Goal: Task Accomplishment & Management: Use online tool/utility

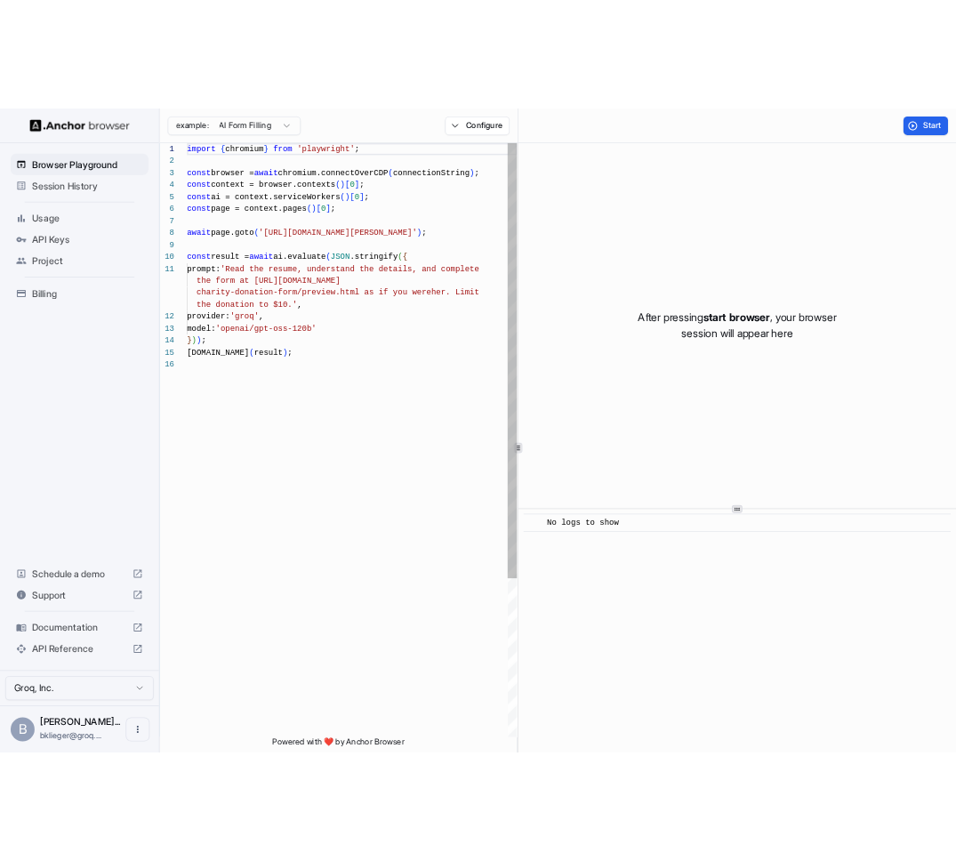
scroll to position [160, 0]
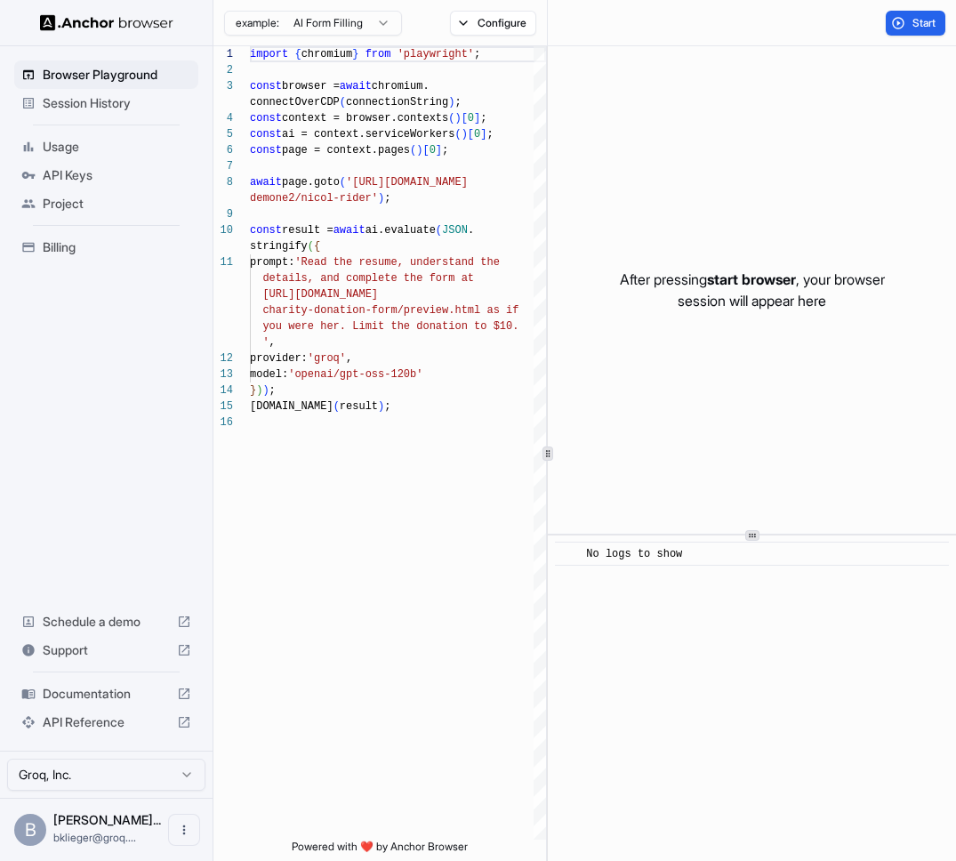
click at [104, 104] on span "Session History" at bounding box center [117, 103] width 148 height 18
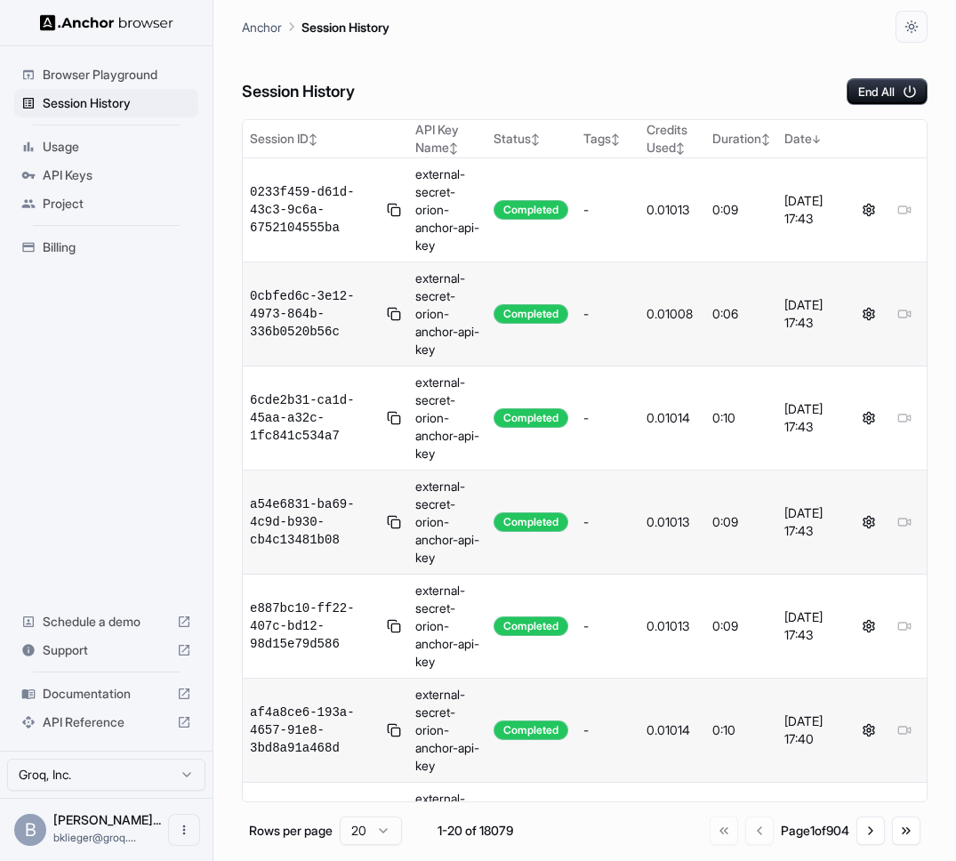
click at [99, 166] on span "API Keys" at bounding box center [117, 175] width 148 height 18
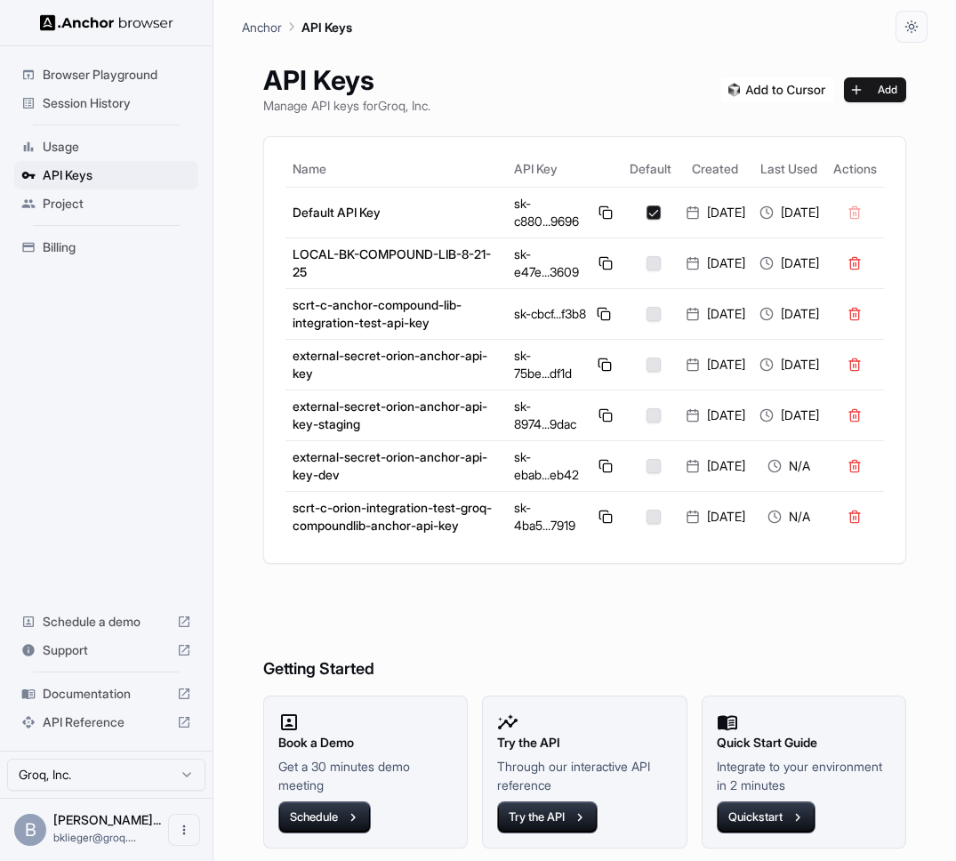
click at [123, 100] on span "Session History" at bounding box center [117, 103] width 148 height 18
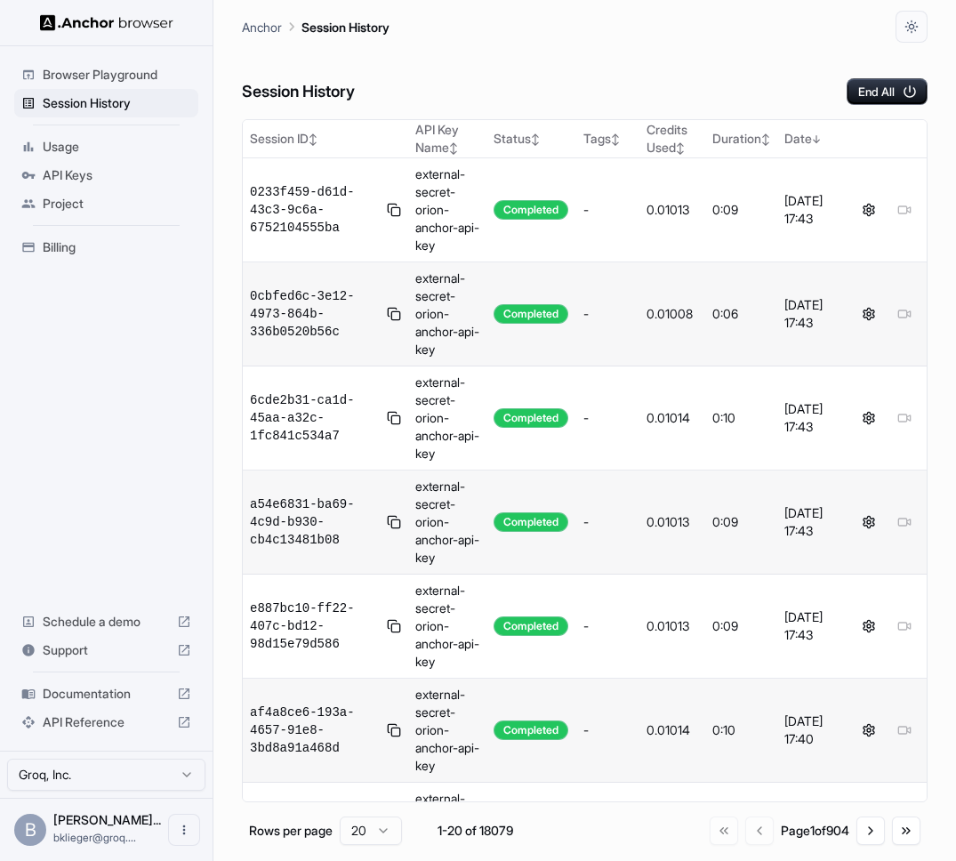
click at [110, 132] on div "Usage" at bounding box center [106, 146] width 184 height 28
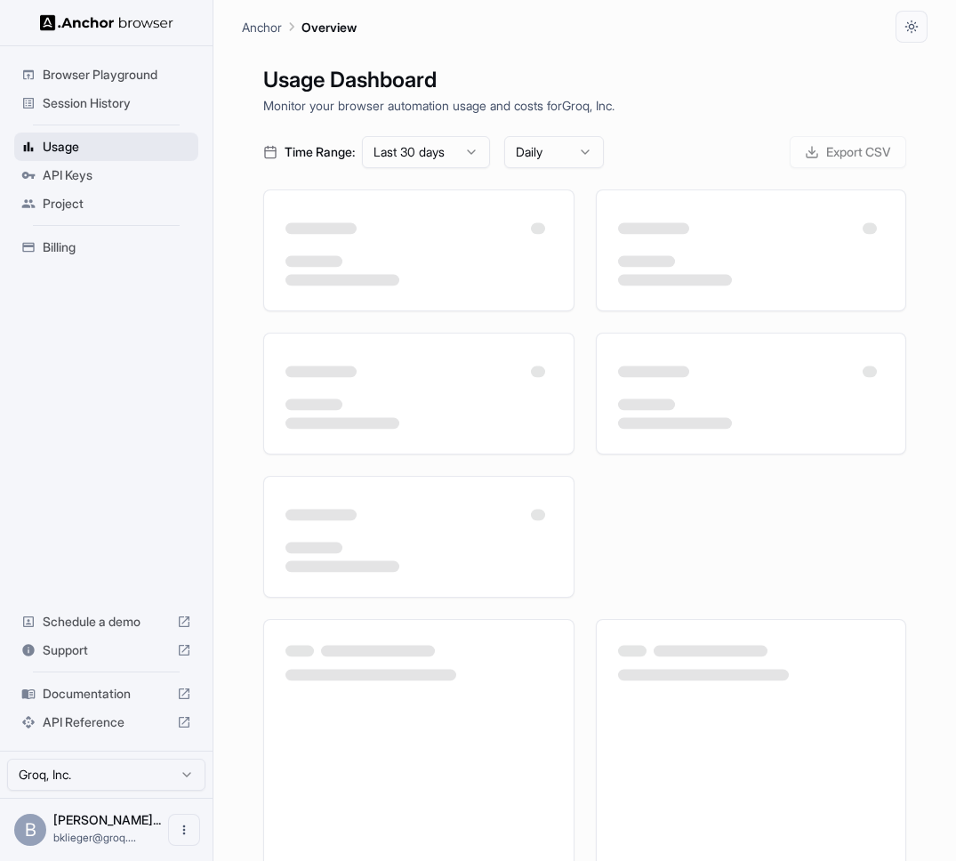
click at [110, 142] on span "Usage" at bounding box center [117, 147] width 148 height 18
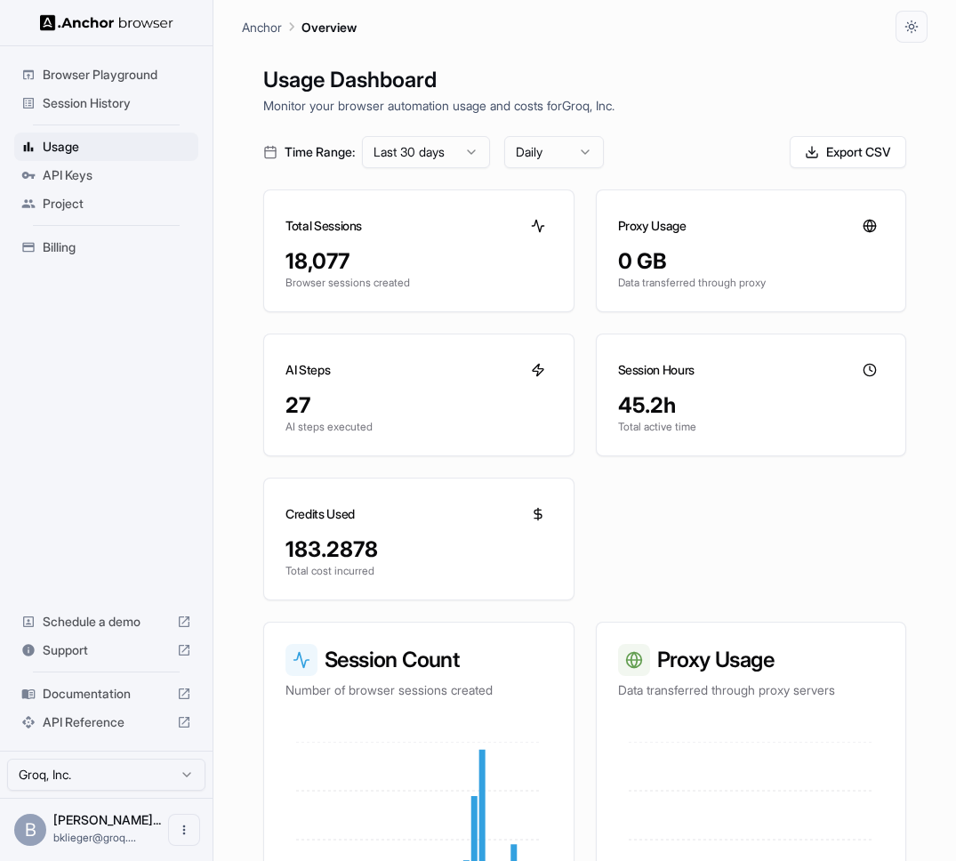
click at [117, 176] on span "API Keys" at bounding box center [117, 175] width 148 height 18
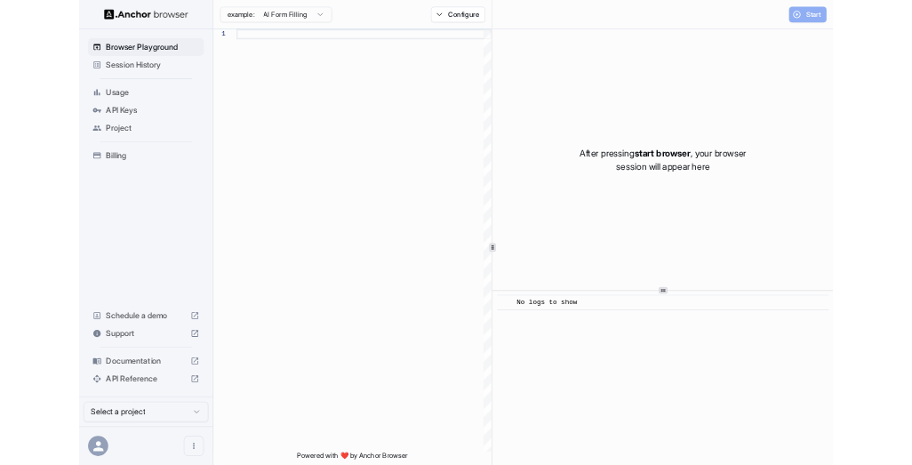
scroll to position [144, 0]
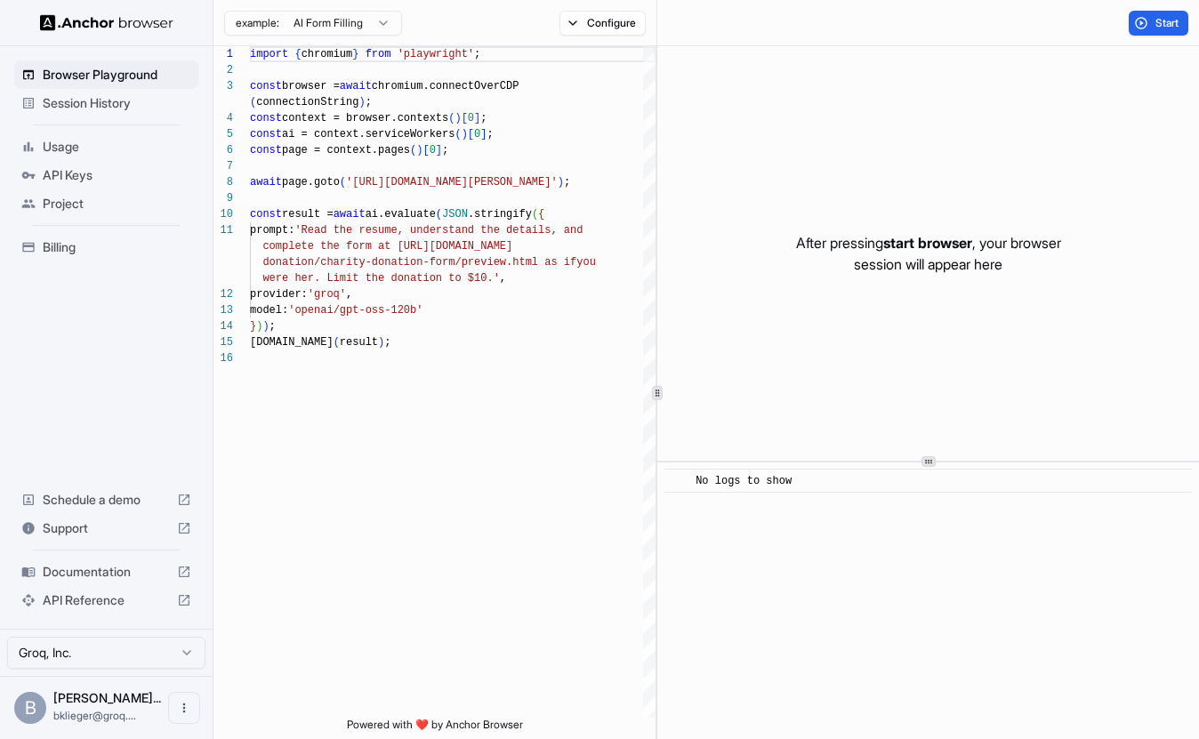
click at [68, 174] on span "API Keys" at bounding box center [117, 175] width 148 height 18
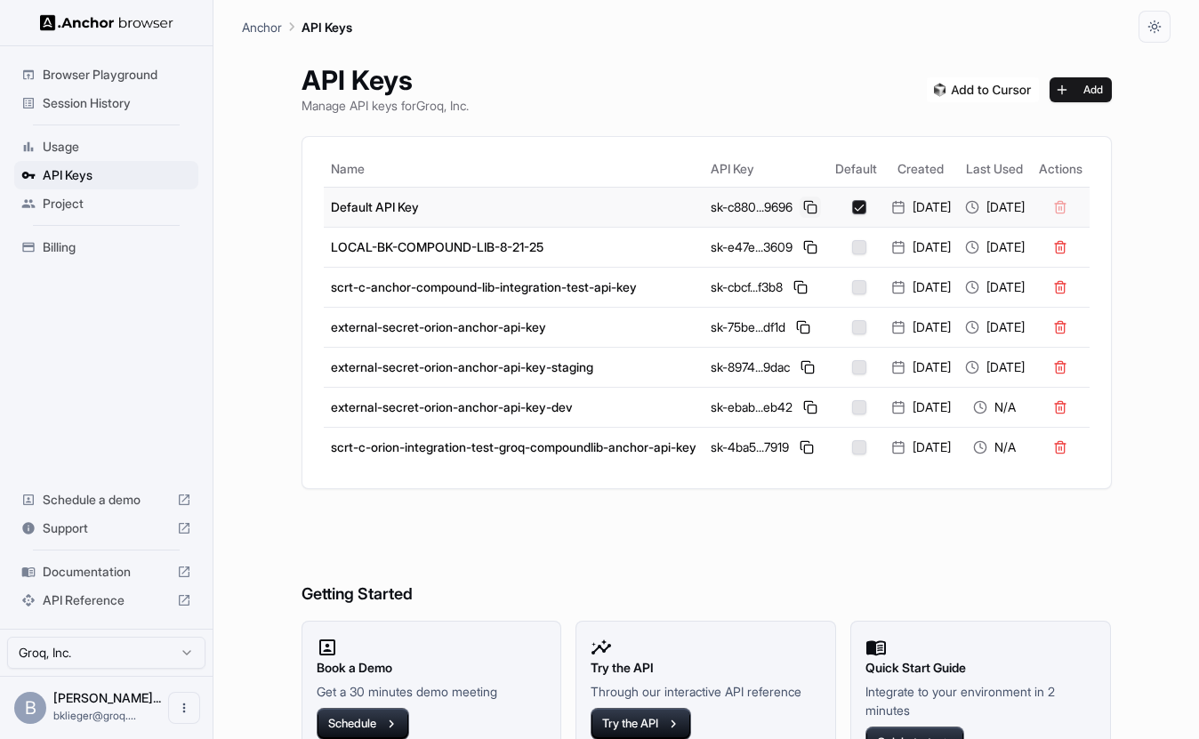
click at [802, 203] on button at bounding box center [809, 206] width 21 height 21
click at [75, 140] on span "Usage" at bounding box center [117, 147] width 148 height 18
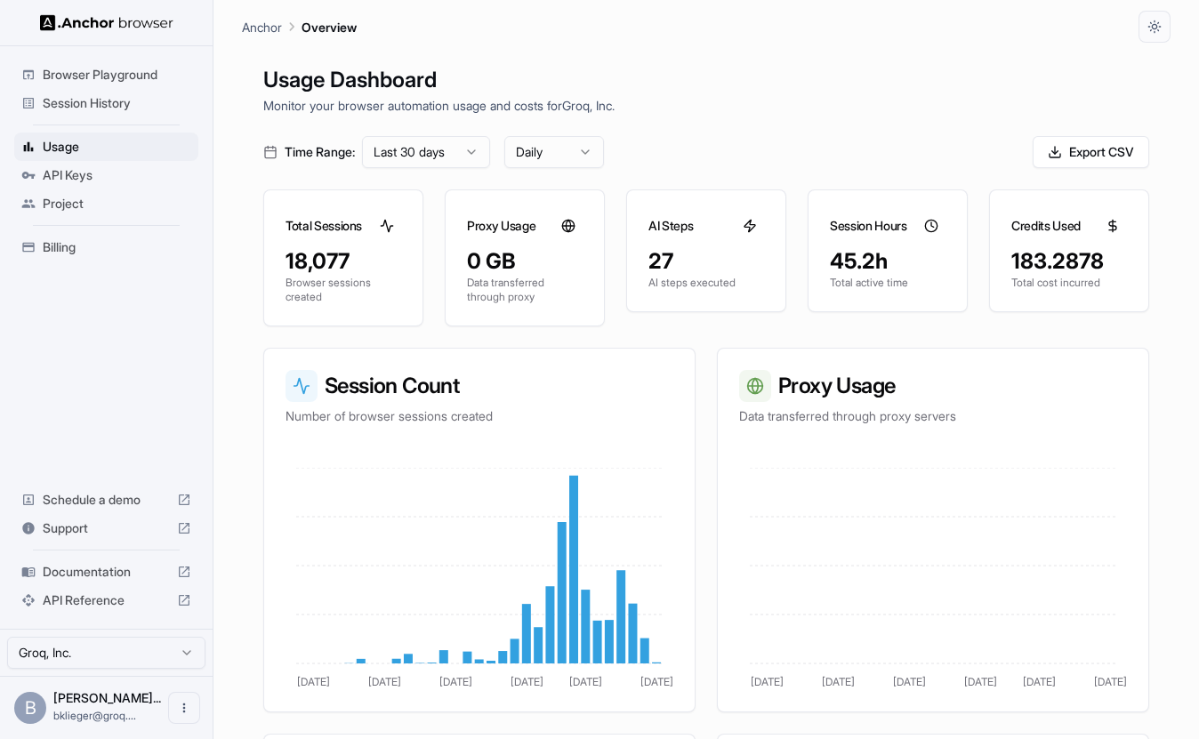
click at [70, 91] on div "Session History" at bounding box center [106, 103] width 184 height 28
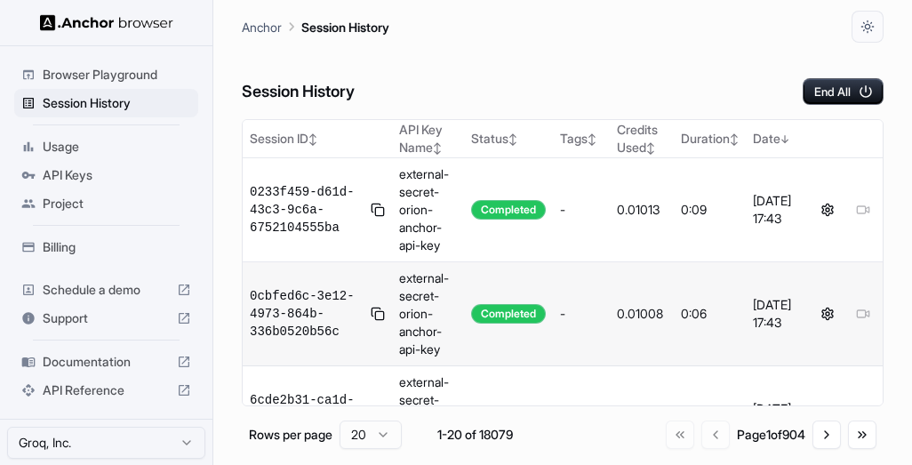
click at [152, 148] on span "Usage" at bounding box center [117, 147] width 148 height 18
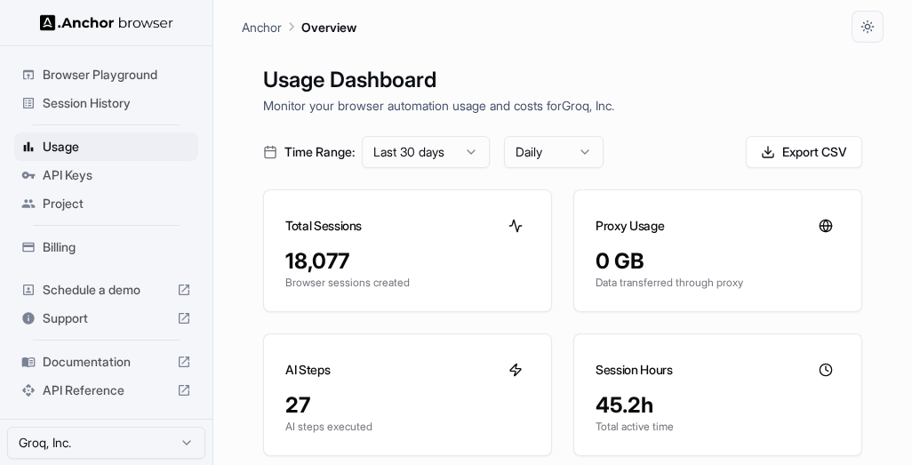
click at [139, 76] on span "Browser Playground" at bounding box center [117, 75] width 148 height 18
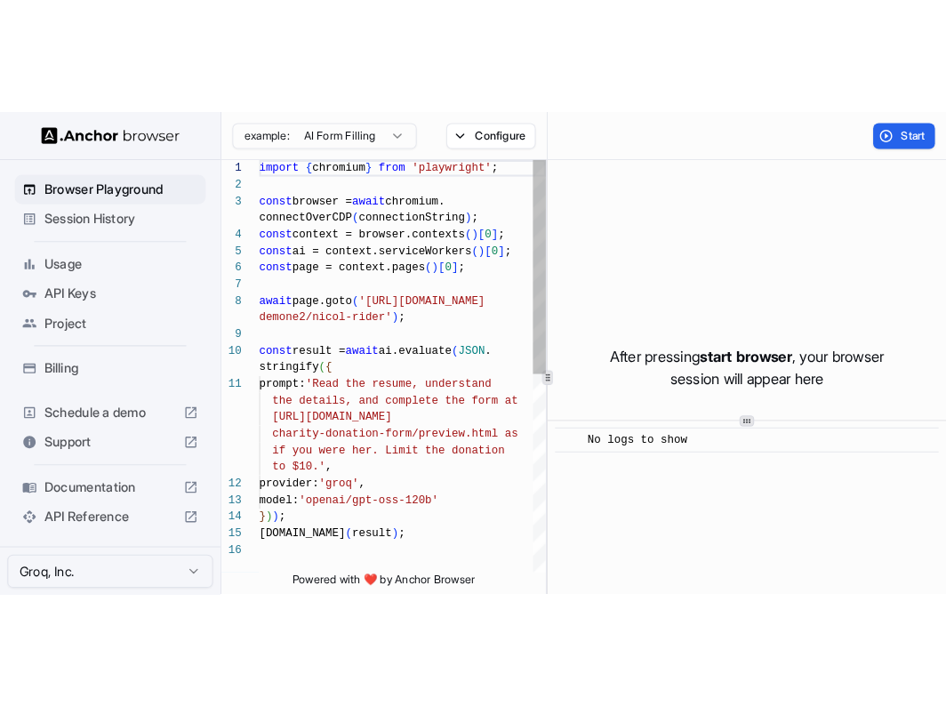
scroll to position [128, 0]
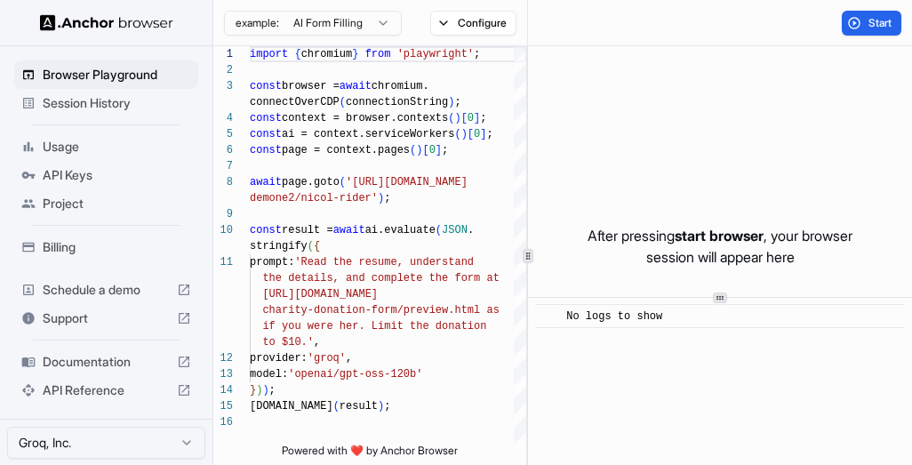
click at [91, 362] on span "Documentation" at bounding box center [106, 362] width 127 height 18
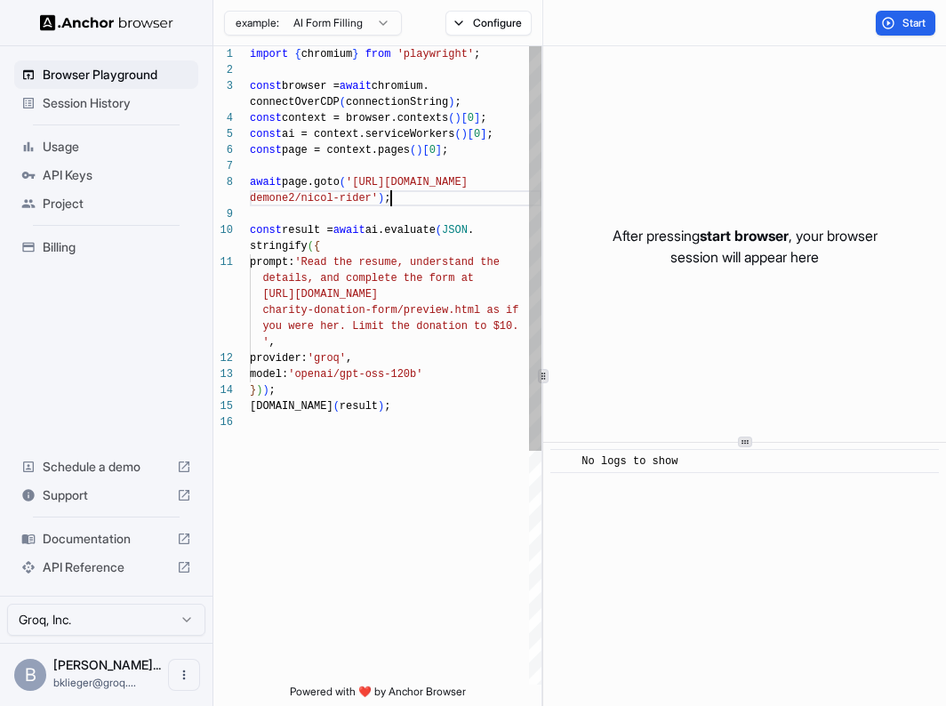
click at [433, 205] on div "import { chromium } from 'playwright' ; const browser = await chromium. connect…" at bounding box center [396, 549] width 292 height 1006
click at [389, 233] on div "import { chromium } from 'playwright' ; const browser = await chromium. connect…" at bounding box center [396, 549] width 292 height 1006
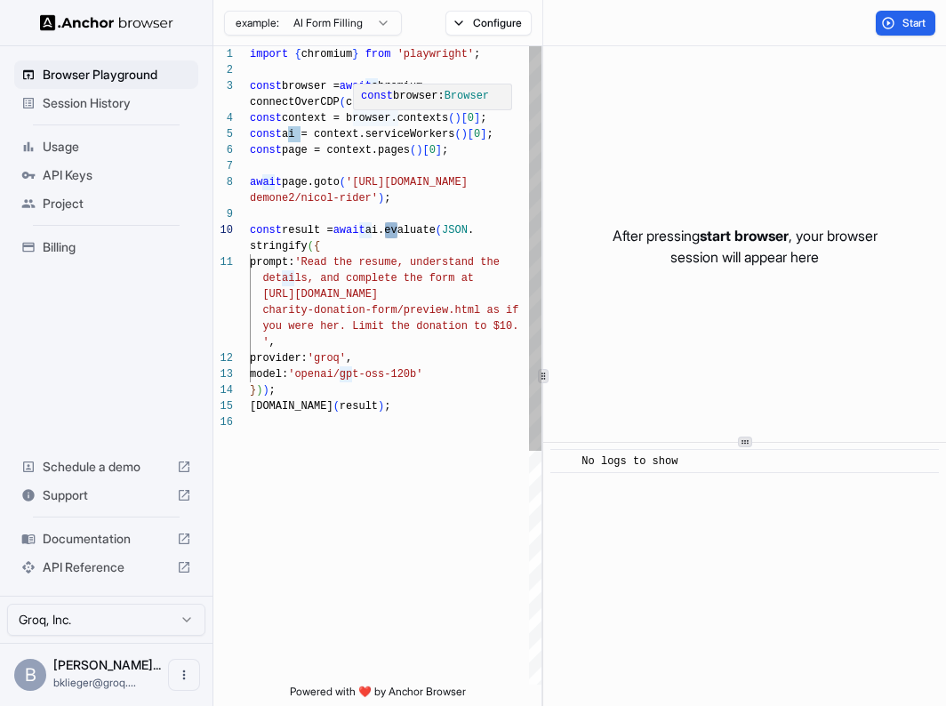
scroll to position [80, 0]
click at [398, 139] on div "import { chromium } from 'playwright' ; const browser = await chromium. connect…" at bounding box center [396, 549] width 292 height 1006
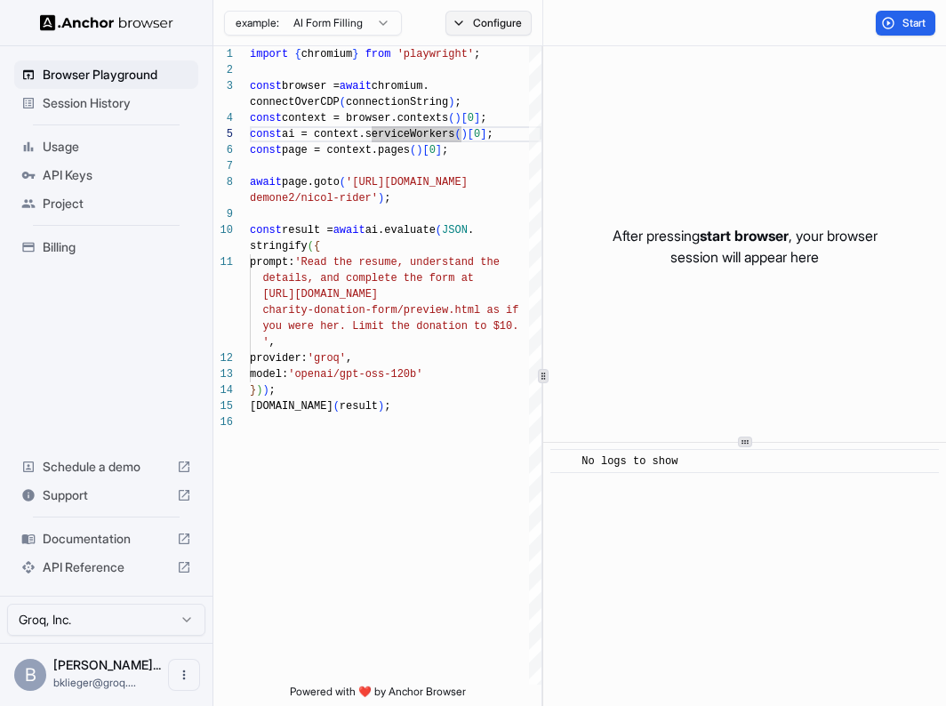
click at [491, 14] on button "Configure" at bounding box center [488, 23] width 86 height 25
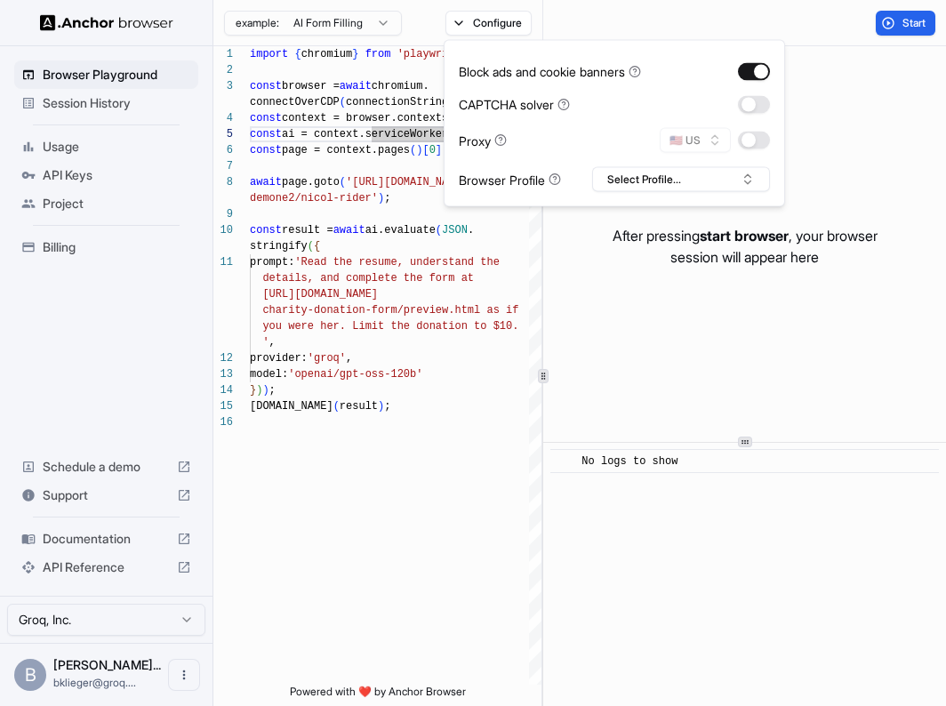
click at [686, 136] on div "🇺🇸 US" at bounding box center [715, 140] width 110 height 25
click at [686, 167] on button "Select Profile..." at bounding box center [681, 179] width 178 height 25
click at [586, 148] on div "Proxy 🇺🇸 US" at bounding box center [614, 140] width 311 height 25
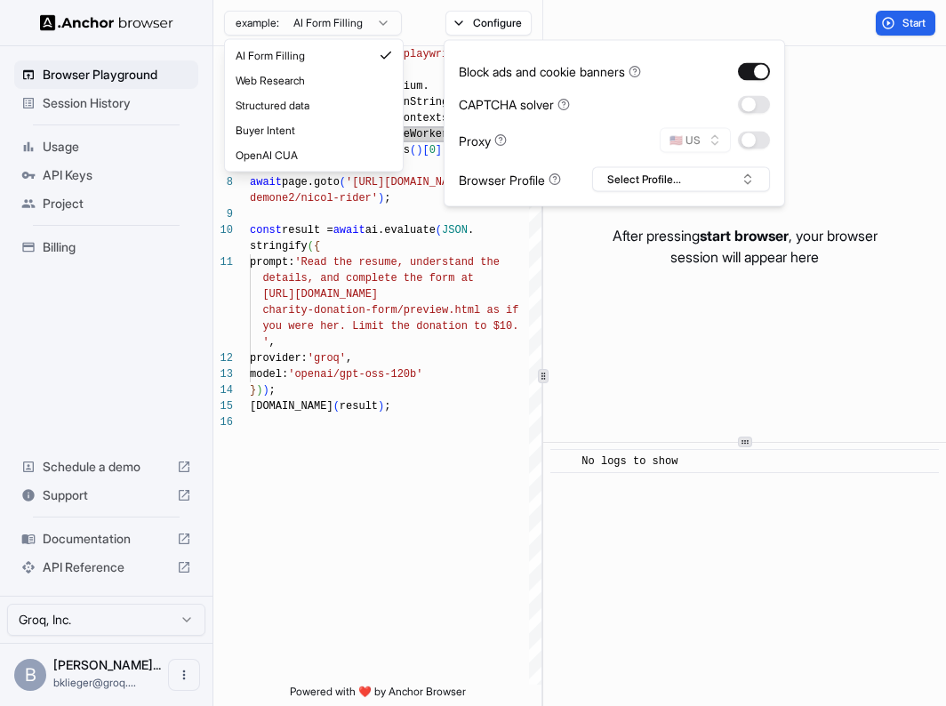
click at [356, 32] on html "Browser Playground Session History Usage API Keys Project Billing Schedule a de…" at bounding box center [473, 353] width 946 height 706
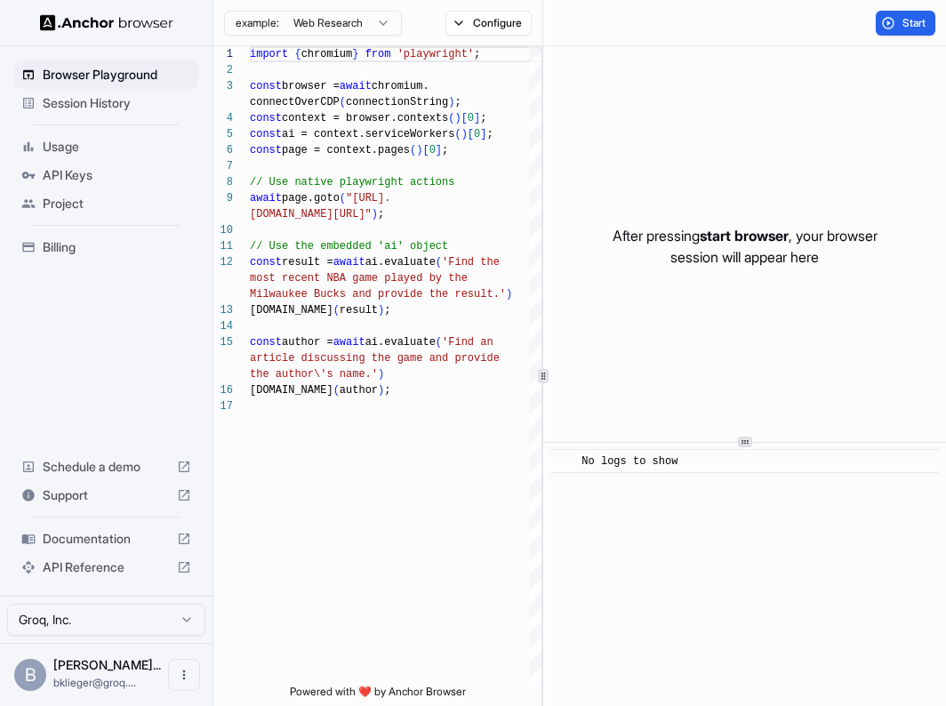
scroll to position [128, 0]
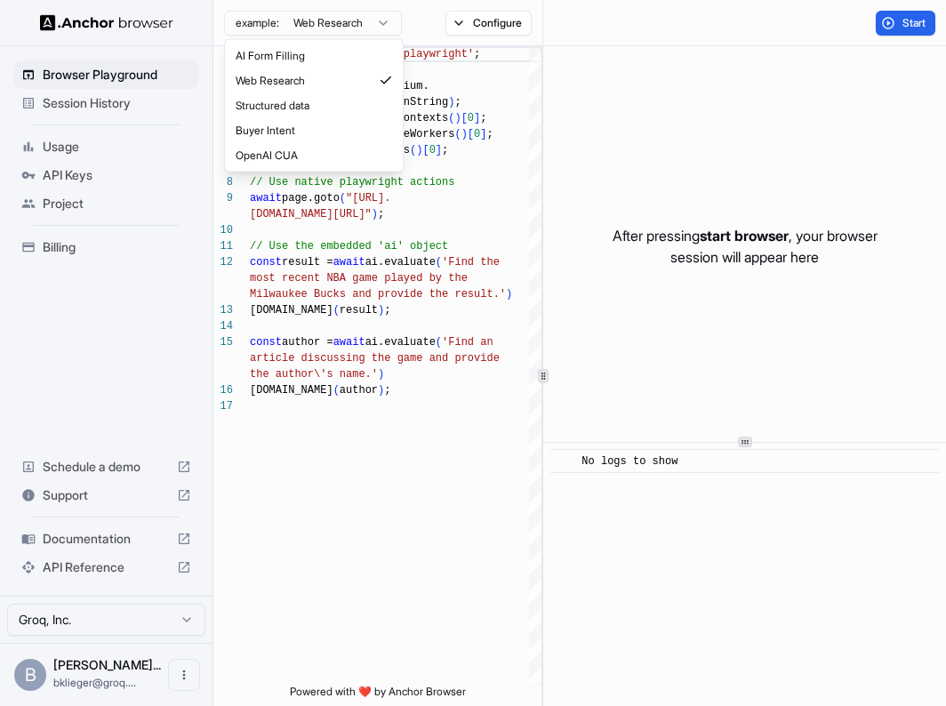
click at [338, 20] on html "Browser Playground Session History Usage API Keys Project Billing Schedule a de…" at bounding box center [473, 353] width 946 height 706
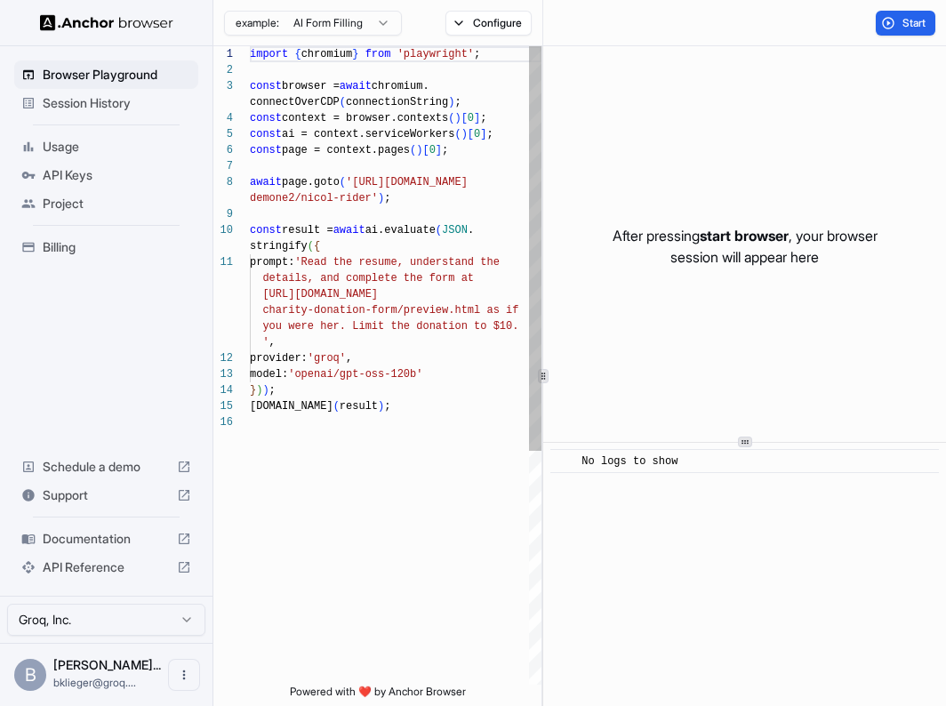
type textarea "**********"
click at [446, 404] on div "import { chromium } from 'playwright' ; const browser = await chromium. connect…" at bounding box center [396, 549] width 292 height 1006
click at [146, 536] on span "Documentation" at bounding box center [106, 539] width 127 height 18
click at [92, 117] on ul "Browser Playground Session History Usage API Keys Project Billing" at bounding box center [106, 160] width 198 height 215
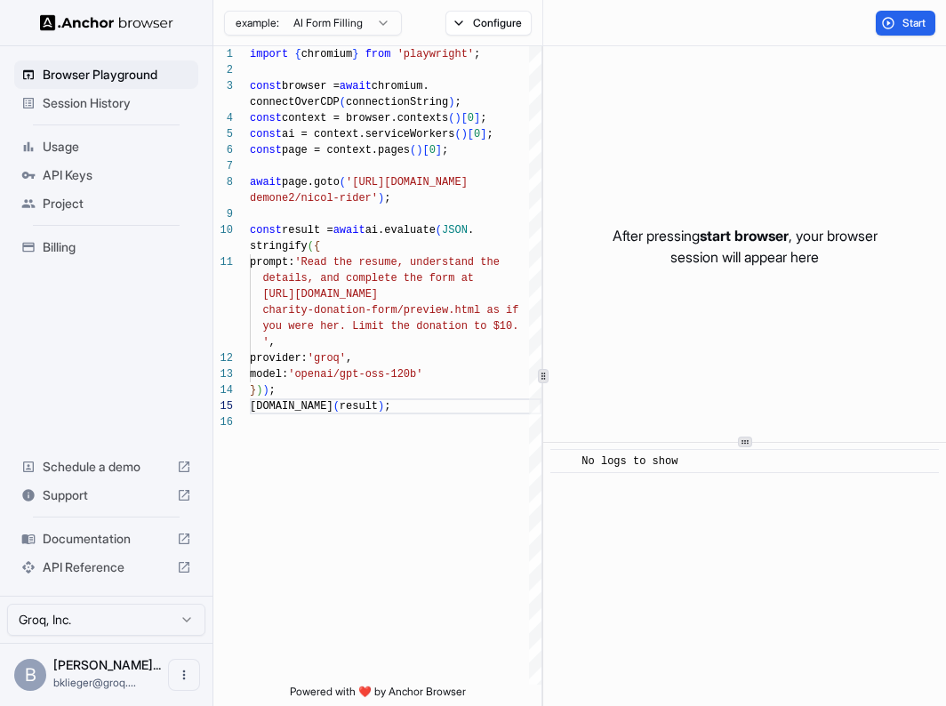
click at [104, 102] on span "Session History" at bounding box center [117, 103] width 148 height 18
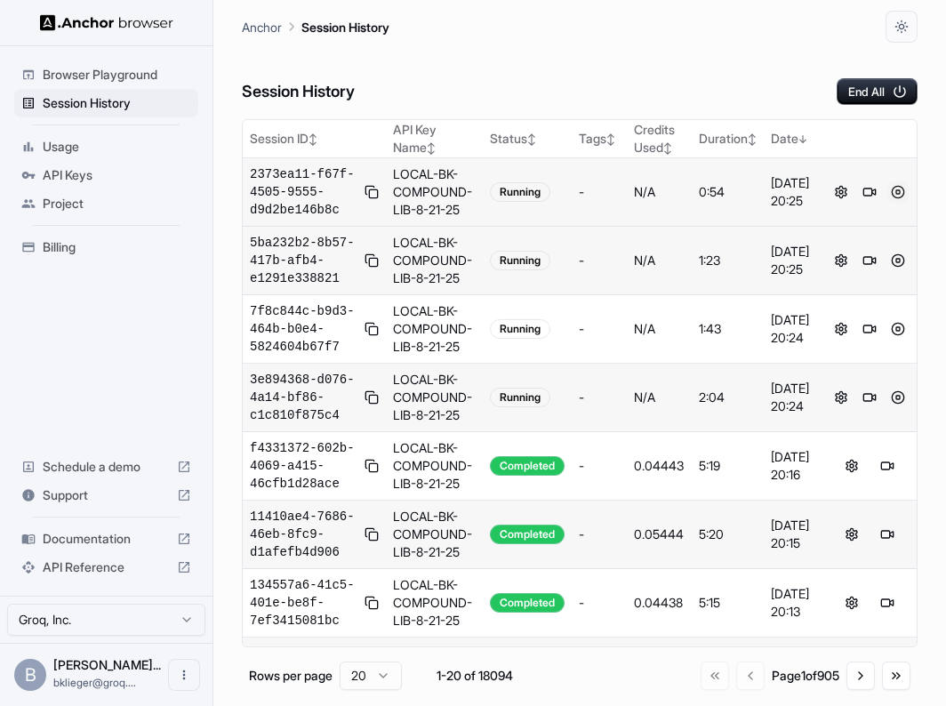
click at [895, 188] on button at bounding box center [897, 191] width 21 height 21
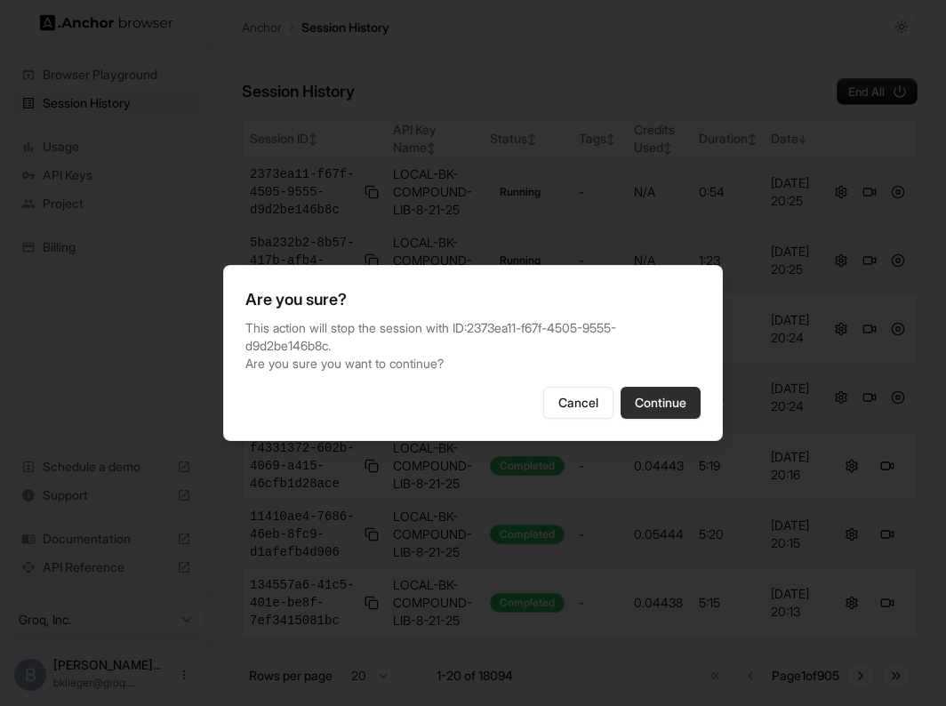
click at [686, 405] on button "Continue" at bounding box center [661, 403] width 80 height 32
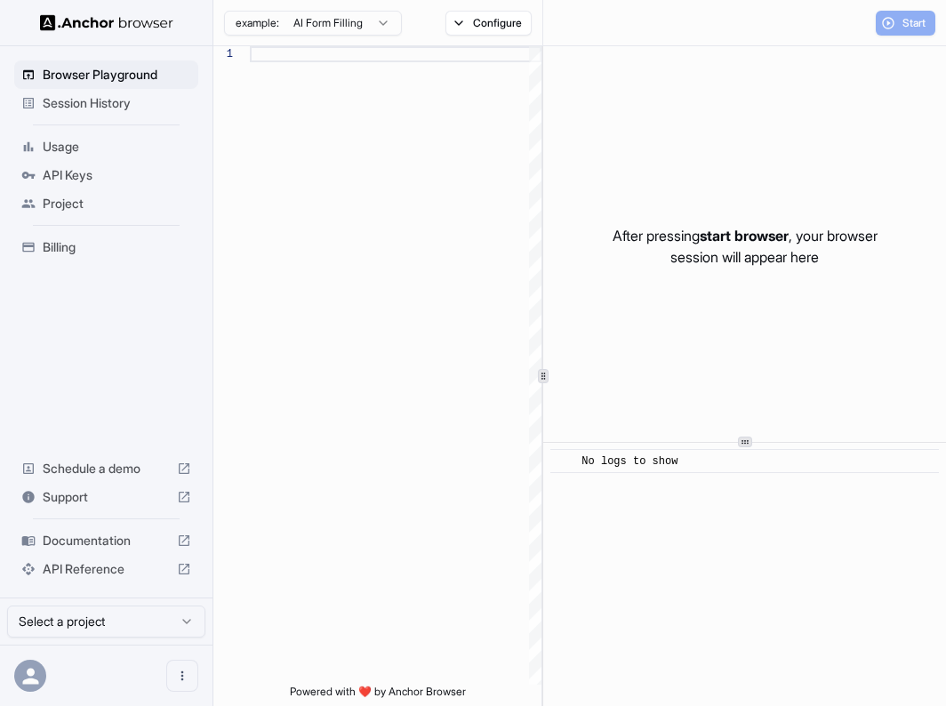
scroll to position [128, 0]
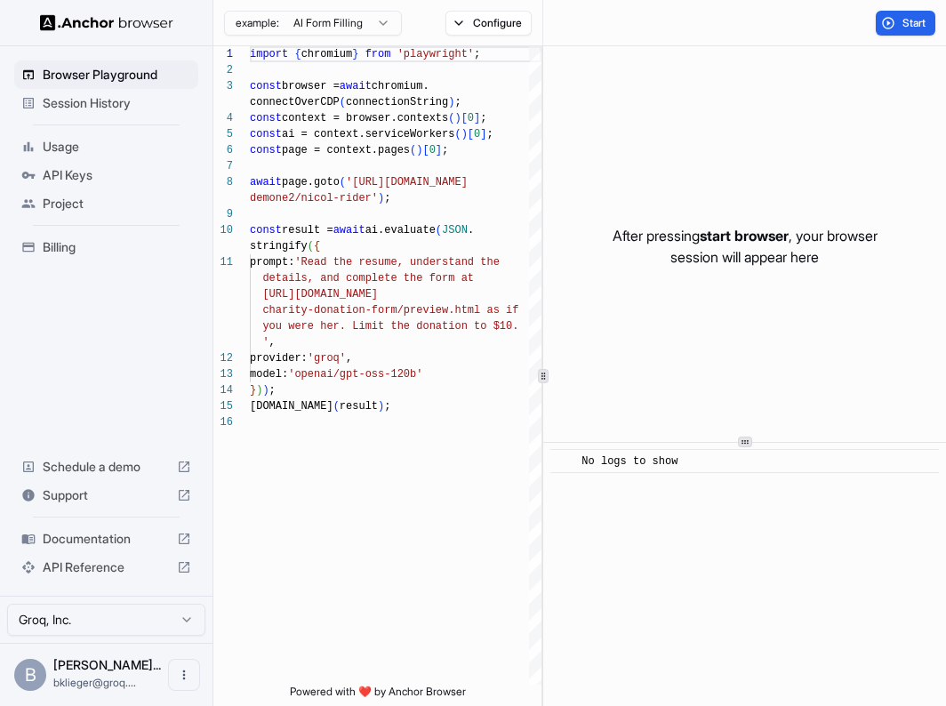
click at [154, 107] on span "Session History" at bounding box center [117, 103] width 148 height 18
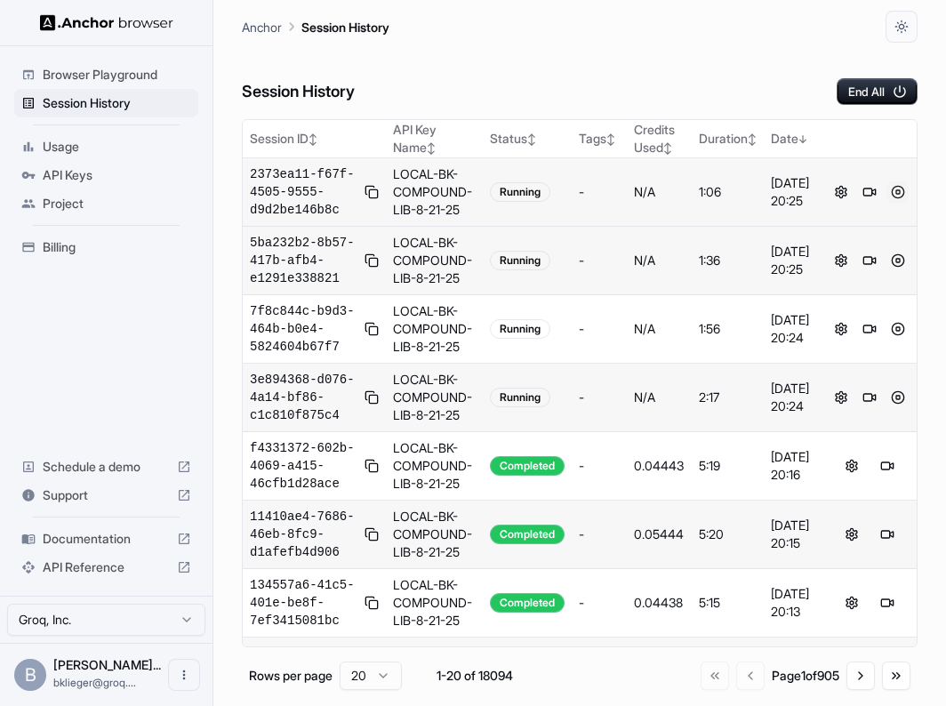
click at [902, 190] on button at bounding box center [897, 191] width 21 height 21
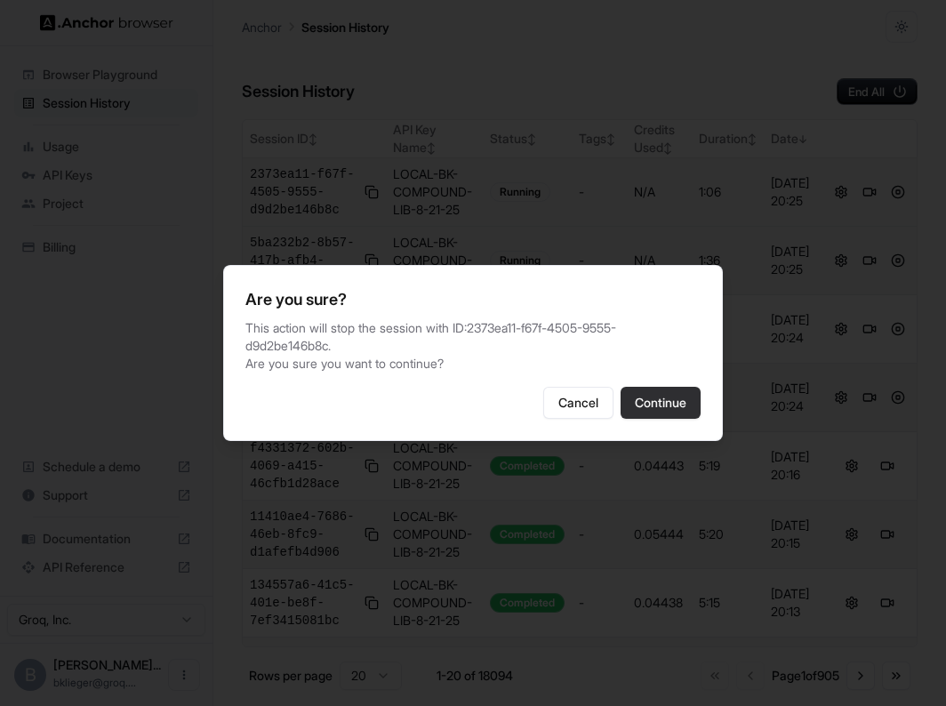
click at [662, 403] on button "Continue" at bounding box center [661, 403] width 80 height 32
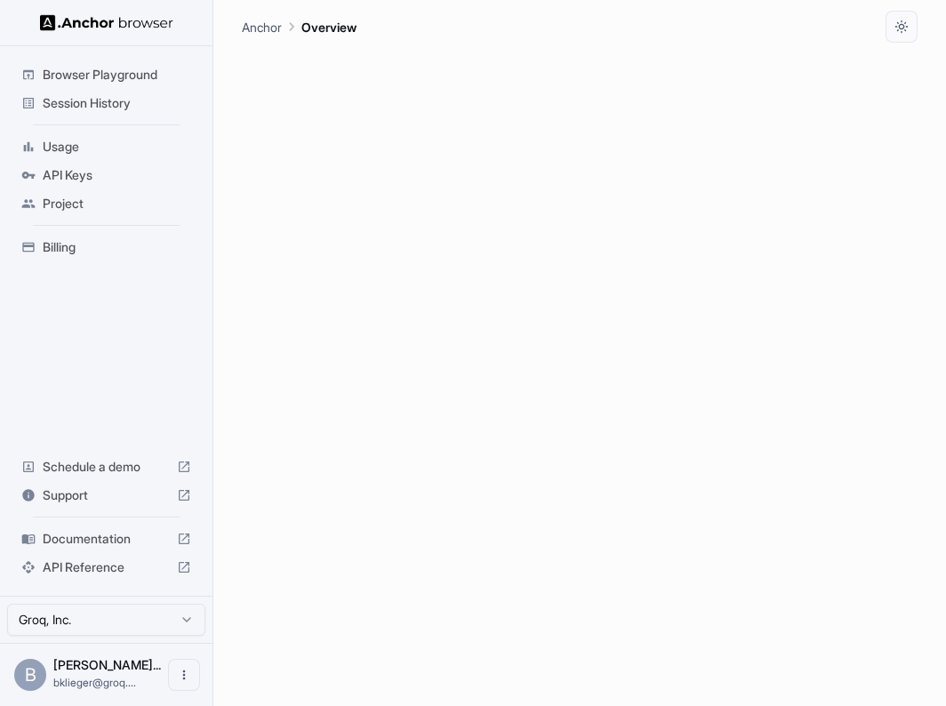
click at [136, 101] on span "Session History" at bounding box center [117, 103] width 148 height 18
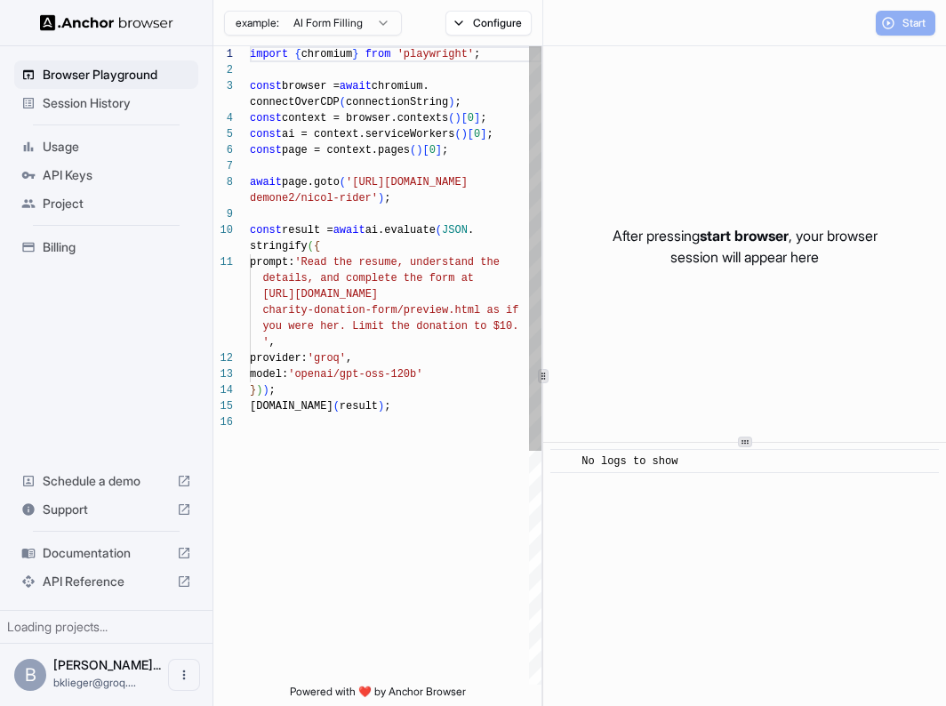
scroll to position [128, 0]
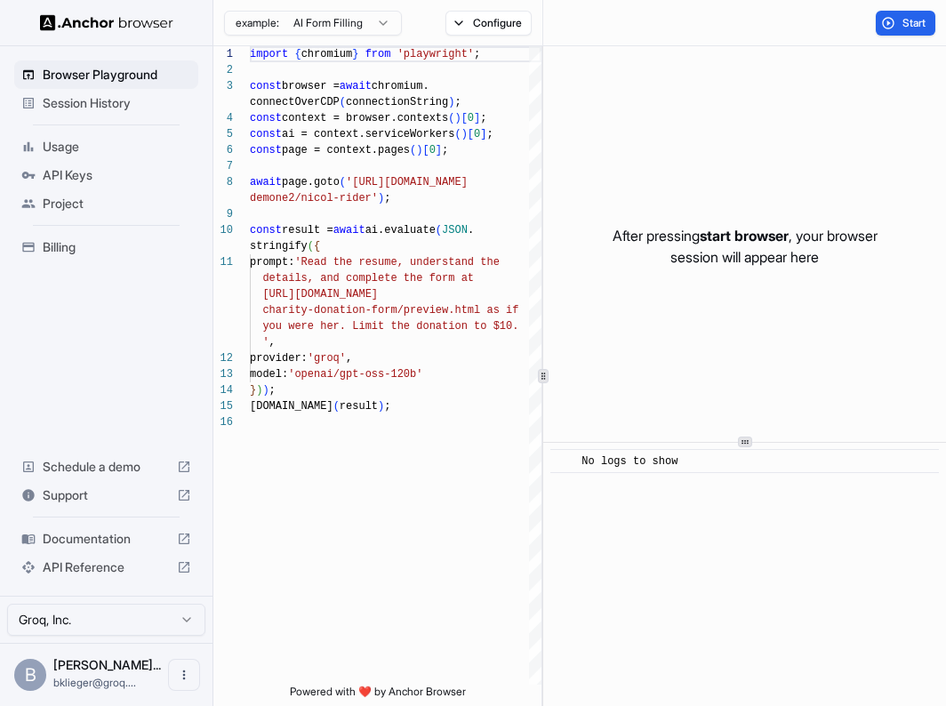
click at [93, 100] on span "Session History" at bounding box center [117, 103] width 148 height 18
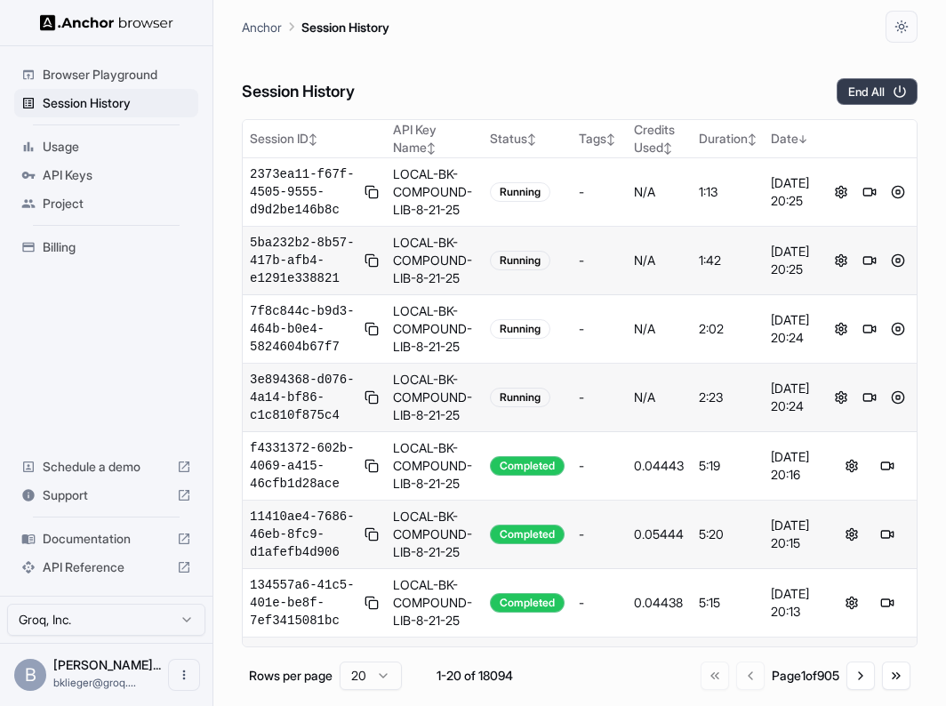
click at [872, 99] on button "End All" at bounding box center [877, 91] width 81 height 27
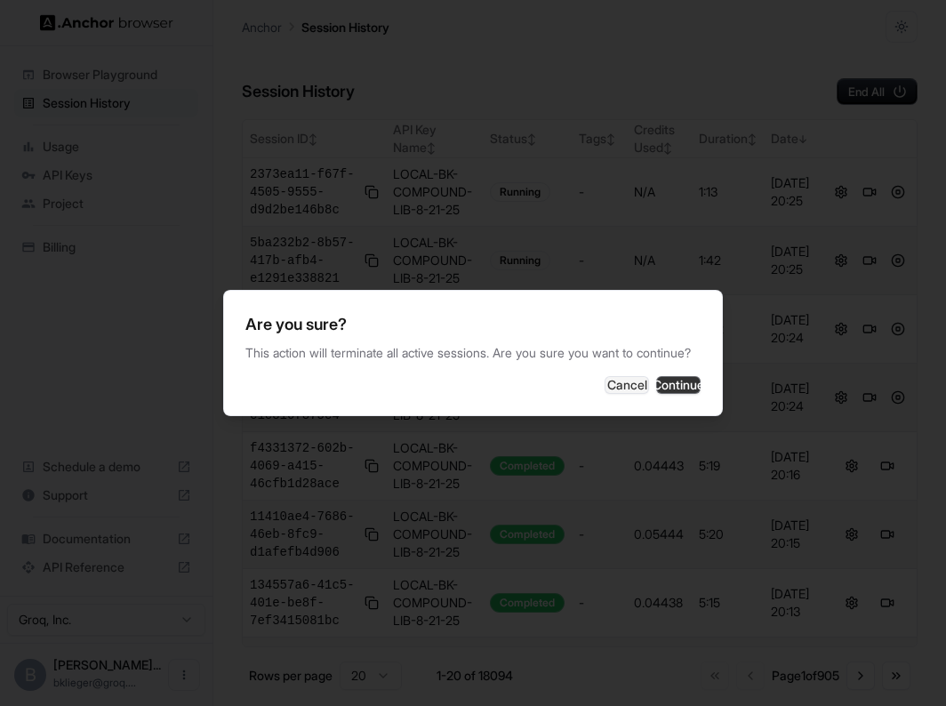
click at [663, 394] on button "Continue" at bounding box center [678, 385] width 44 height 18
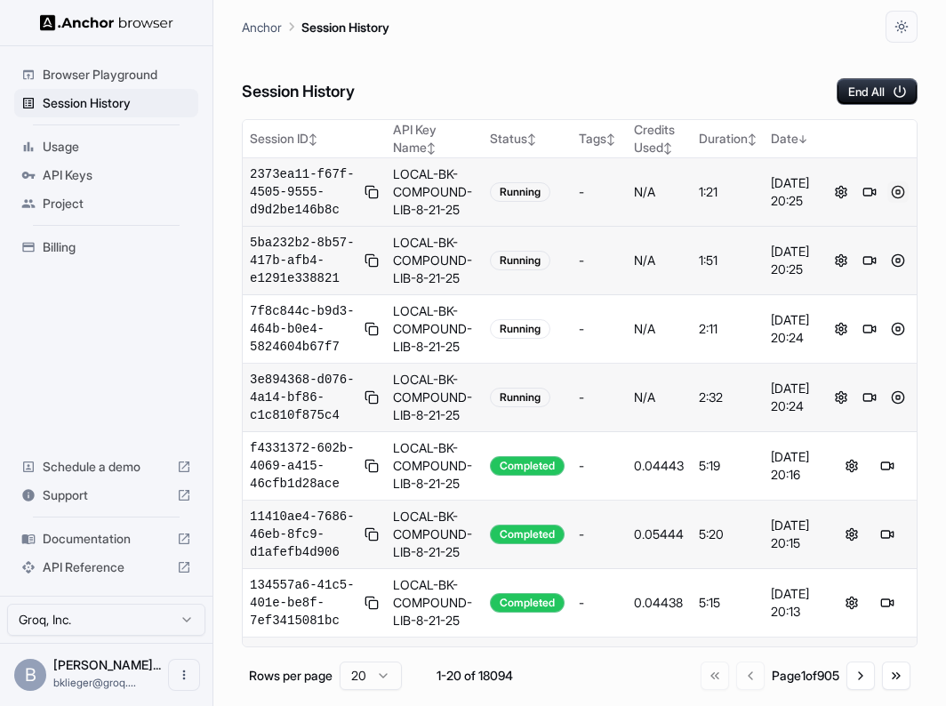
click at [898, 186] on button at bounding box center [897, 191] width 21 height 21
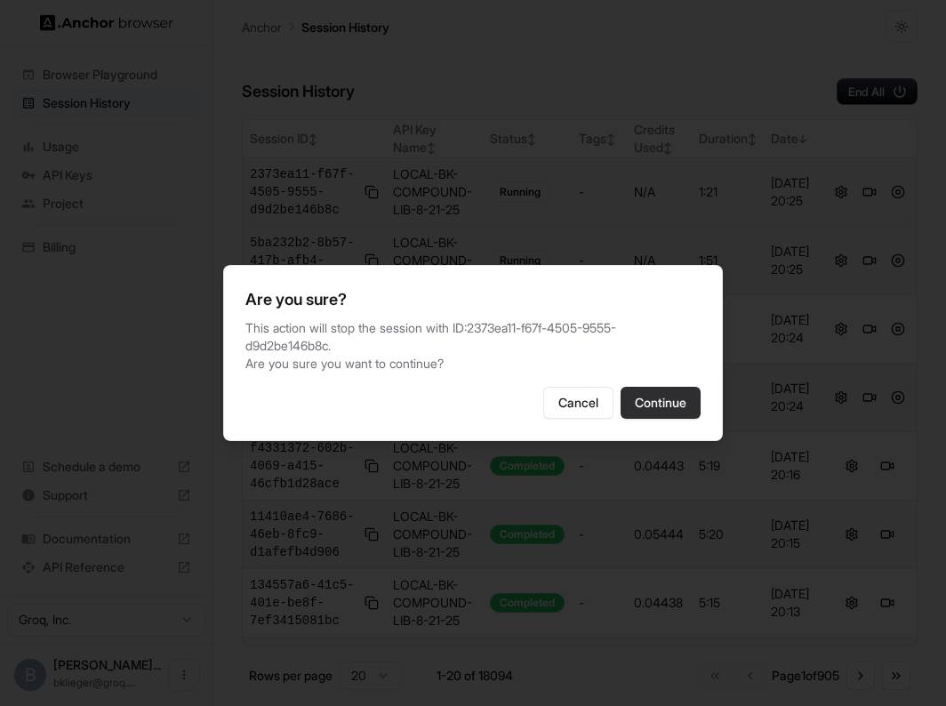
click at [656, 404] on button "Continue" at bounding box center [661, 403] width 80 height 32
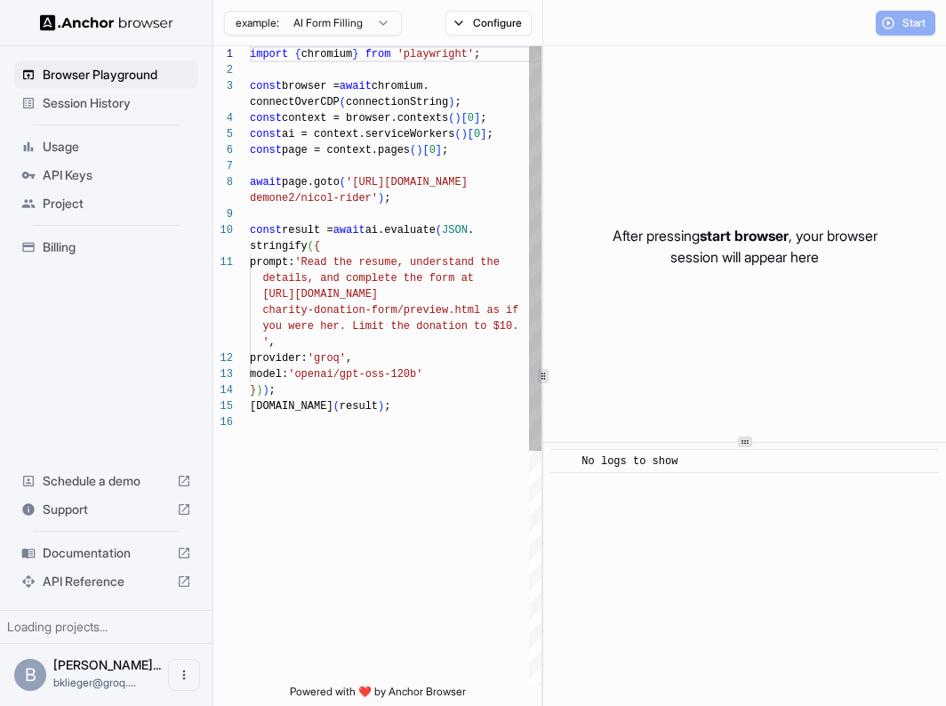
scroll to position [128, 0]
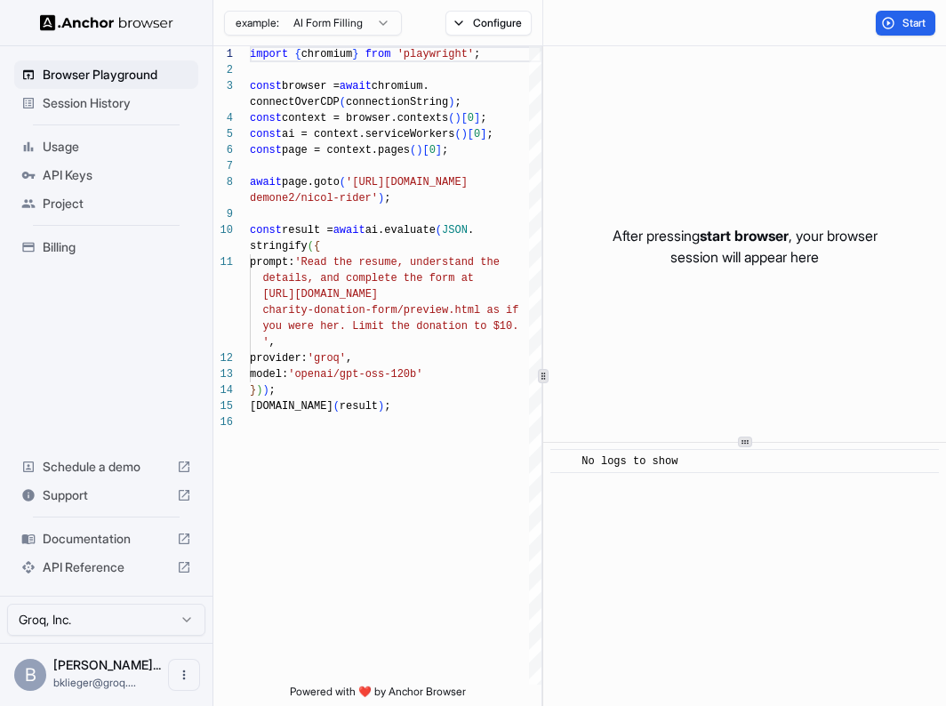
click at [119, 101] on span "Session History" at bounding box center [117, 103] width 148 height 18
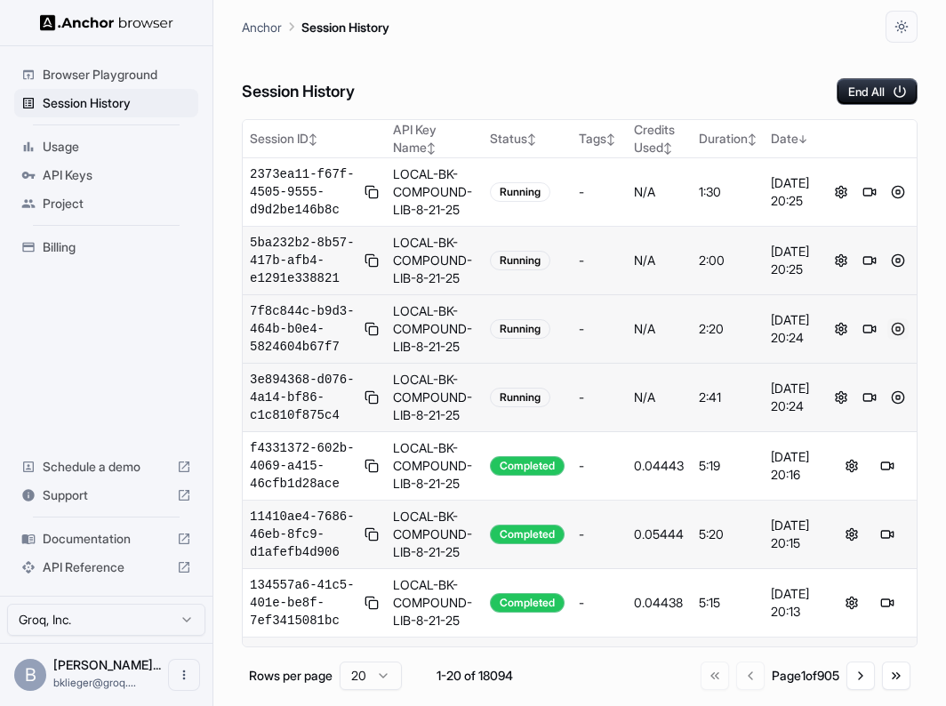
click at [896, 328] on button at bounding box center [897, 328] width 21 height 21
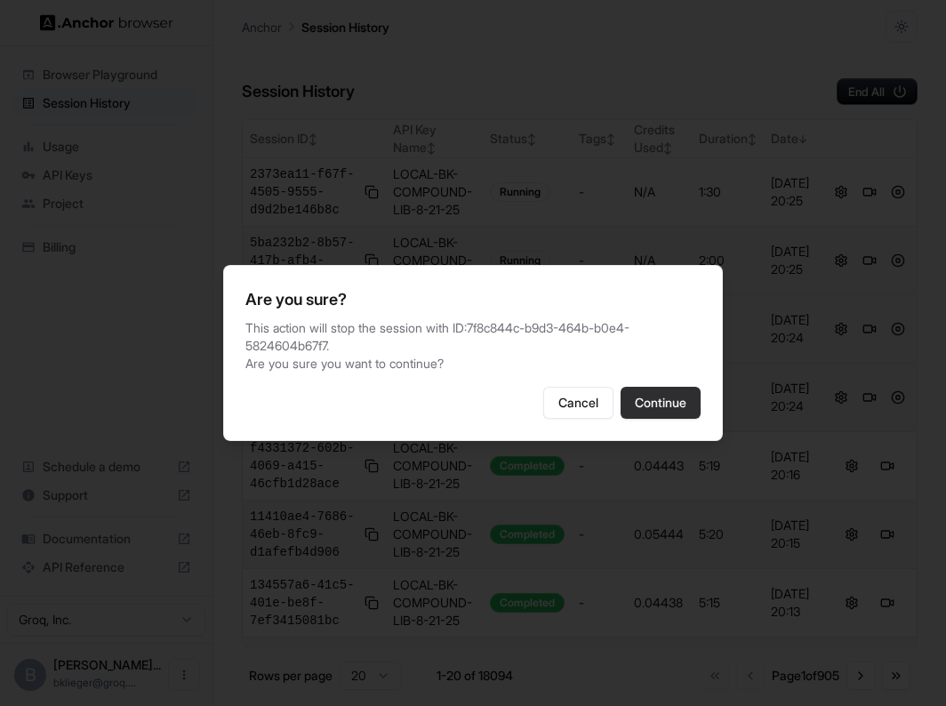
click at [667, 415] on button "Continue" at bounding box center [661, 403] width 80 height 32
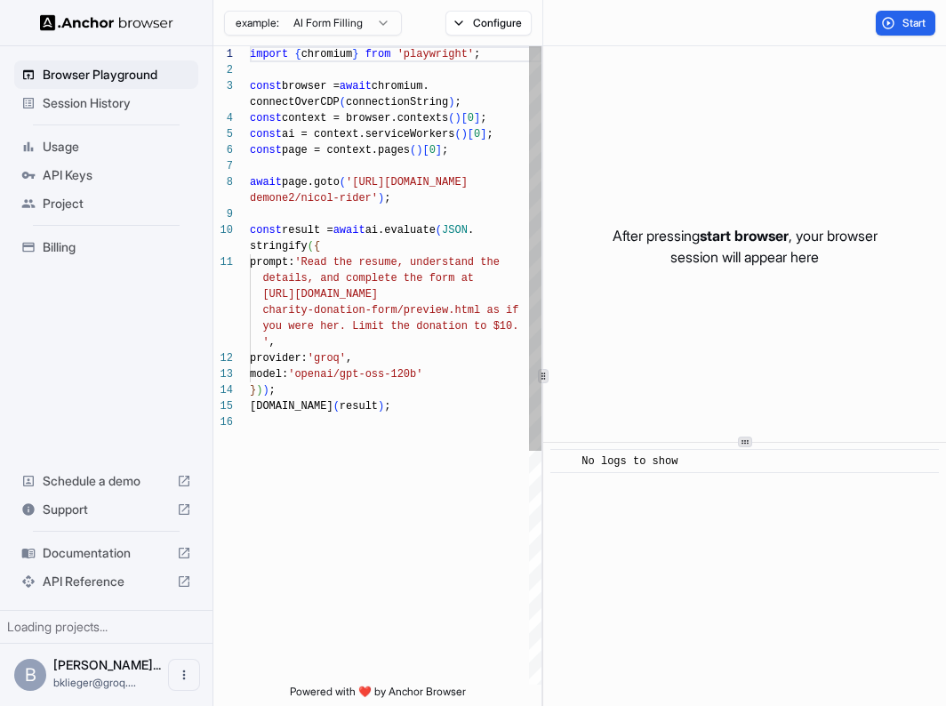
scroll to position [128, 0]
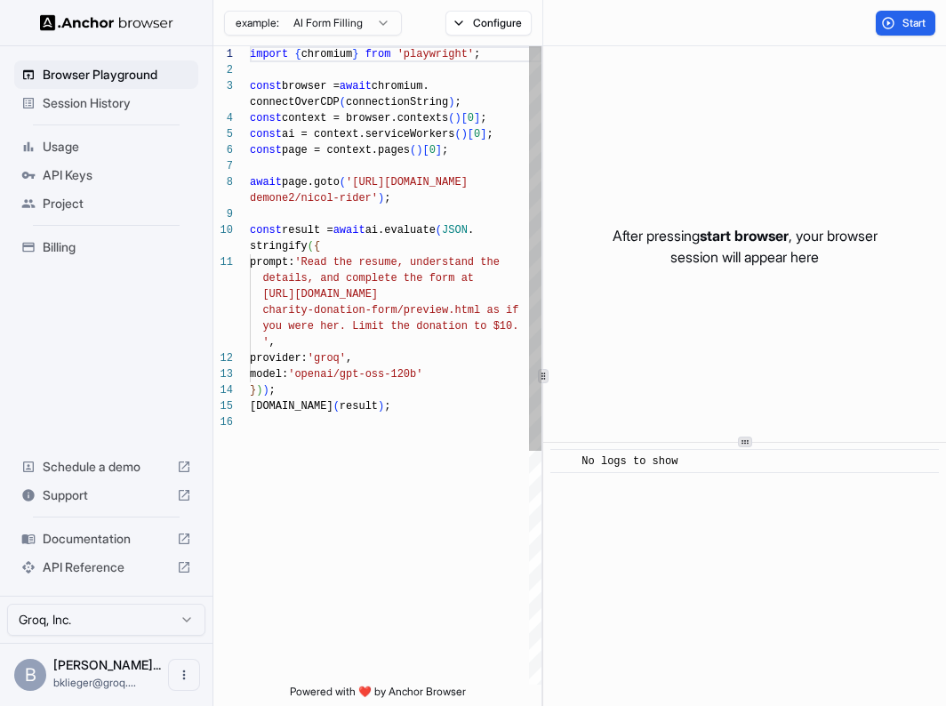
click at [85, 104] on span "Session History" at bounding box center [117, 103] width 148 height 18
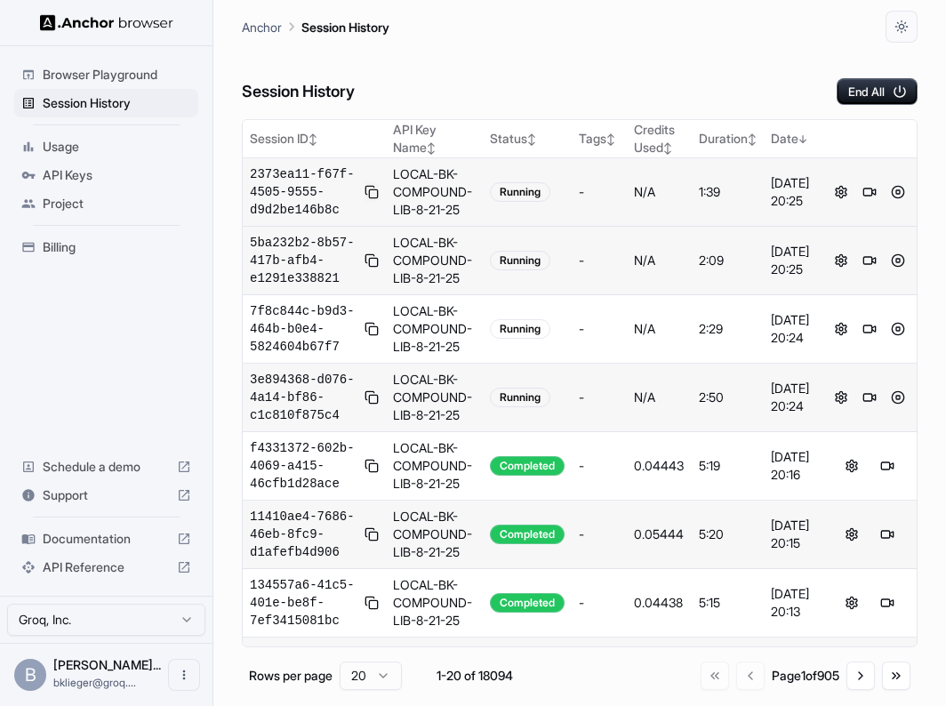
click at [368, 192] on button at bounding box center [372, 191] width 14 height 21
click at [374, 256] on button at bounding box center [372, 260] width 14 height 21
click at [367, 328] on button at bounding box center [372, 328] width 14 height 21
click at [380, 398] on td "3e894368-d076-4a14-bf86-c1c810f875c4" at bounding box center [314, 398] width 143 height 68
click at [368, 398] on button at bounding box center [372, 397] width 14 height 21
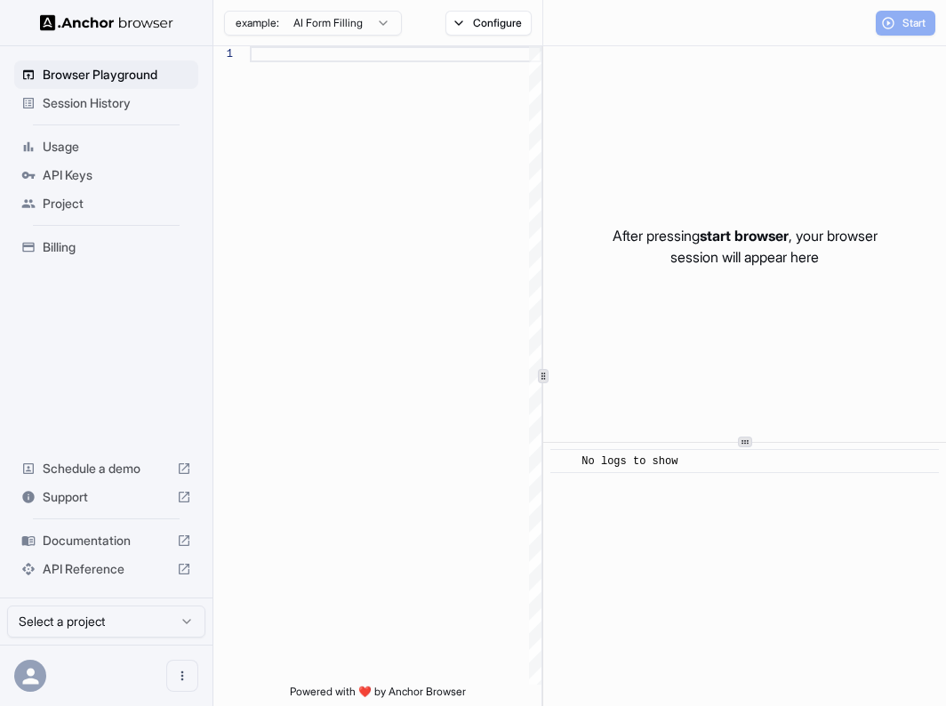
scroll to position [128, 0]
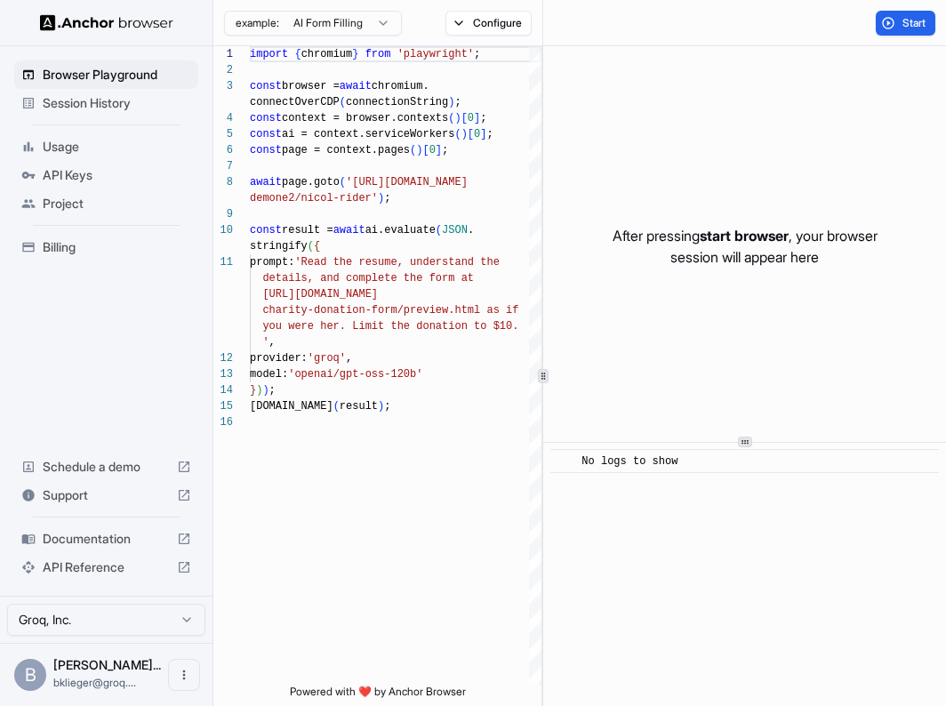
click at [105, 577] on div "API Reference" at bounding box center [106, 567] width 184 height 28
click at [323, 267] on div "import { chromium } from 'playwright' ; const browser = await chromium. connect…" at bounding box center [396, 549] width 292 height 1006
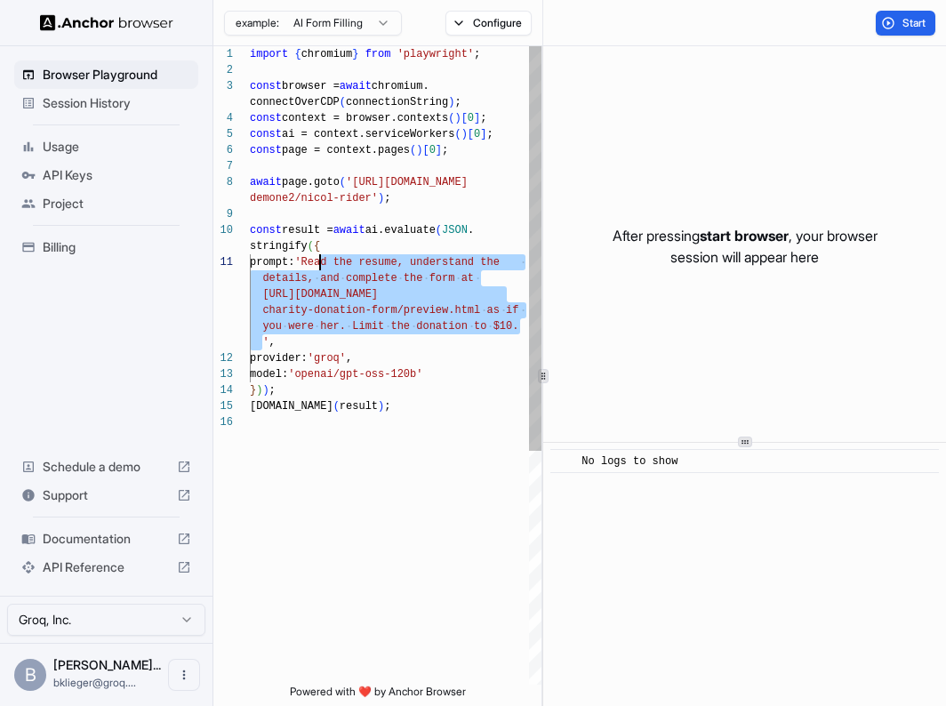
drag, startPoint x: 263, startPoint y: 341, endPoint x: 319, endPoint y: 260, distance: 98.4
click at [319, 260] on div "import { chromium } from 'playwright' ; const browser = await chromium. connect…" at bounding box center [396, 549] width 292 height 1006
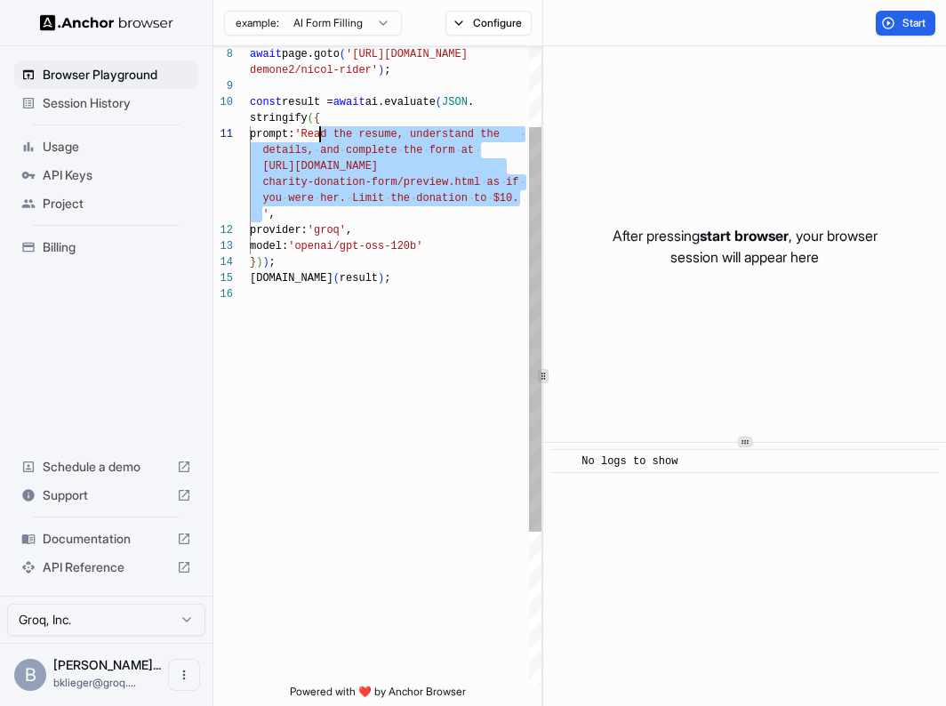
click at [370, 158] on div "provider: 'groq' , model: 'openai/gpt-oss-120b' } ) ) ; console.info ( result )…" at bounding box center [396, 421] width 292 height 1006
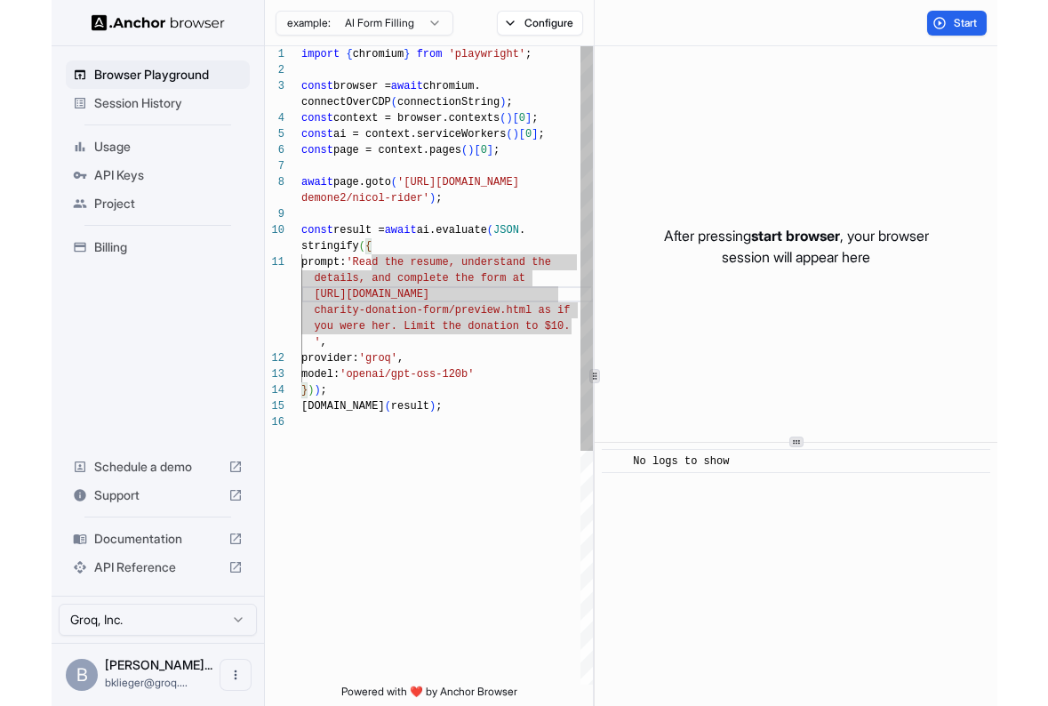
scroll to position [0, 0]
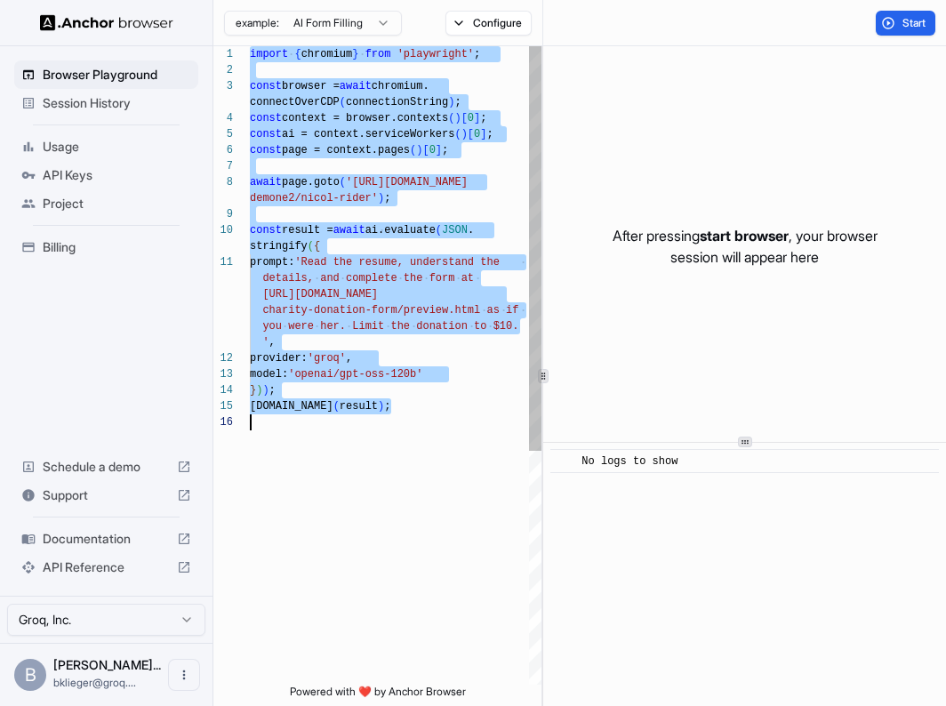
click at [319, 304] on div "provider: 'groq' , model: 'openai/gpt-oss-120b' } ) ) ; console.info ( result )…" at bounding box center [396, 549] width 292 height 1006
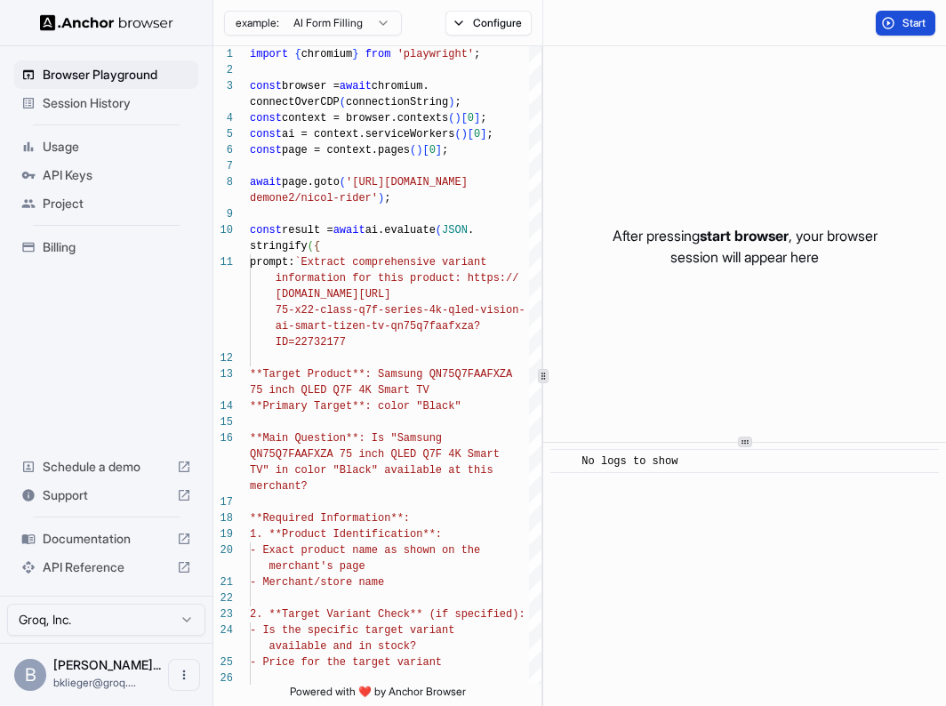
click at [900, 16] on button "Start" at bounding box center [906, 23] width 60 height 25
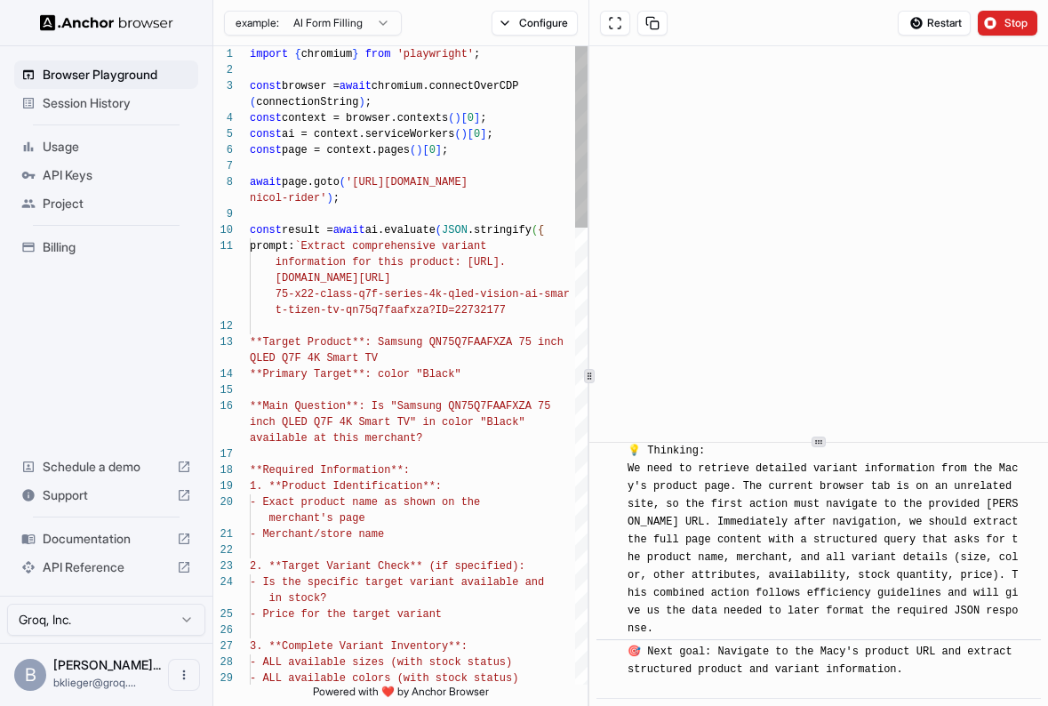
scroll to position [48, 0]
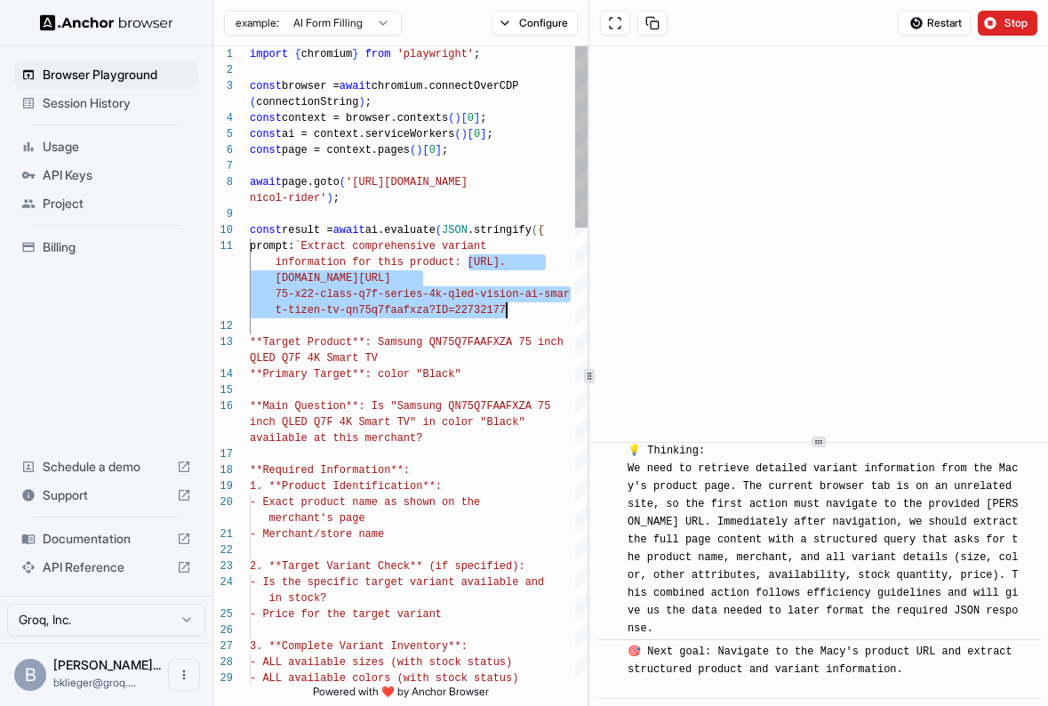
drag, startPoint x: 468, startPoint y: 263, endPoint x: 508, endPoint y: 307, distance: 59.2
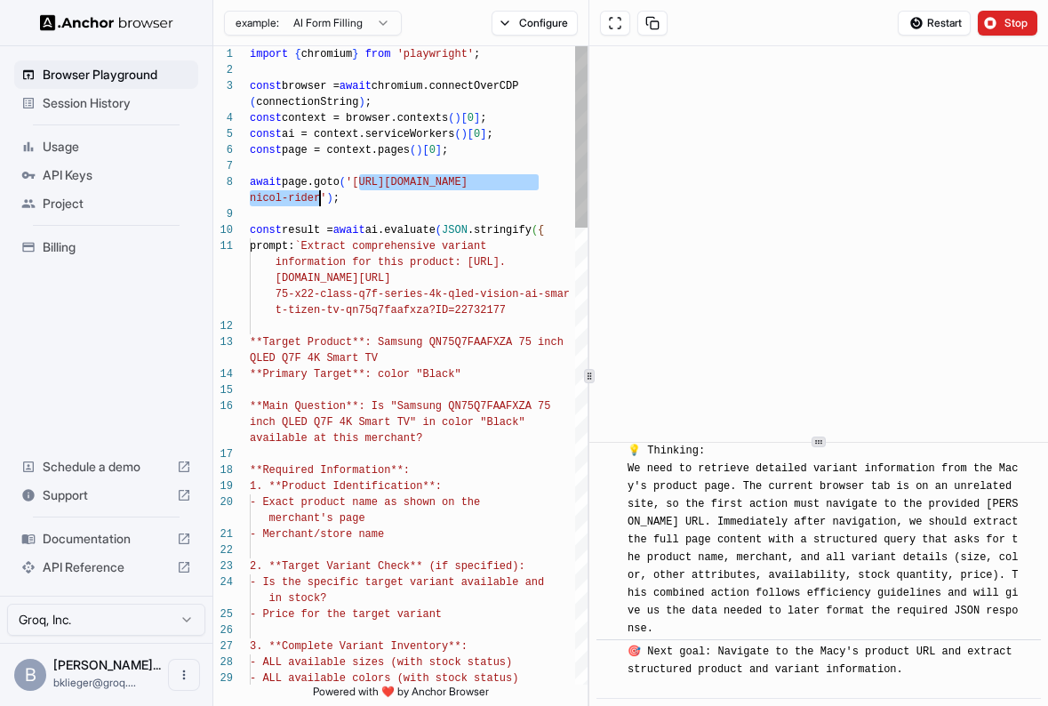
scroll to position [1431, 0]
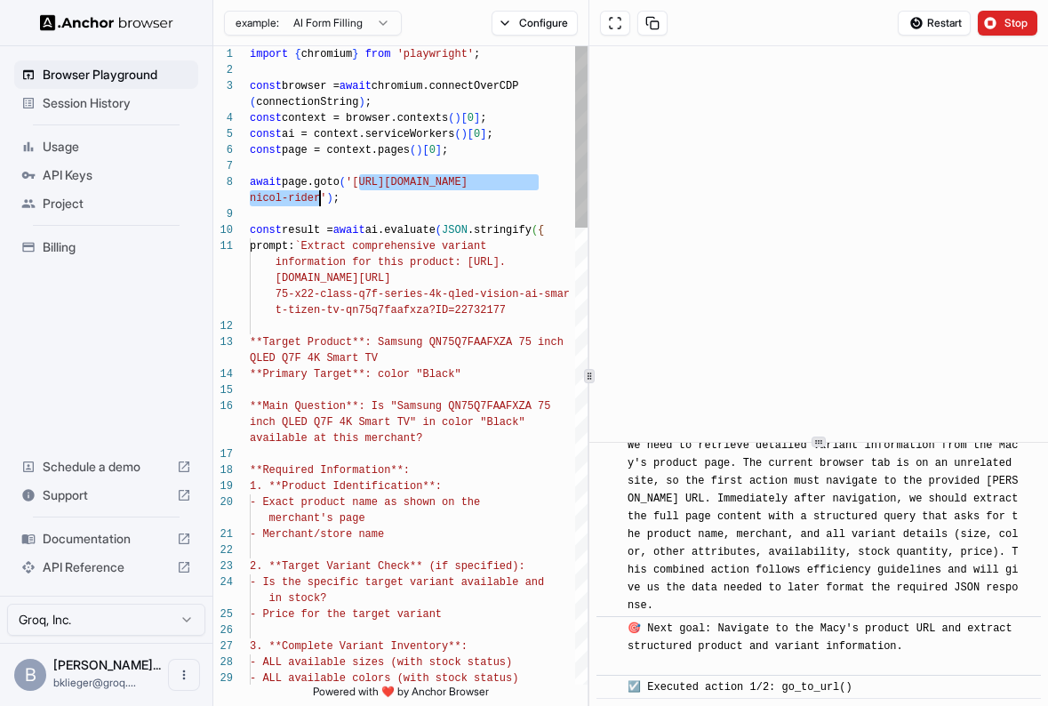
drag, startPoint x: 358, startPoint y: 184, endPoint x: 320, endPoint y: 195, distance: 39.7
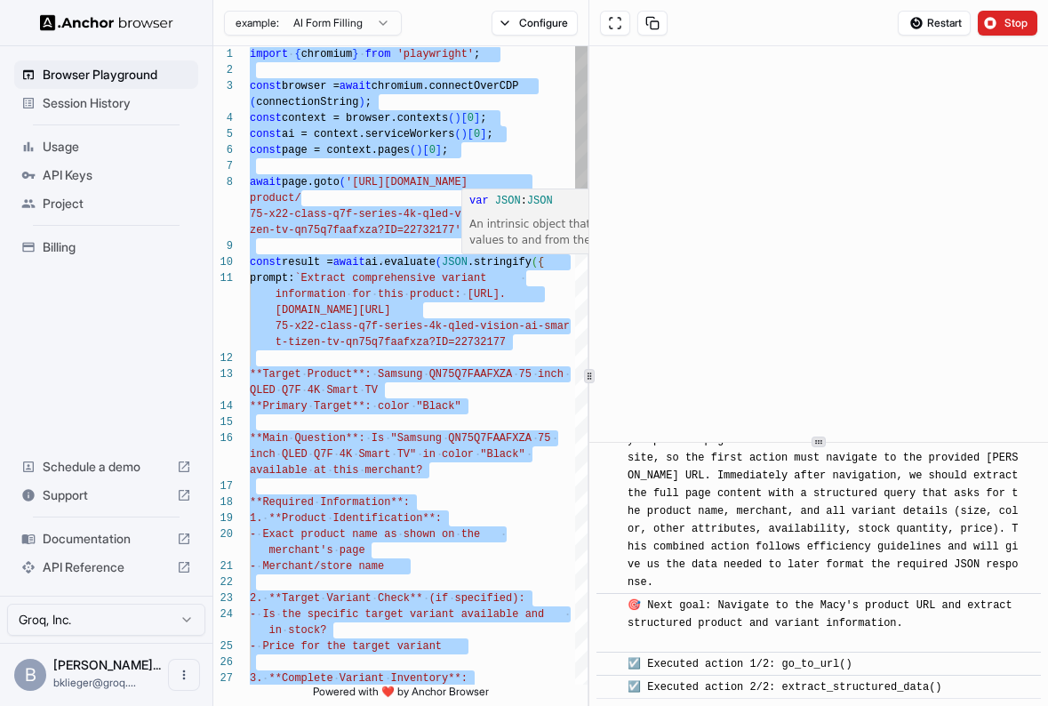
scroll to position [1454, 0]
type textarea "**********"
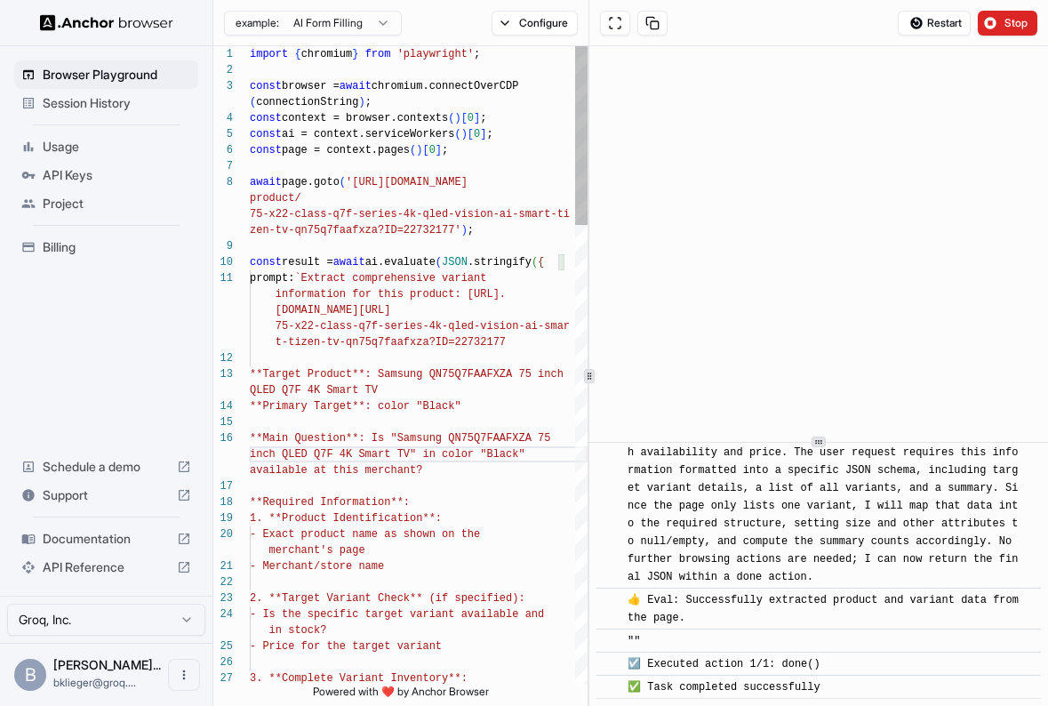
scroll to position [1966, 0]
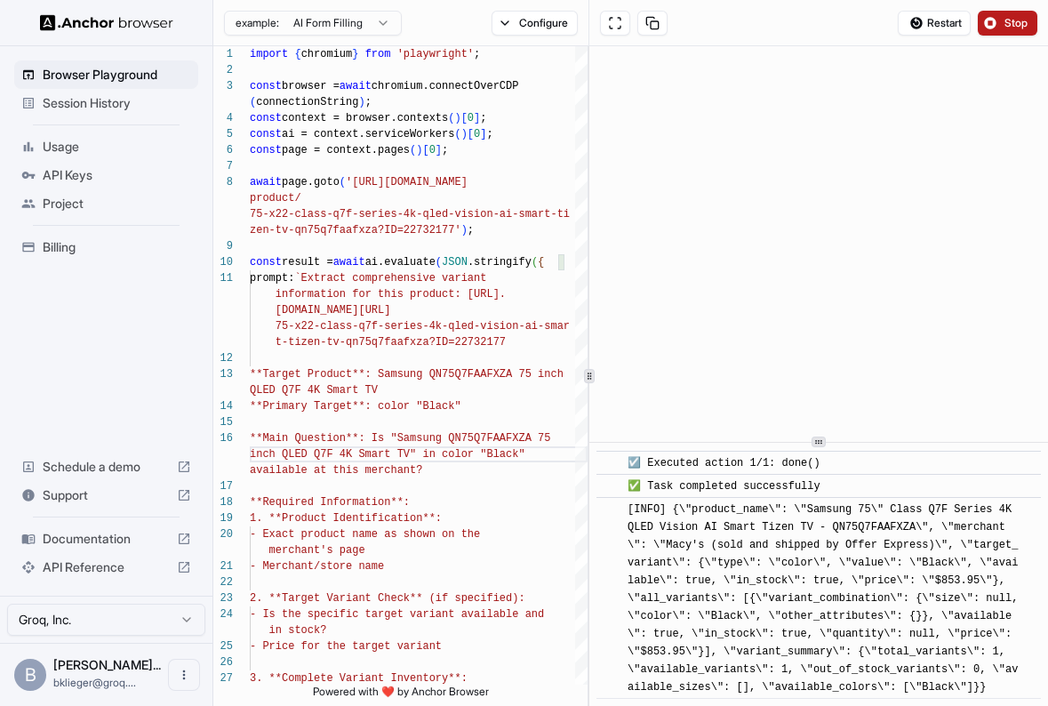
click at [945, 22] on span "Stop" at bounding box center [1017, 23] width 25 height 14
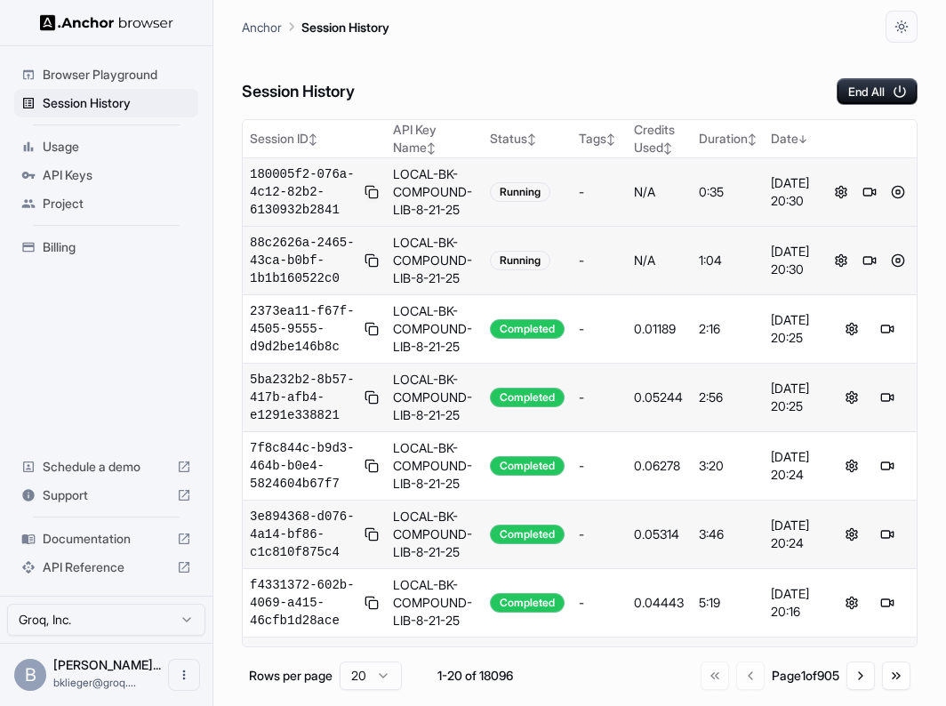
click at [370, 200] on button at bounding box center [372, 191] width 14 height 21
click at [388, 258] on td "LOCAL-BK-COMPOUND-LIB-8-21-25" at bounding box center [434, 261] width 96 height 68
click at [377, 258] on button at bounding box center [372, 260] width 14 height 21
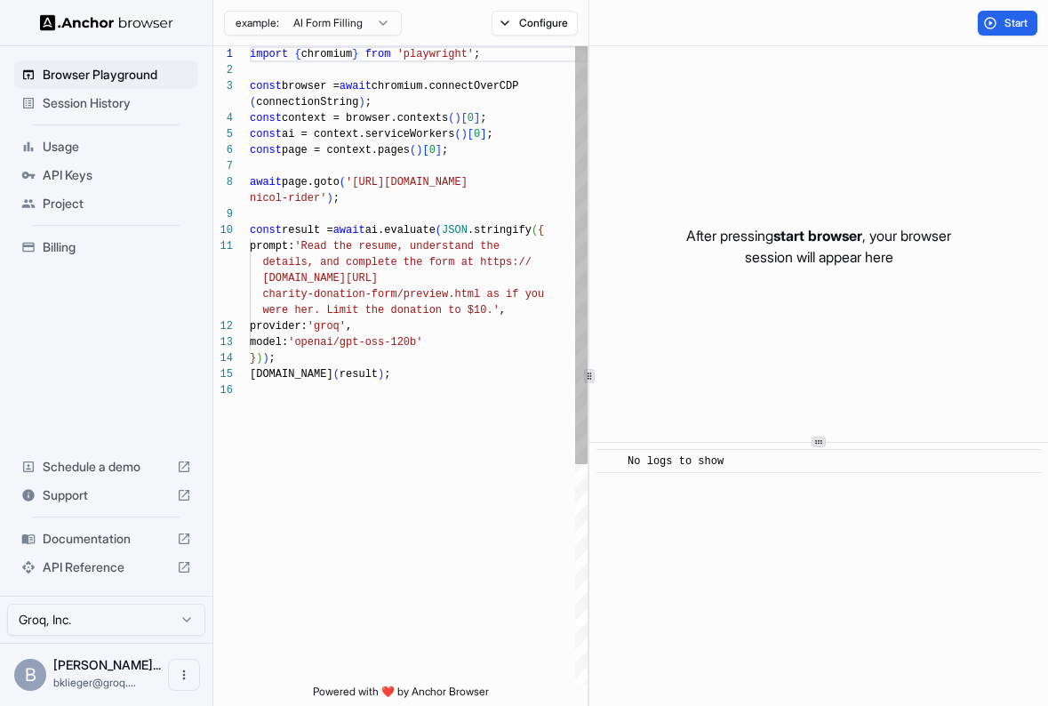
scroll to position [112, 0]
click at [457, 327] on div "import { chromium } from 'playwright' ; const browser = await chromium.connectO…" at bounding box center [419, 533] width 338 height 974
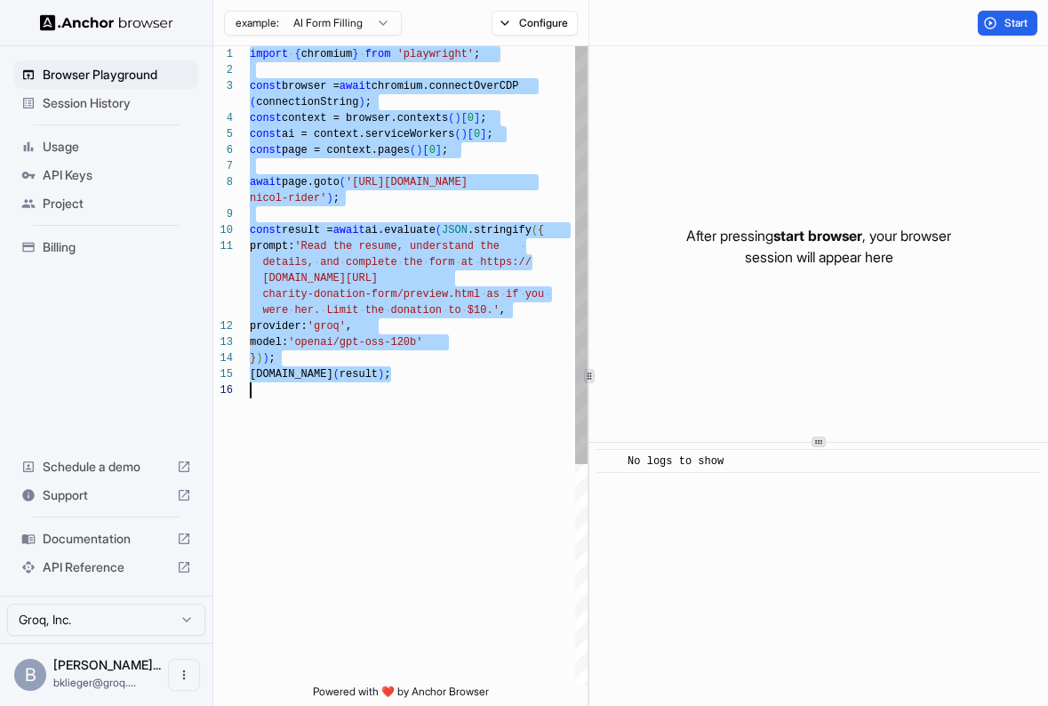
scroll to position [32, 0]
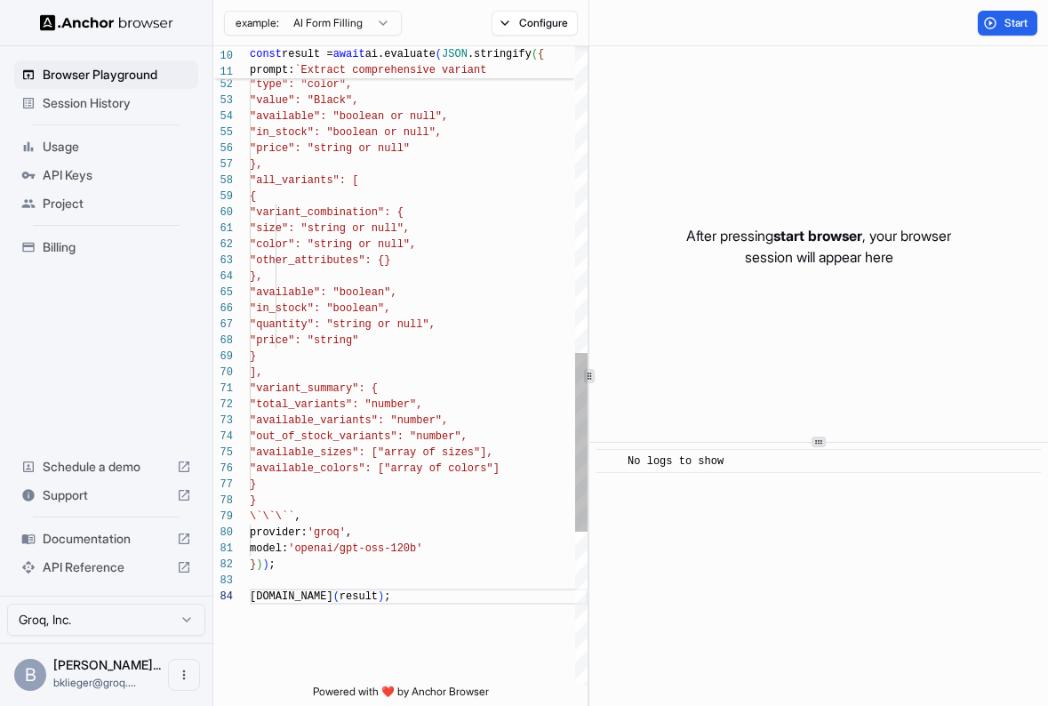
type textarea "**********"
click at [466, 380] on div ""merchant": "string", "target_variant": { "type": "color", "value": "Black", "a…" at bounding box center [419, 91] width 338 height 2271
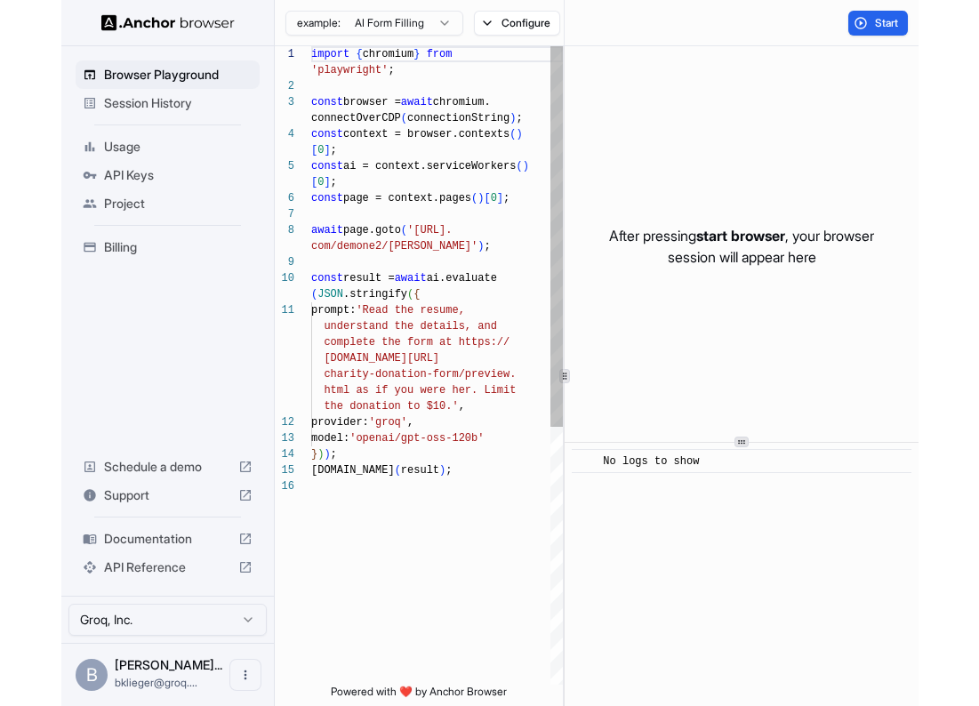
scroll to position [96, 0]
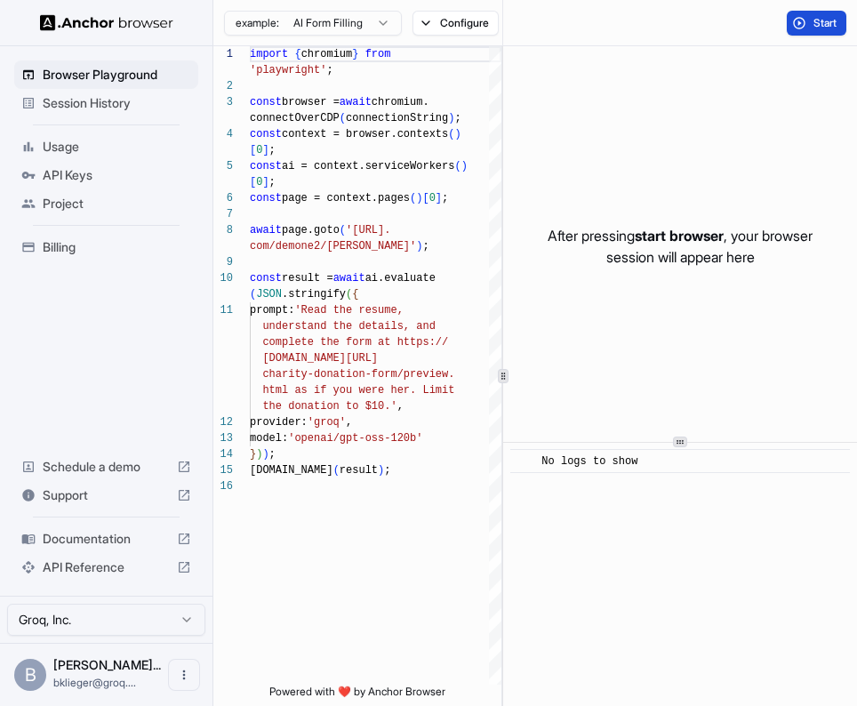
click at [802, 22] on button "Start" at bounding box center [817, 23] width 60 height 25
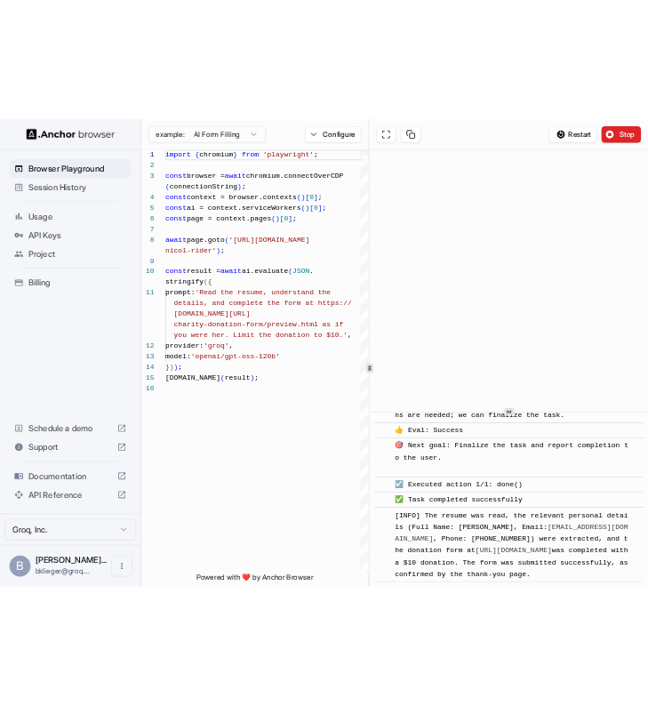
scroll to position [1246, 0]
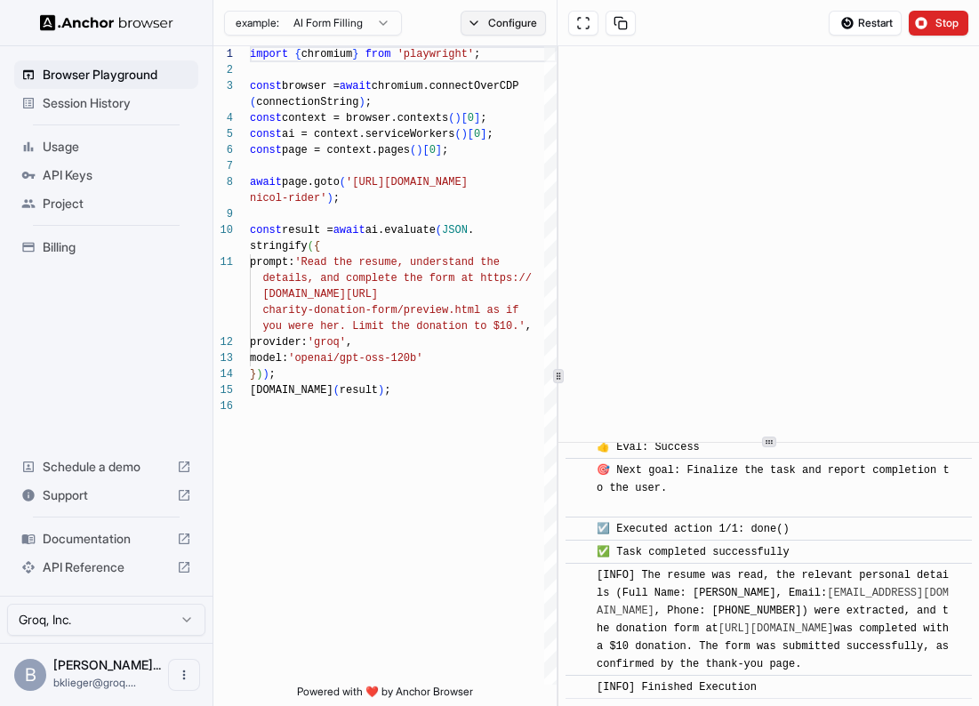
click at [491, 16] on button "Configure" at bounding box center [504, 23] width 86 height 25
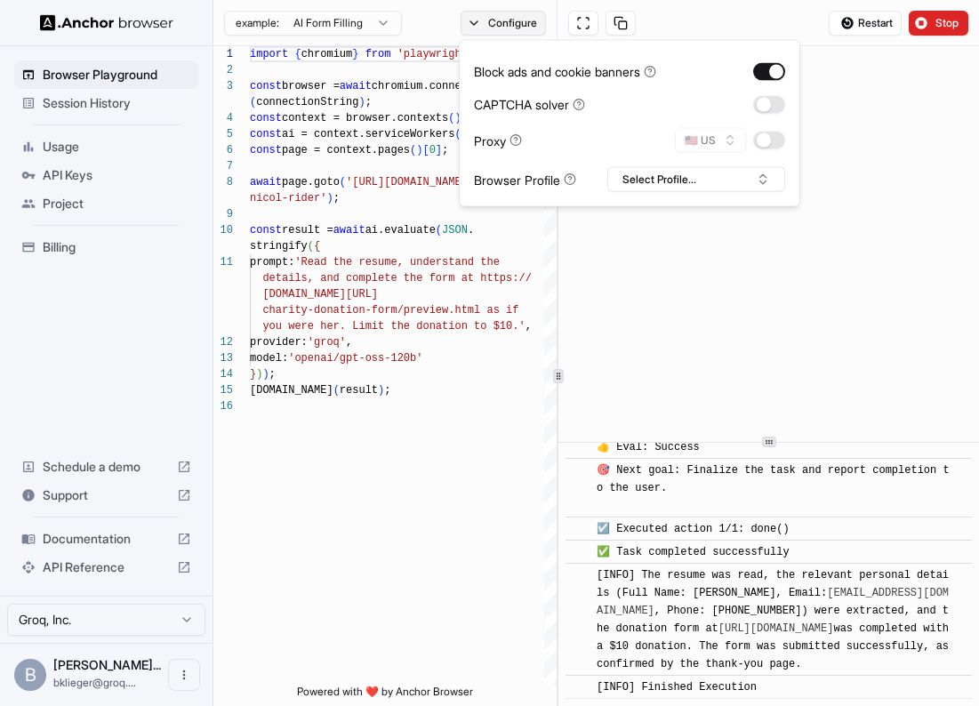
click at [493, 16] on button "Configure" at bounding box center [504, 23] width 86 height 25
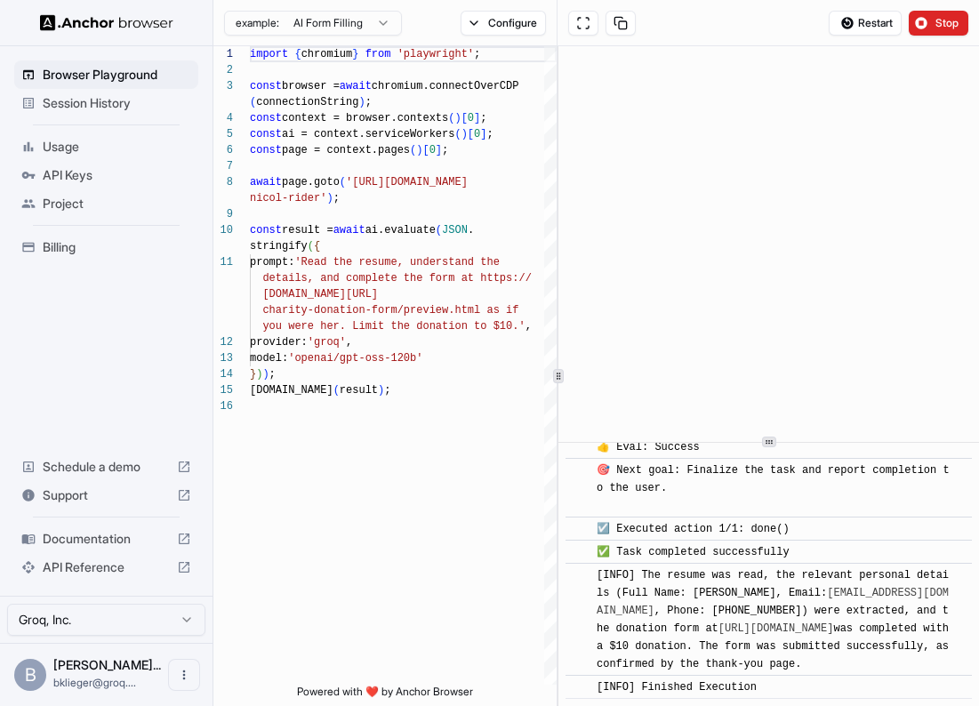
click at [127, 540] on span "Documentation" at bounding box center [106, 539] width 127 height 18
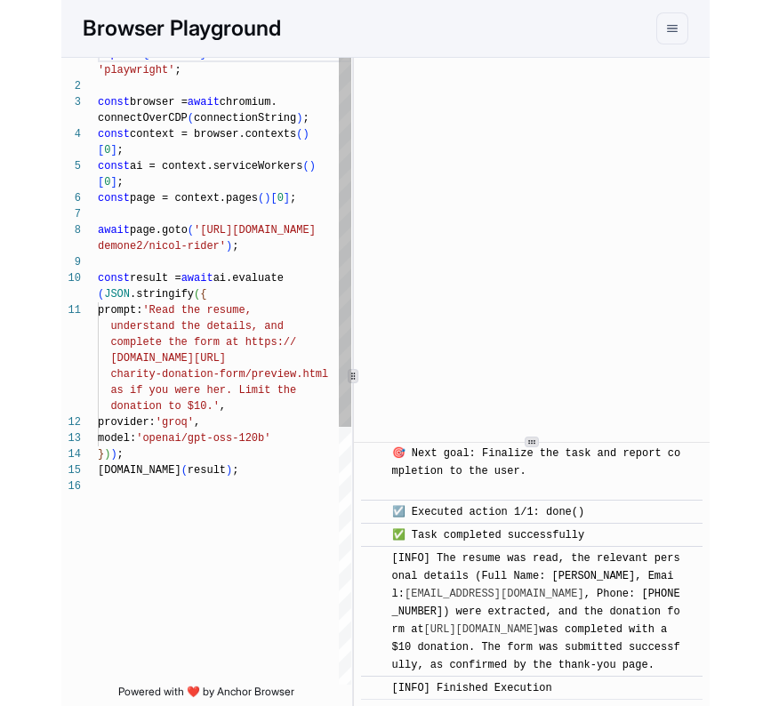
scroll to position [96, 0]
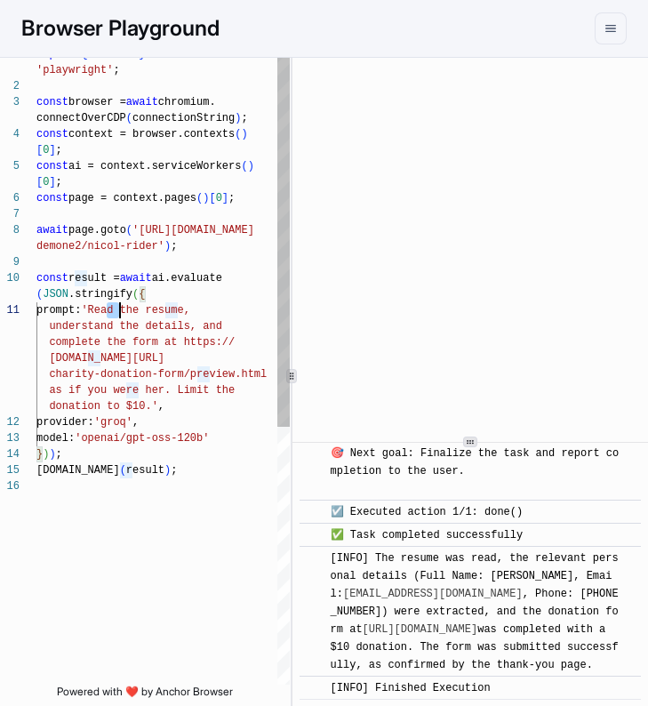
drag, startPoint x: 108, startPoint y: 312, endPoint x: 220, endPoint y: 312, distance: 111.1
click at [220, 312] on div "import { chromium } from 'playwright' ; const browser = await chromium. connect…" at bounding box center [162, 581] width 253 height 1071
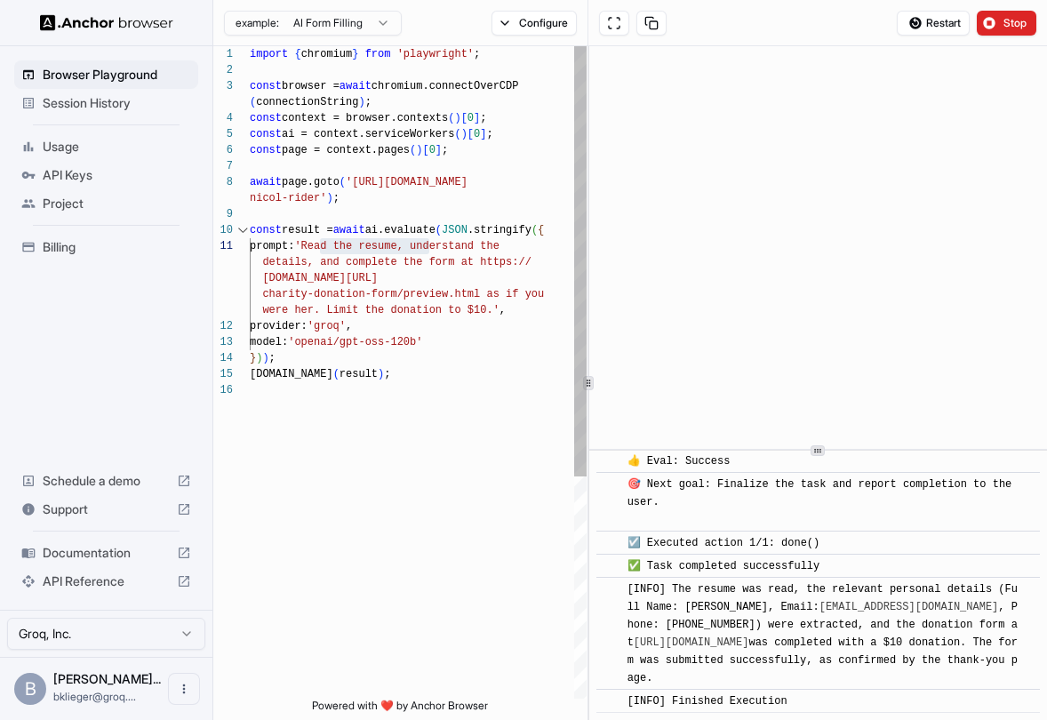
scroll to position [1169, 0]
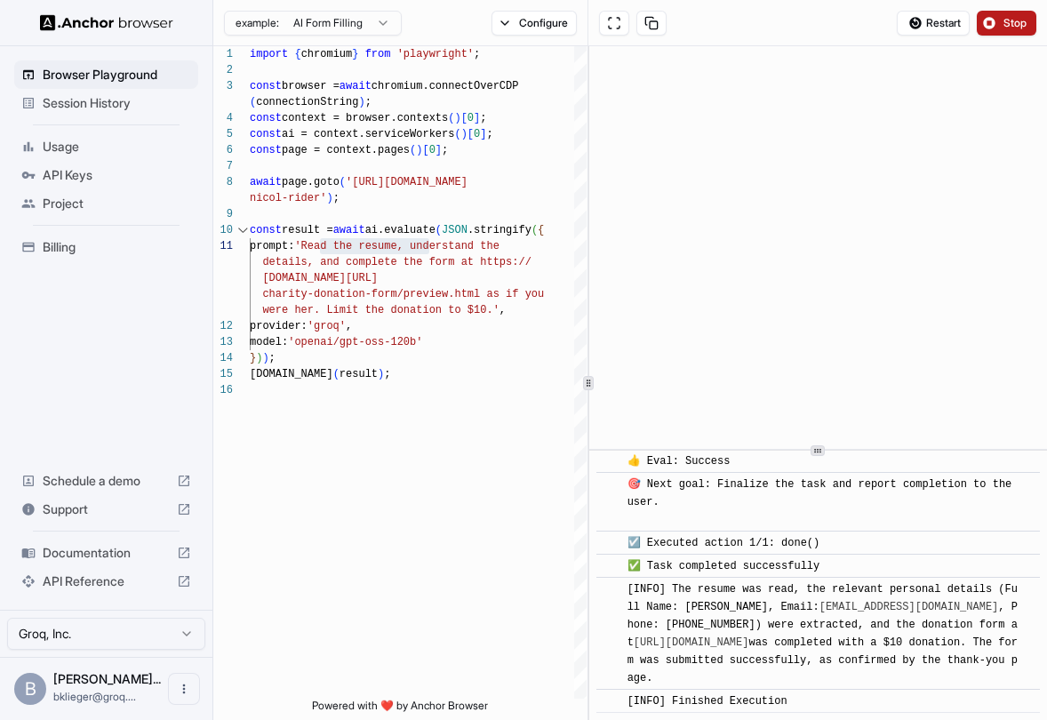
click at [997, 24] on button "Stop" at bounding box center [1007, 23] width 60 height 25
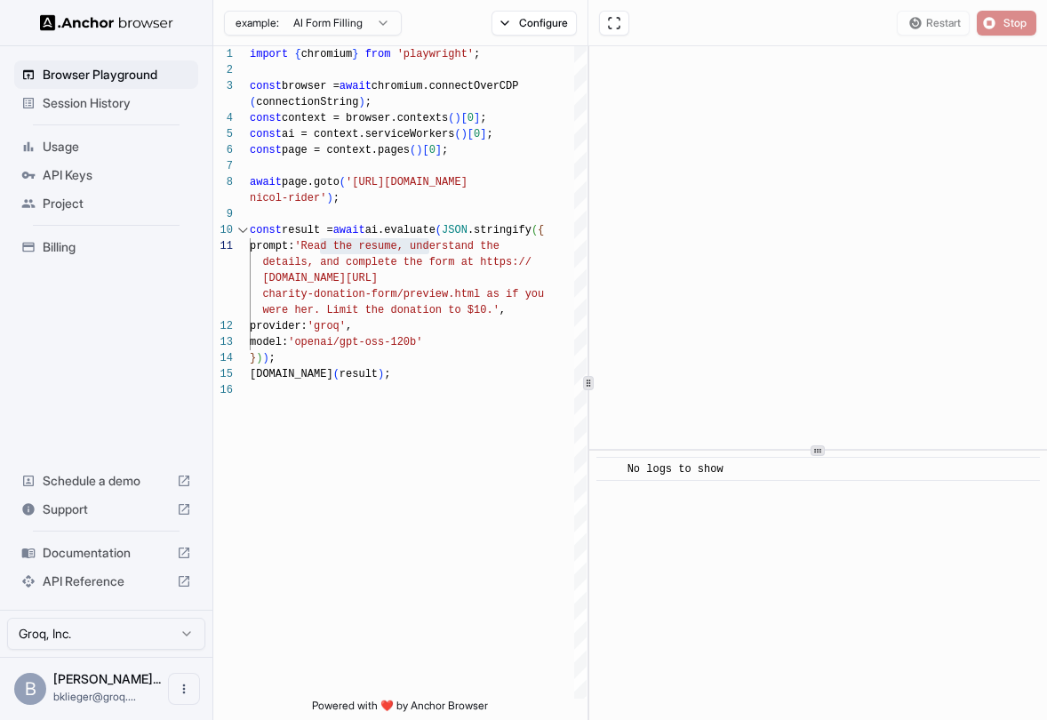
scroll to position [0, 0]
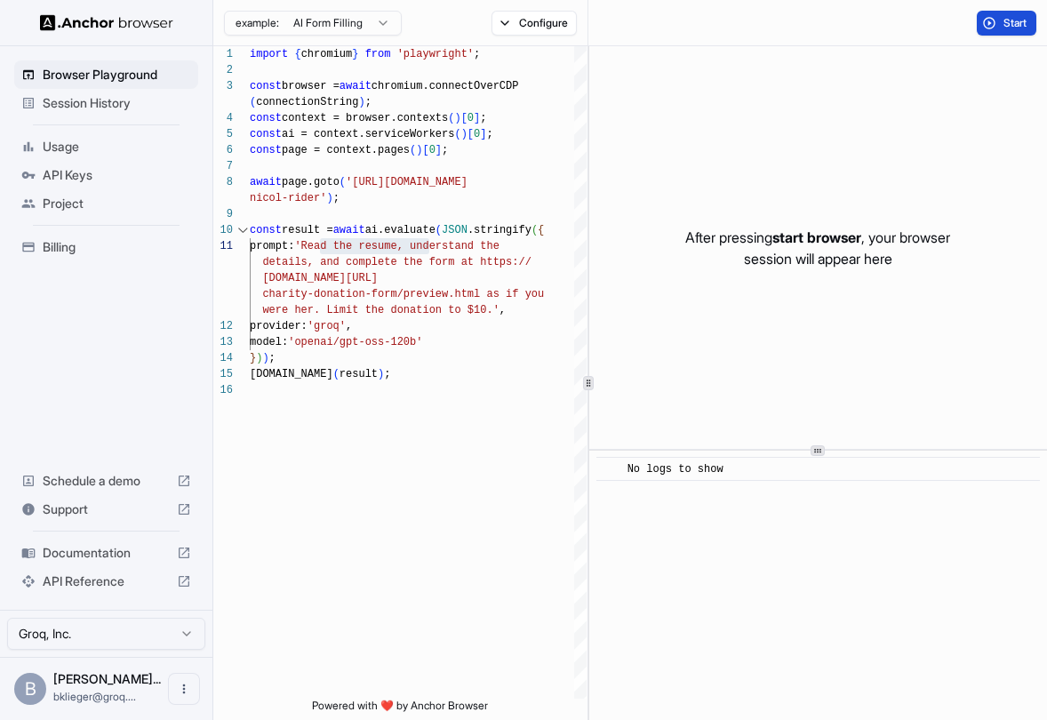
click at [1006, 27] on span "Start" at bounding box center [1016, 23] width 25 height 14
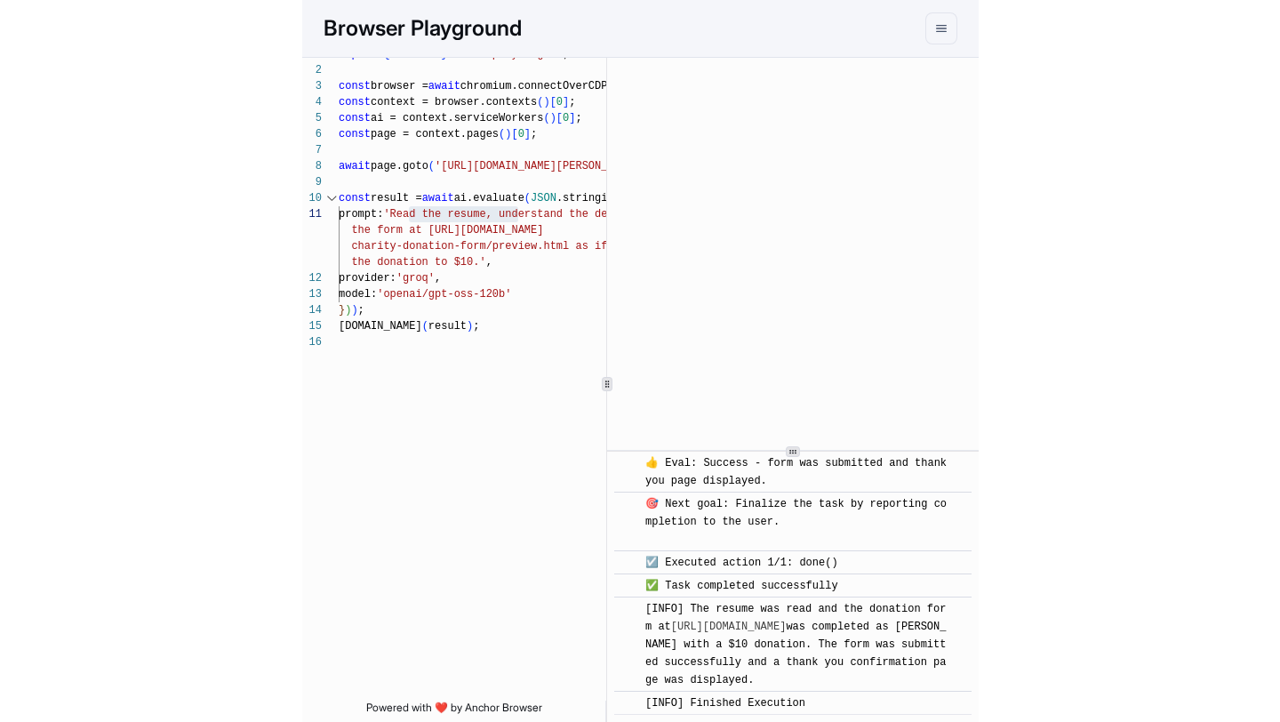
scroll to position [1049, 0]
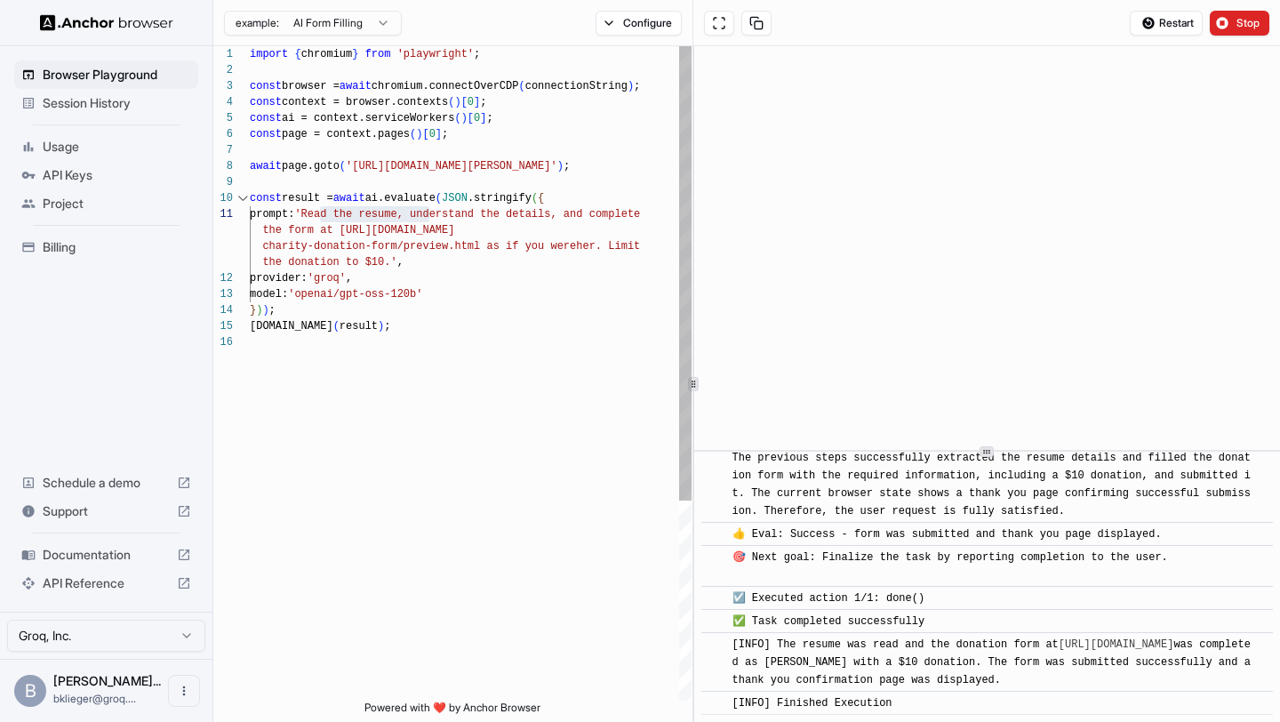
click at [510, 430] on div "import { chromium } from 'playwright' ; const browser = await chromium.connectO…" at bounding box center [471, 517] width 442 height 942
type textarea "**********"
click at [396, 119] on div "import { chromium } from 'playwright' ; const browser = await chromium.connectO…" at bounding box center [471, 517] width 442 height 942
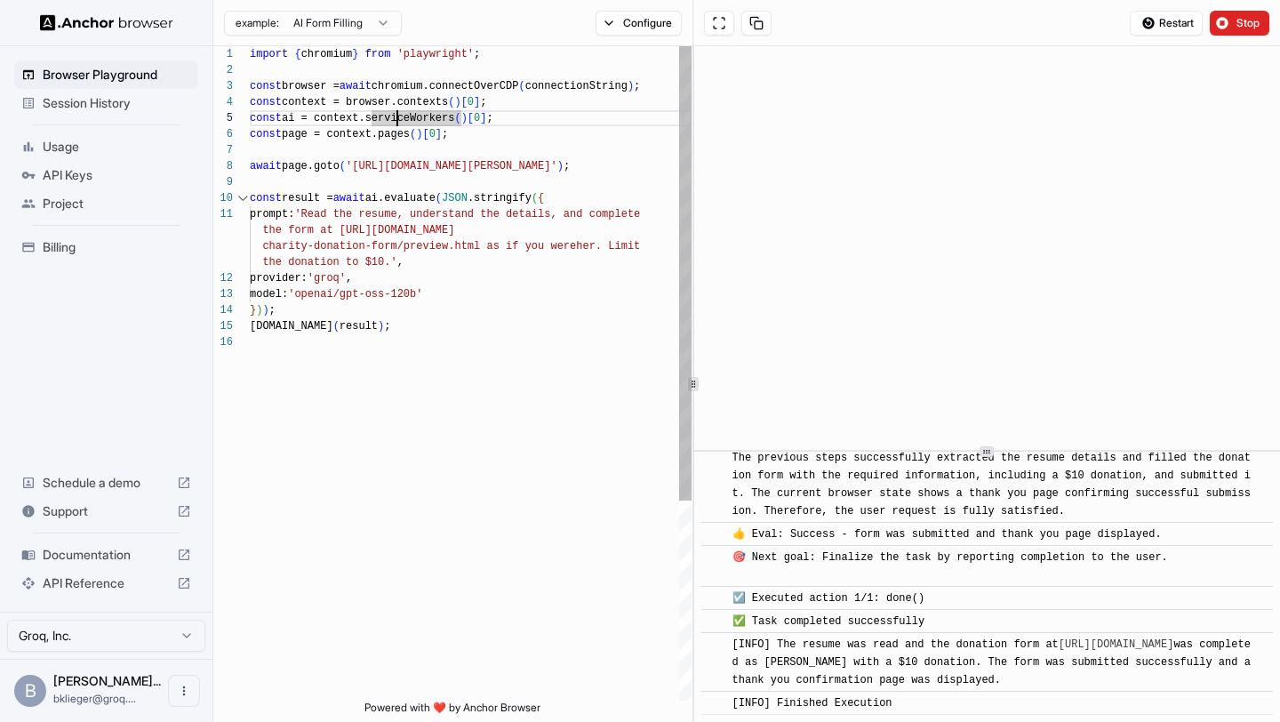
click at [404, 176] on div "import { chromium } from 'playwright' ; const browser = await chromium.connectO…" at bounding box center [471, 517] width 442 height 942
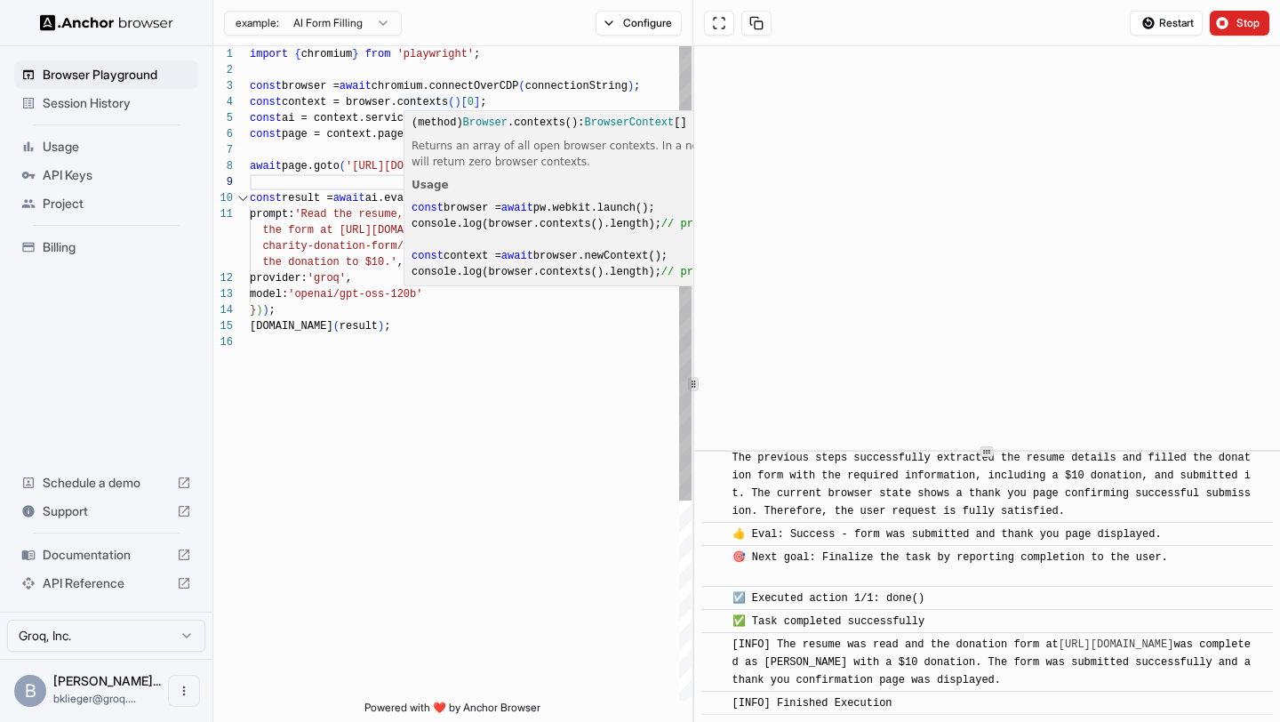
click at [378, 150] on div "import { chromium } from 'playwright' ; const browser = await chromium.connectO…" at bounding box center [471, 517] width 442 height 942
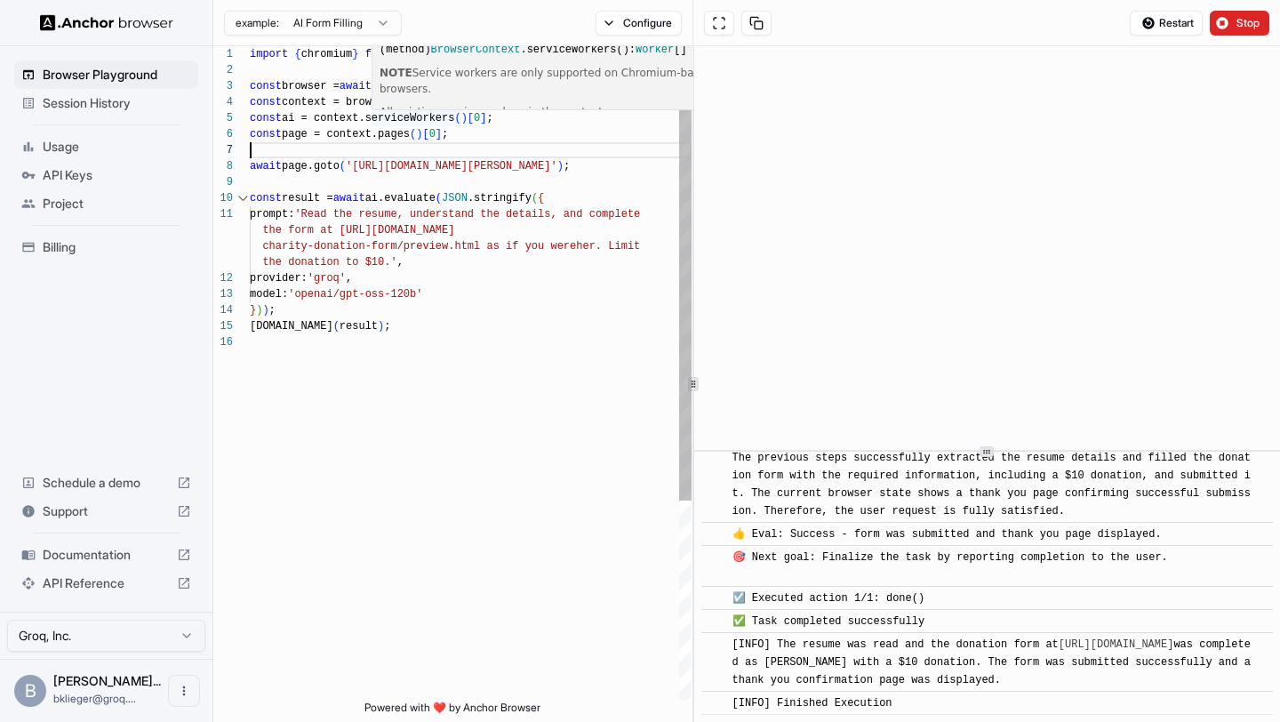
scroll to position [64, 0]
click at [396, 118] on div "import { chromium } from 'playwright' ; const browser = await chromium.connectO…" at bounding box center [471, 517] width 442 height 942
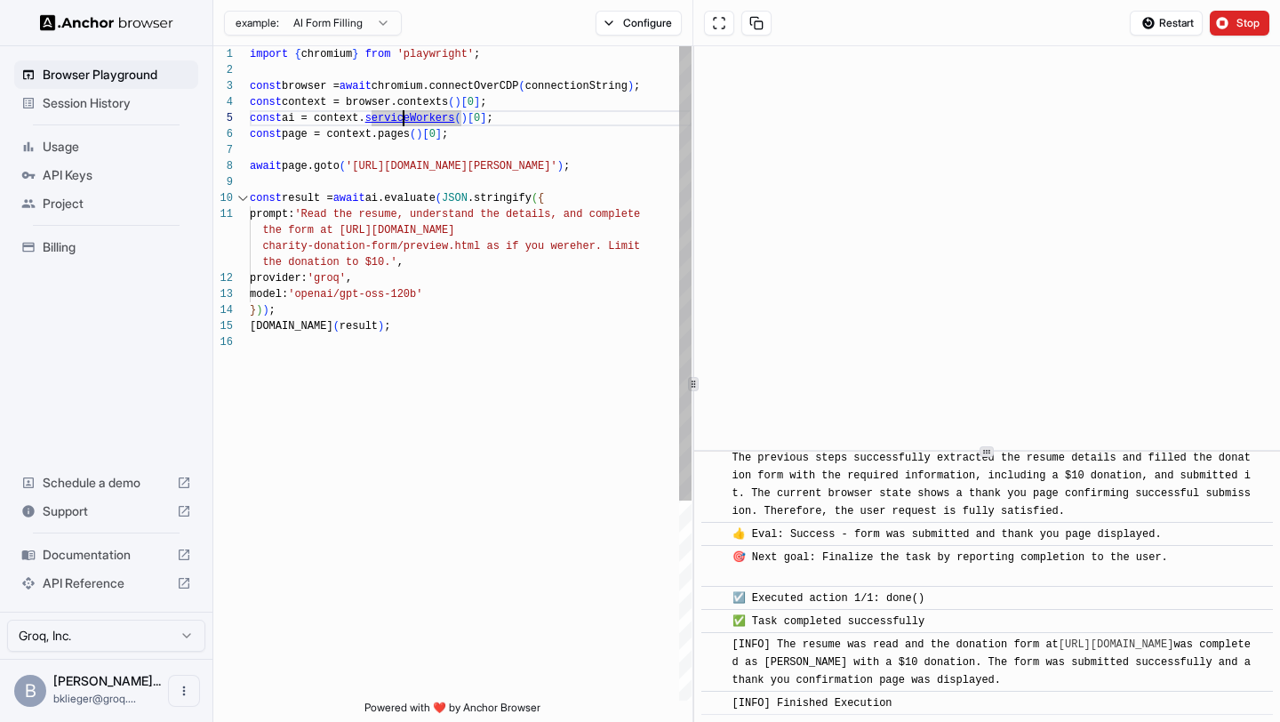
click at [406, 120] on div "import { chromium } from 'playwright' ; const browser = await chromium.connectO…" at bounding box center [471, 517] width 442 height 942
click at [419, 120] on div "import { chromium } from 'playwright' ; const browser = await chromium.connectO…" at bounding box center [471, 517] width 442 height 942
click at [429, 178] on div "import { chromium } from 'playwright' ; const browser = await chromium.connectO…" at bounding box center [471, 517] width 442 height 942
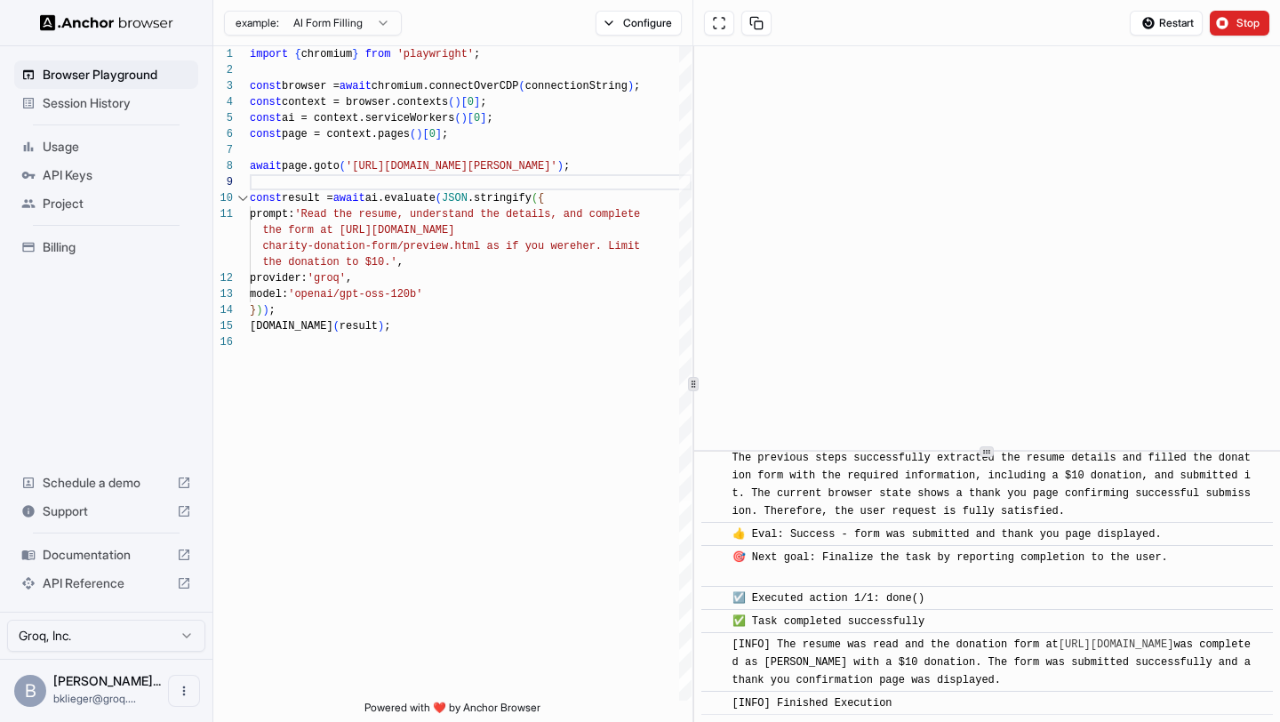
click at [114, 105] on span "Session History" at bounding box center [117, 103] width 148 height 18
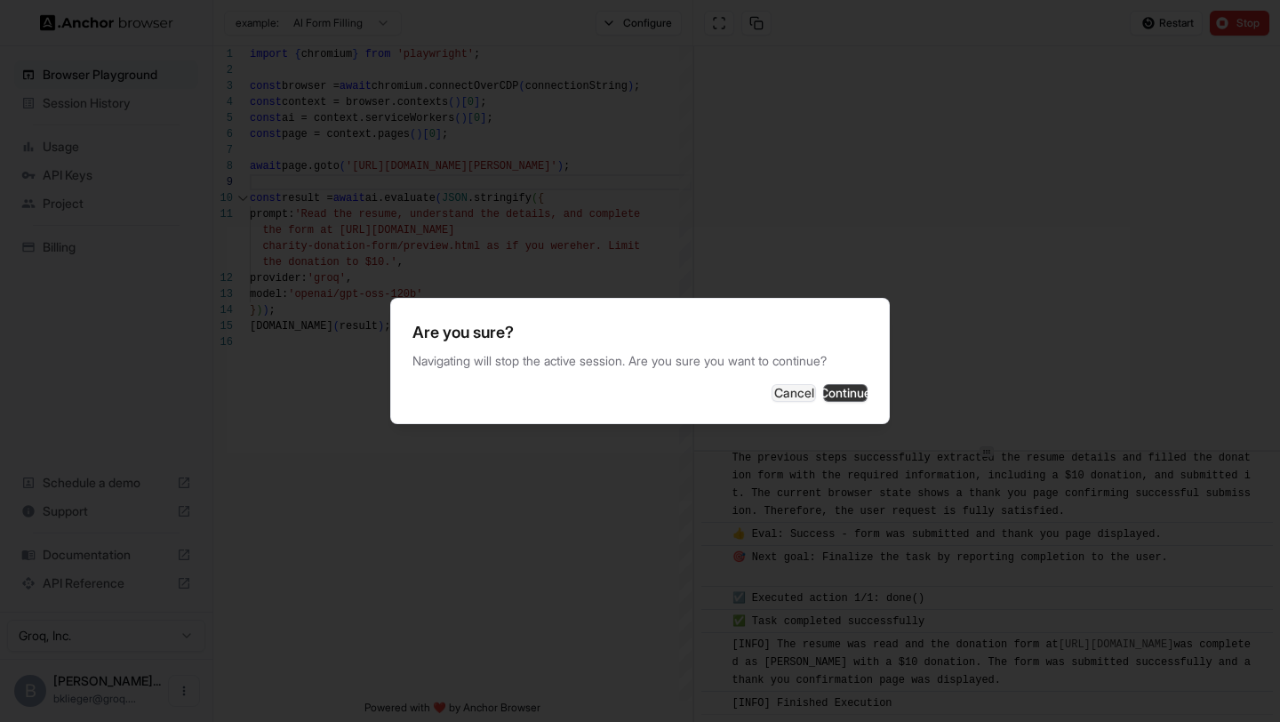
click at [830, 391] on button "Continue" at bounding box center [845, 393] width 44 height 18
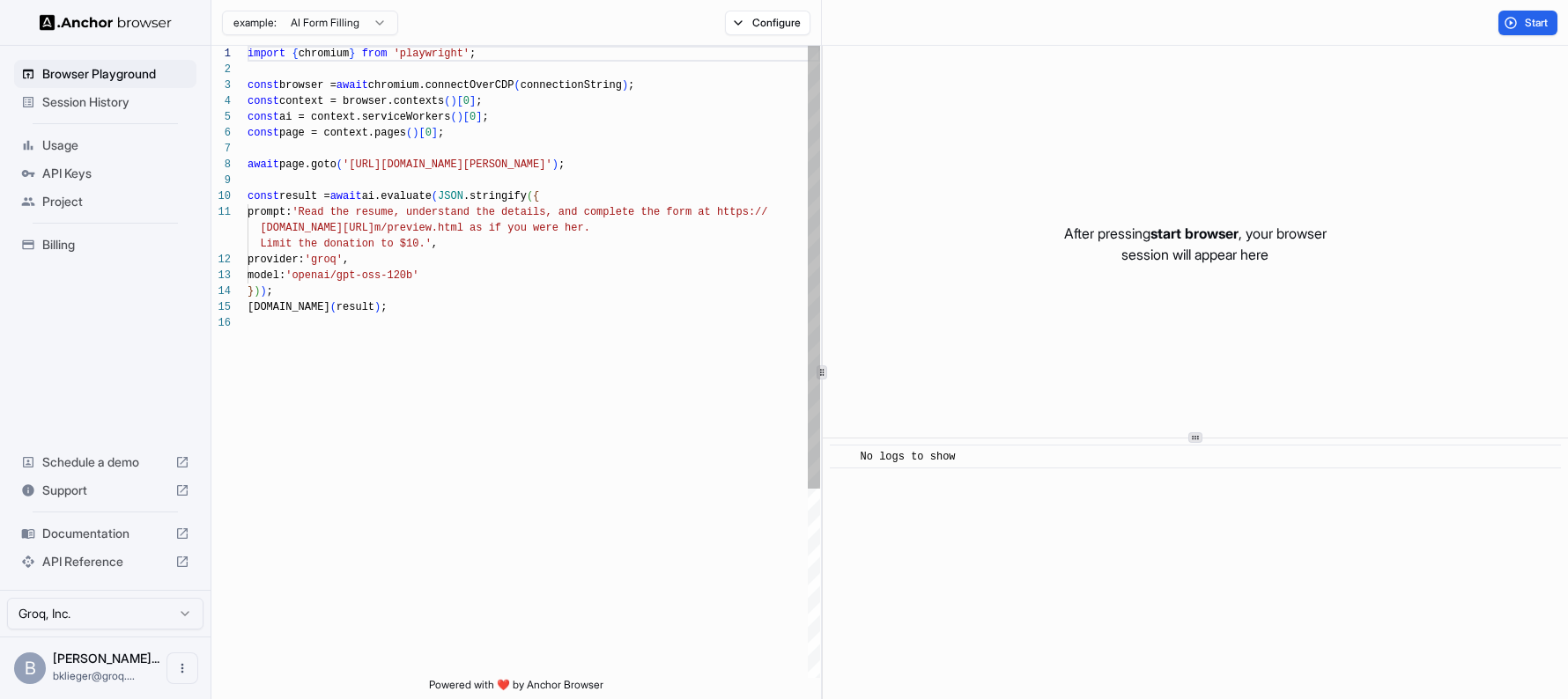
scroll to position [158, 0]
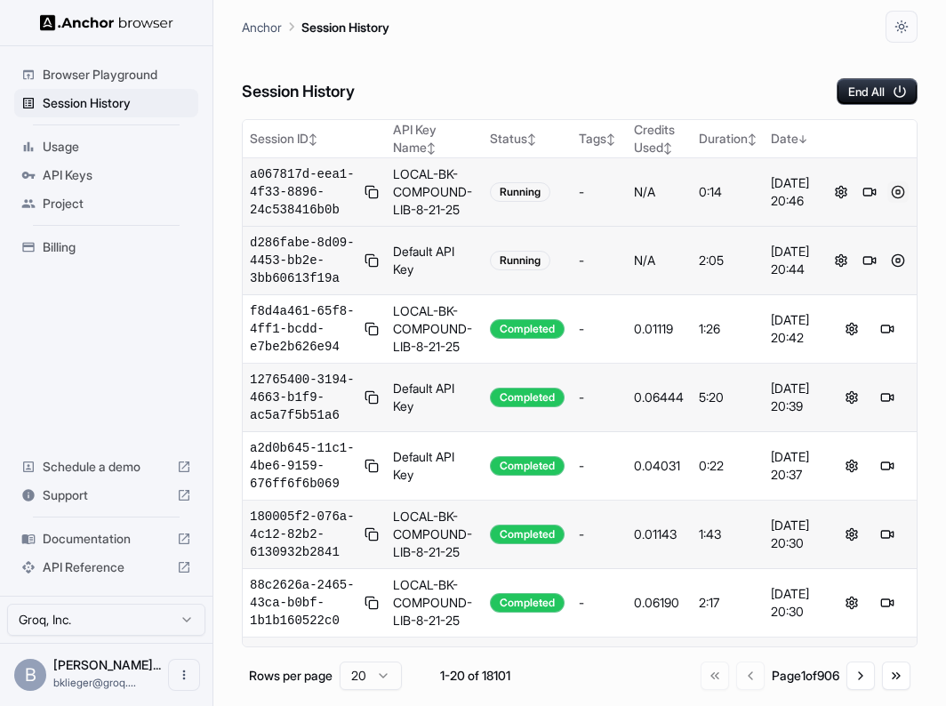
click at [897, 187] on button at bounding box center [897, 191] width 21 height 21
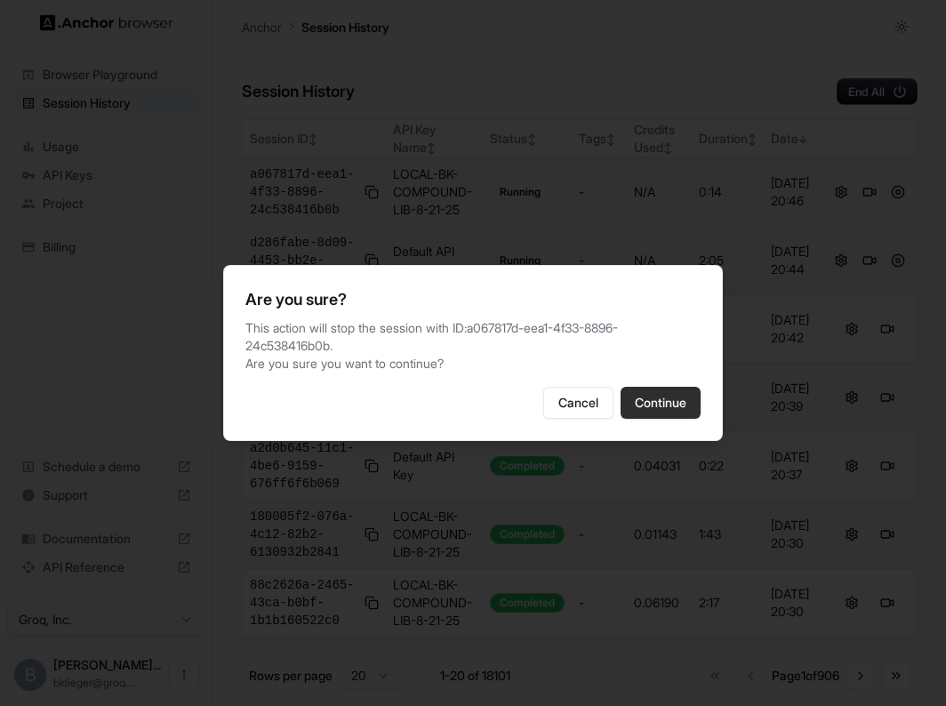
click at [664, 417] on button "Continue" at bounding box center [661, 403] width 80 height 32
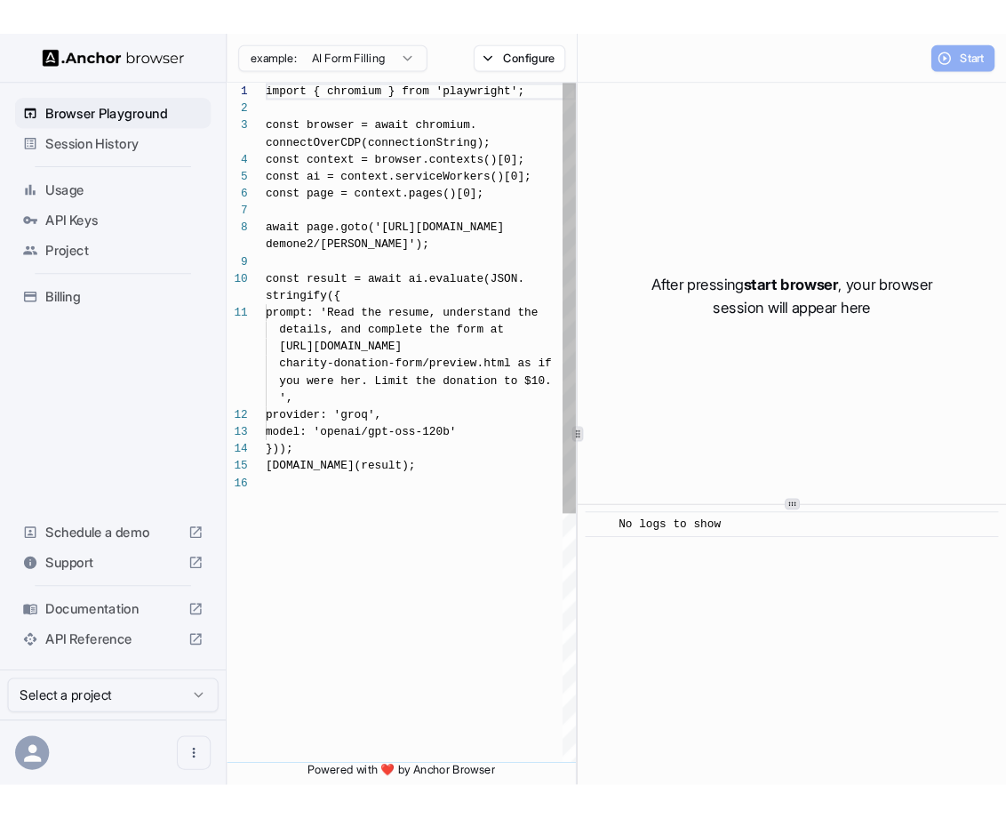
scroll to position [128, 0]
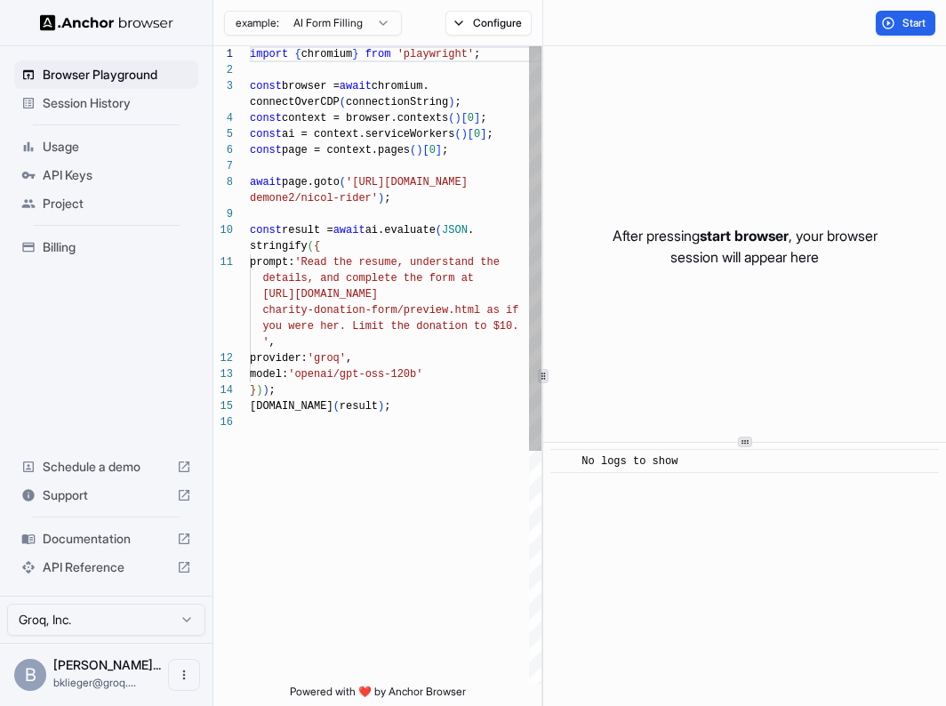
click at [113, 100] on span "Session History" at bounding box center [117, 103] width 148 height 18
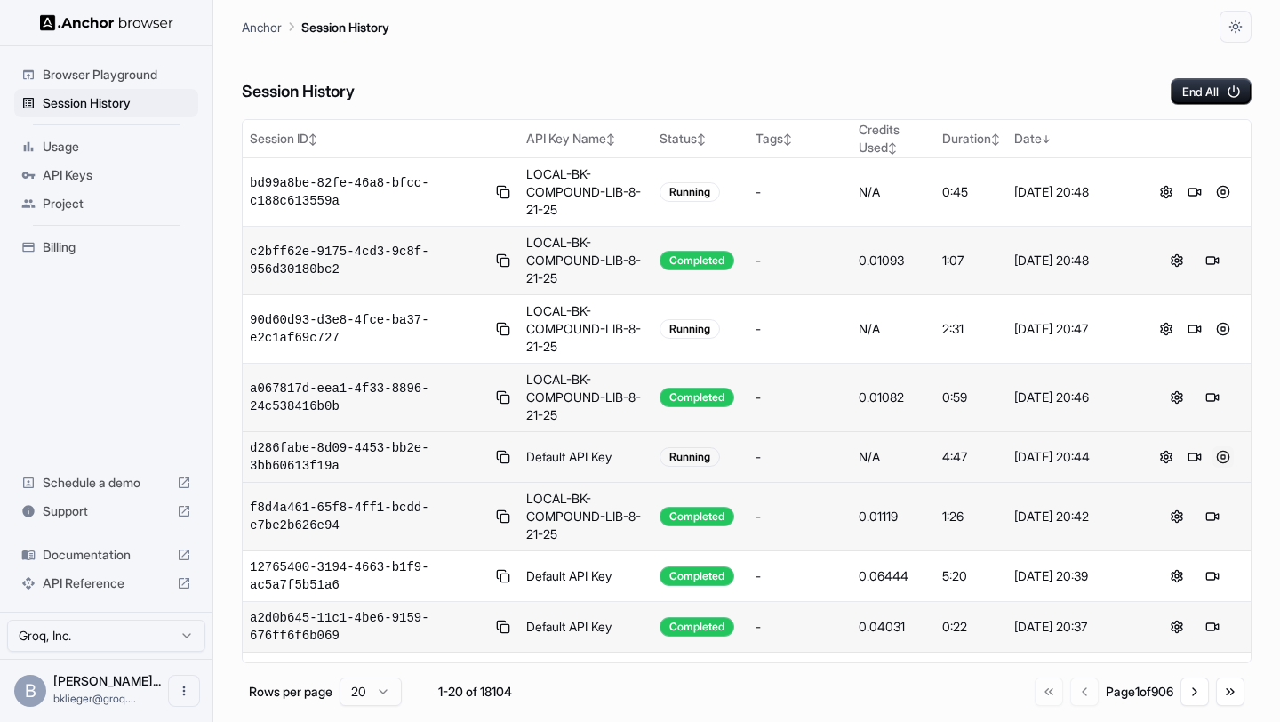
click at [1225, 457] on button at bounding box center [1223, 456] width 21 height 21
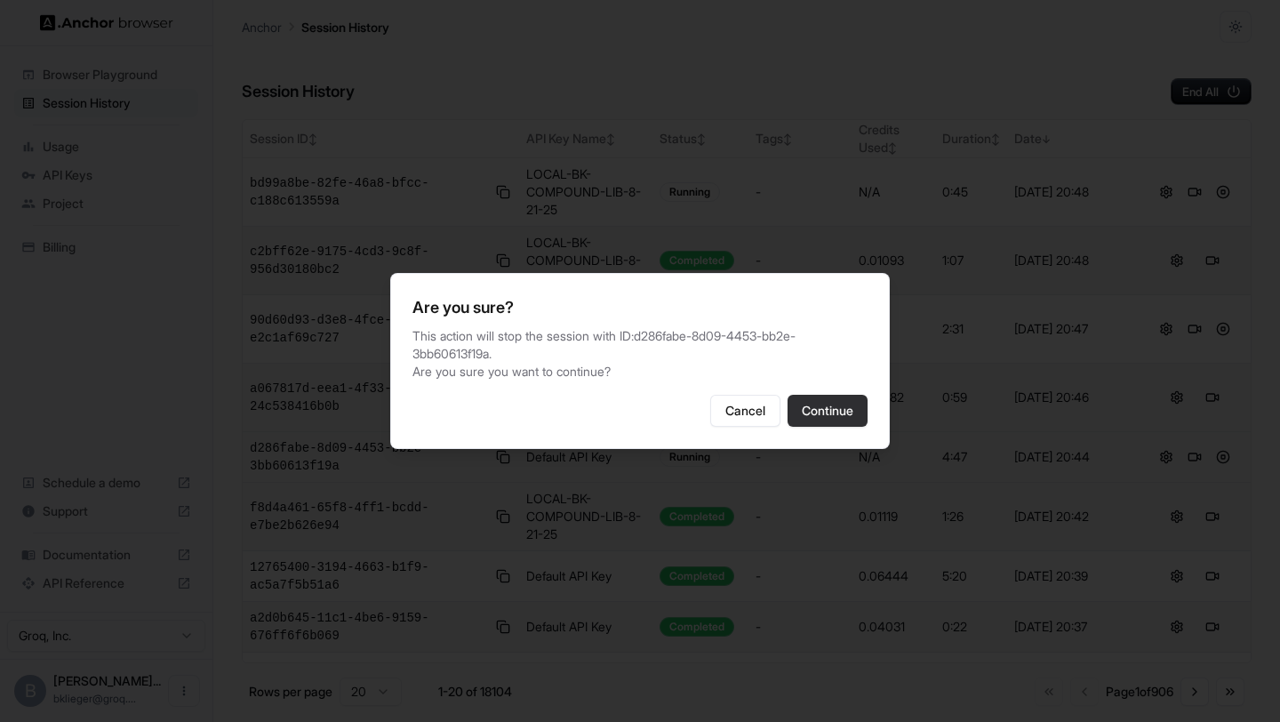
click at [814, 405] on button "Continue" at bounding box center [828, 411] width 80 height 32
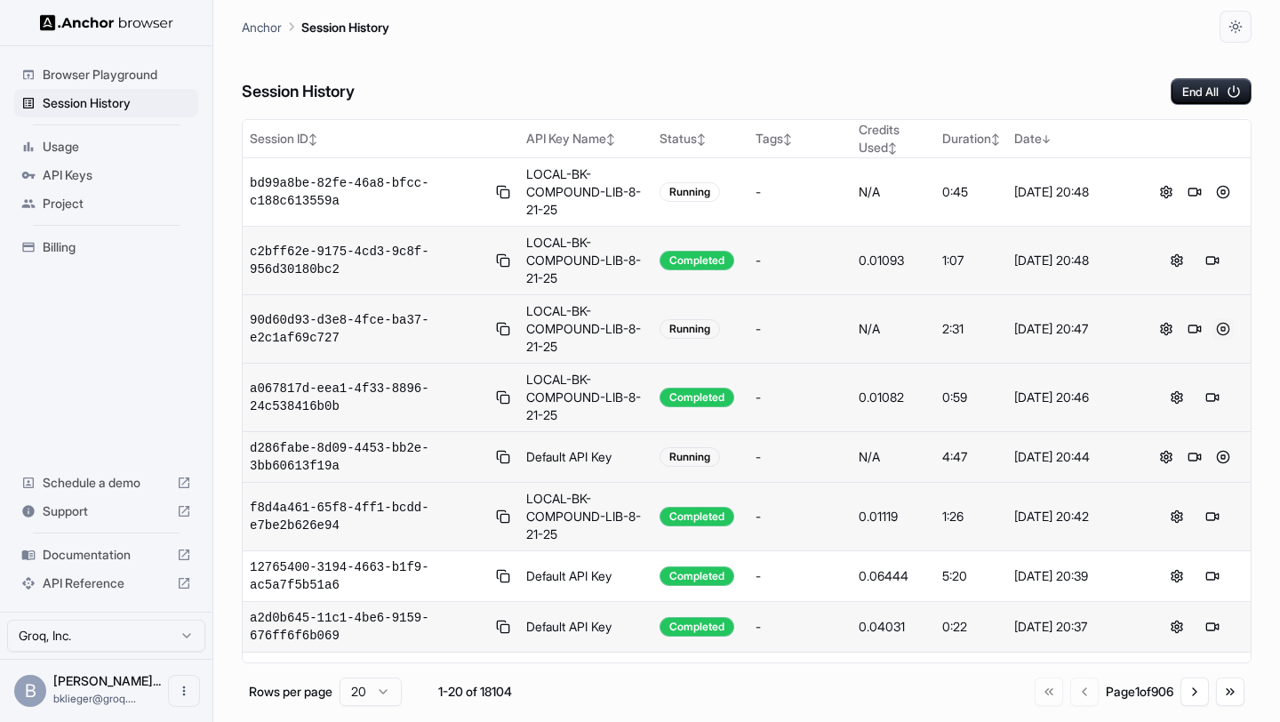
click at [1228, 326] on button at bounding box center [1223, 328] width 21 height 21
click at [1230, 328] on button at bounding box center [1223, 328] width 21 height 21
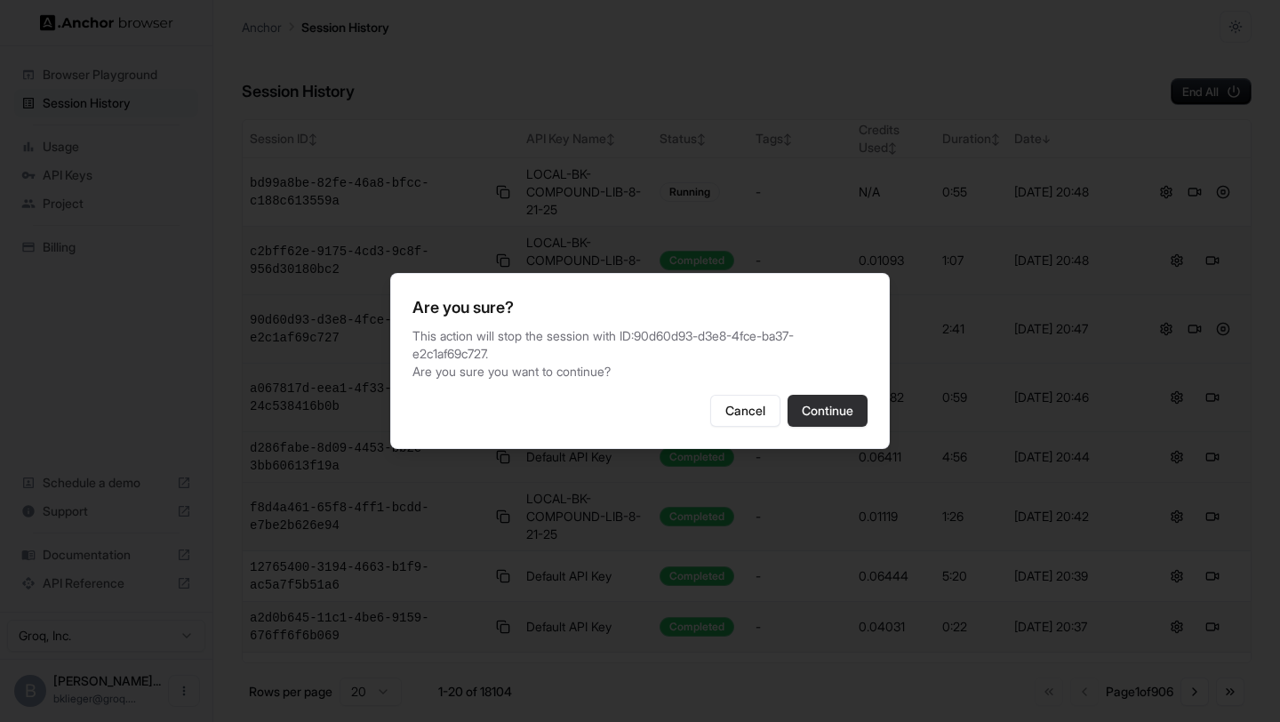
click at [844, 397] on button "Continue" at bounding box center [828, 411] width 80 height 32
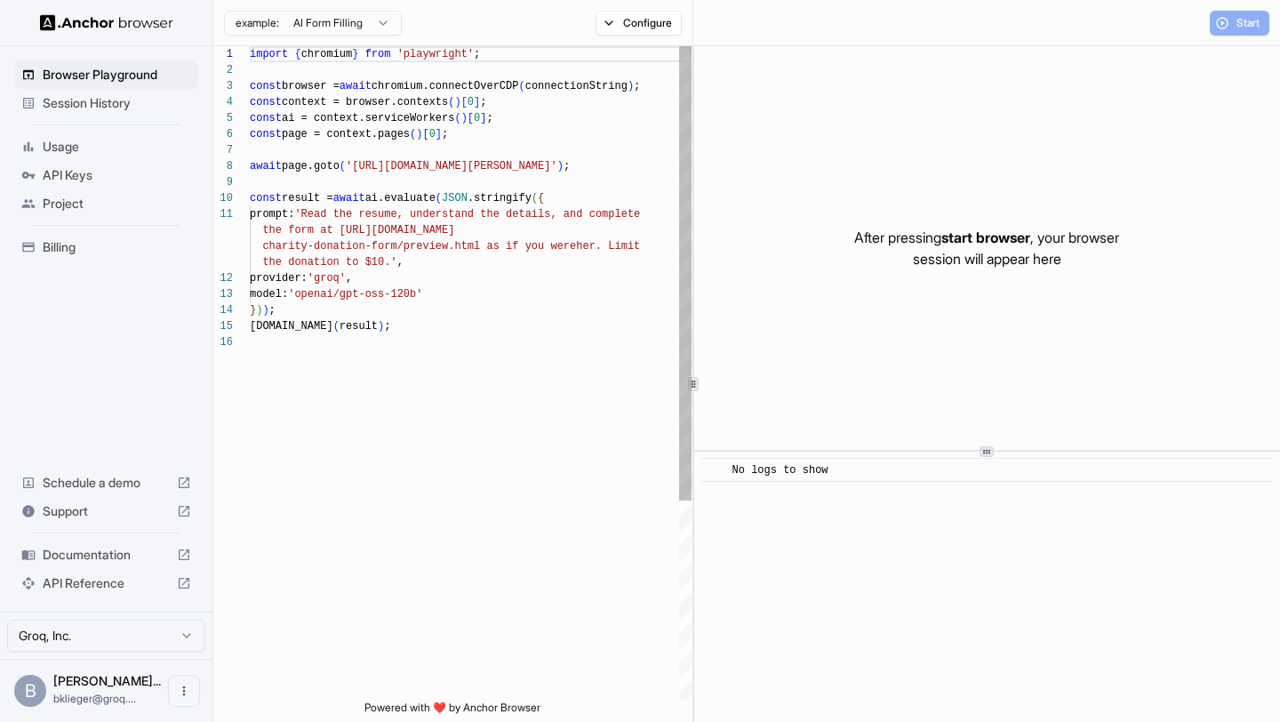
scroll to position [160, 0]
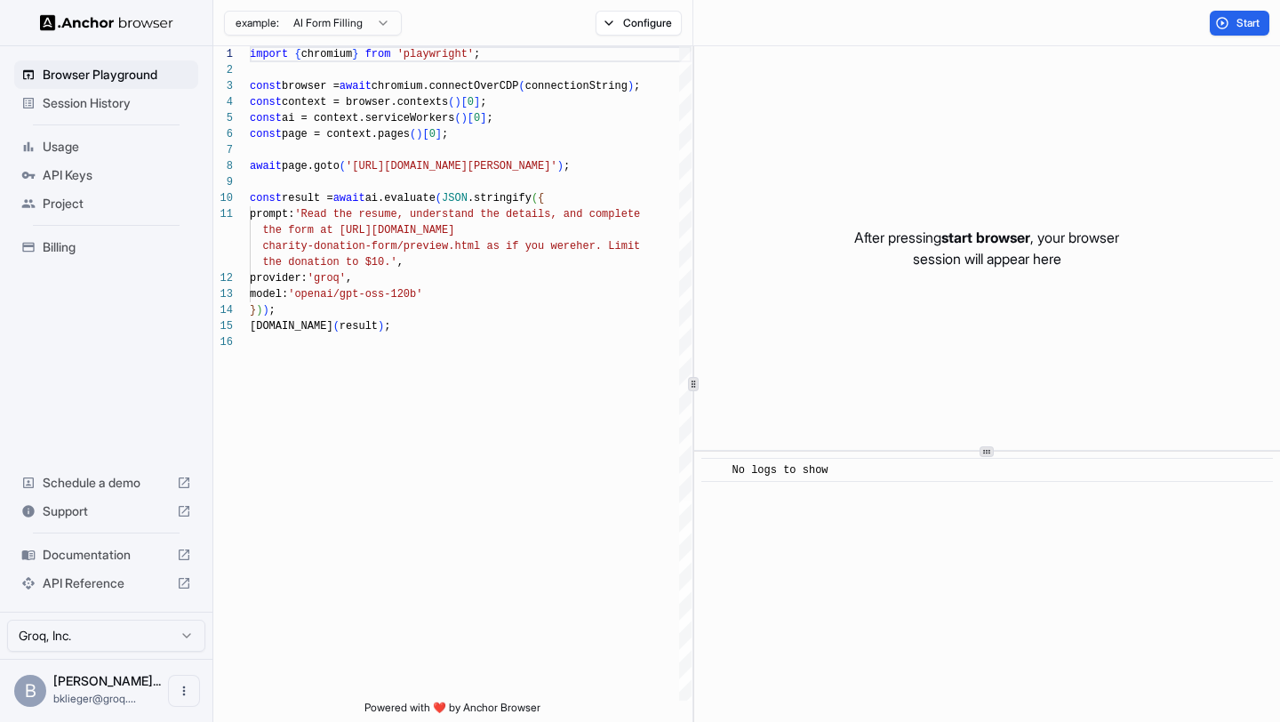
click at [131, 151] on span "Usage" at bounding box center [117, 147] width 148 height 18
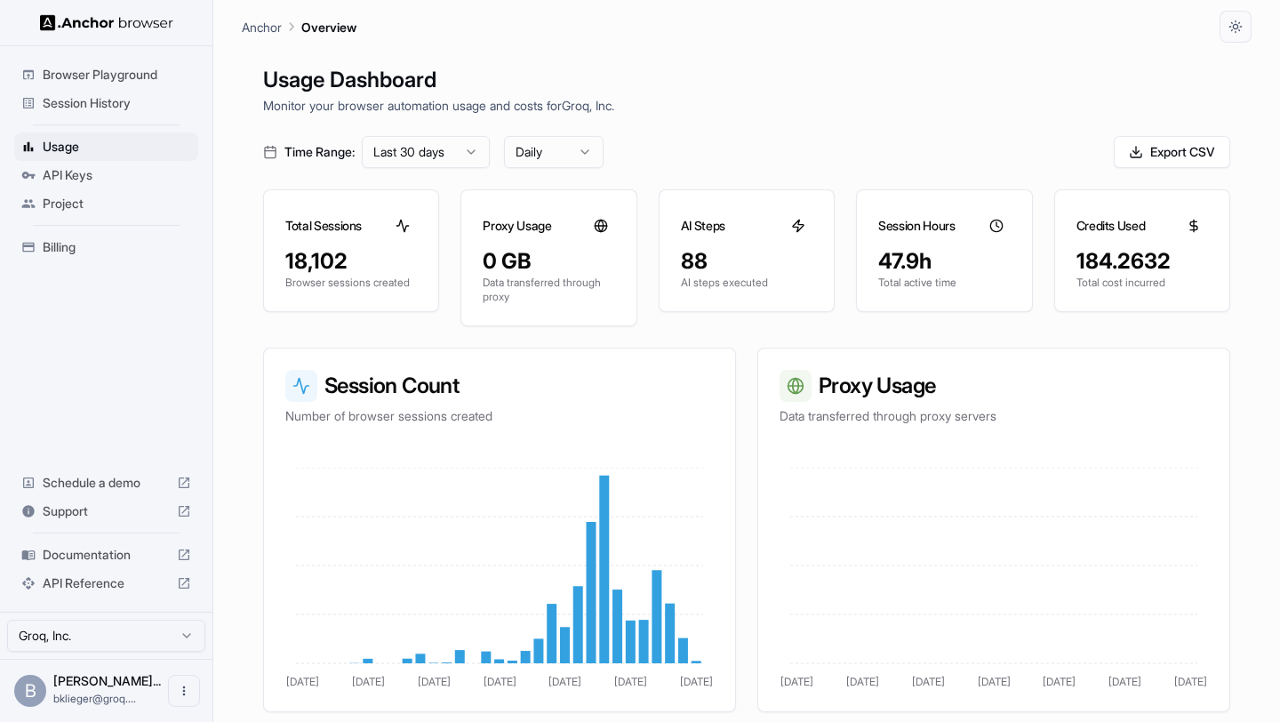
click at [123, 104] on span "Session History" at bounding box center [117, 103] width 148 height 18
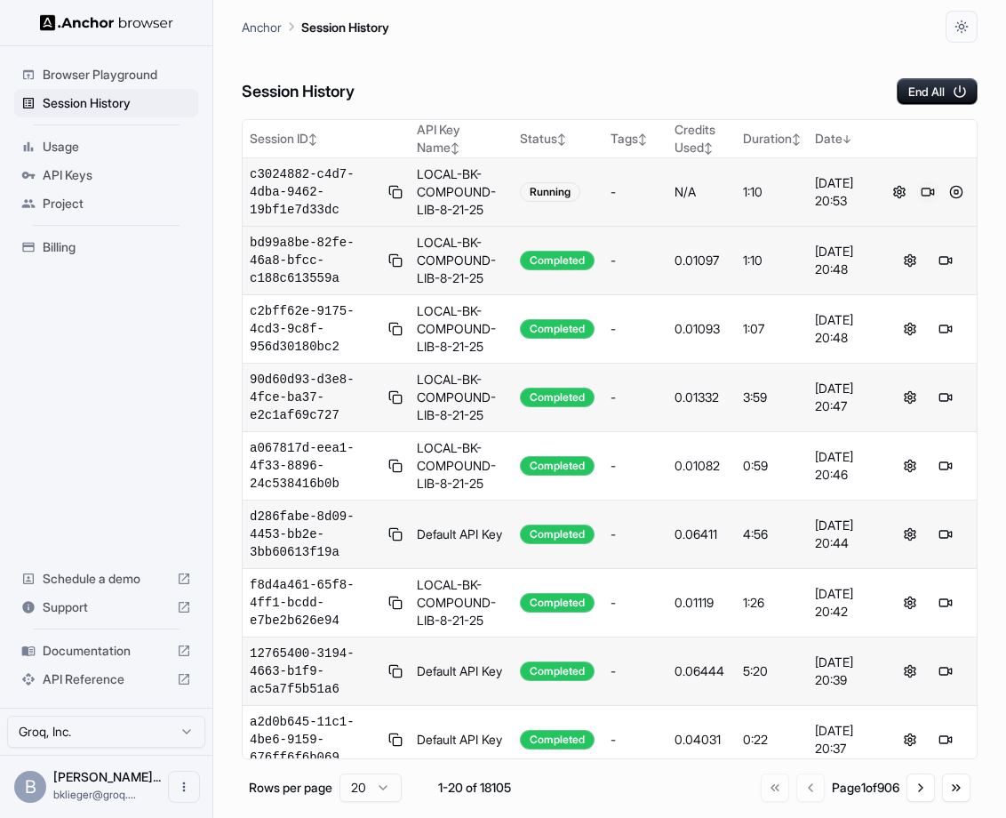
click at [930, 191] on button at bounding box center [928, 191] width 21 height 21
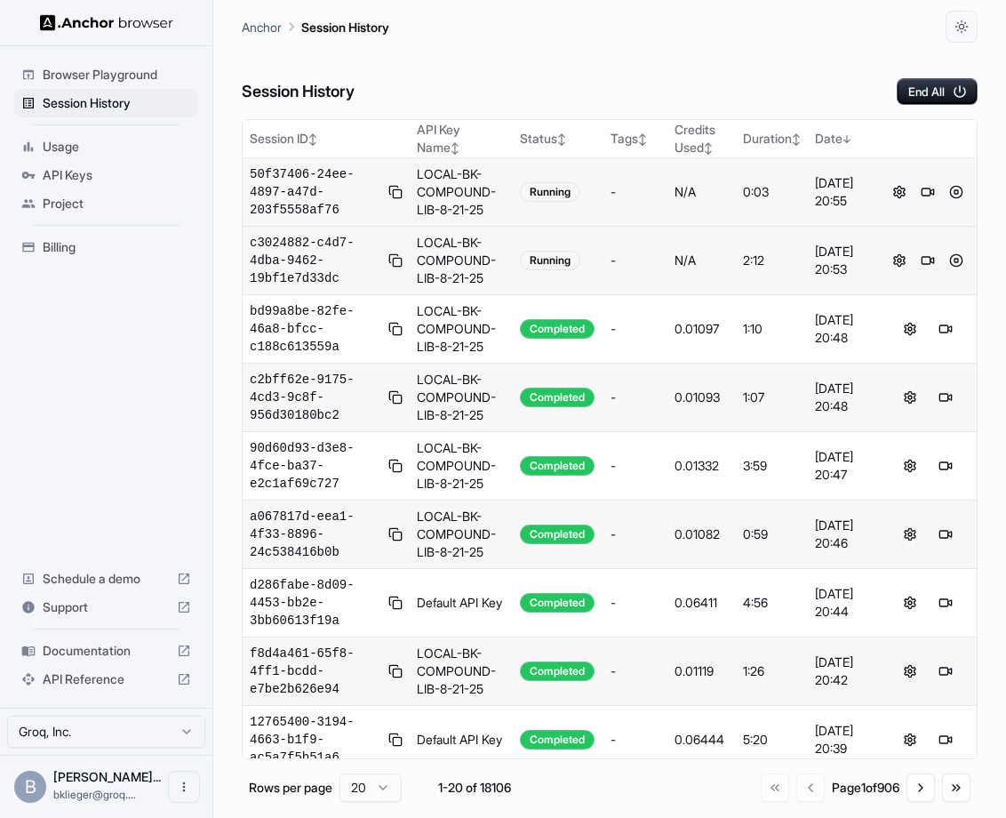
click at [394, 261] on button at bounding box center [396, 260] width 14 height 21
click at [926, 196] on button at bounding box center [928, 191] width 21 height 21
click at [391, 187] on button at bounding box center [396, 191] width 14 height 21
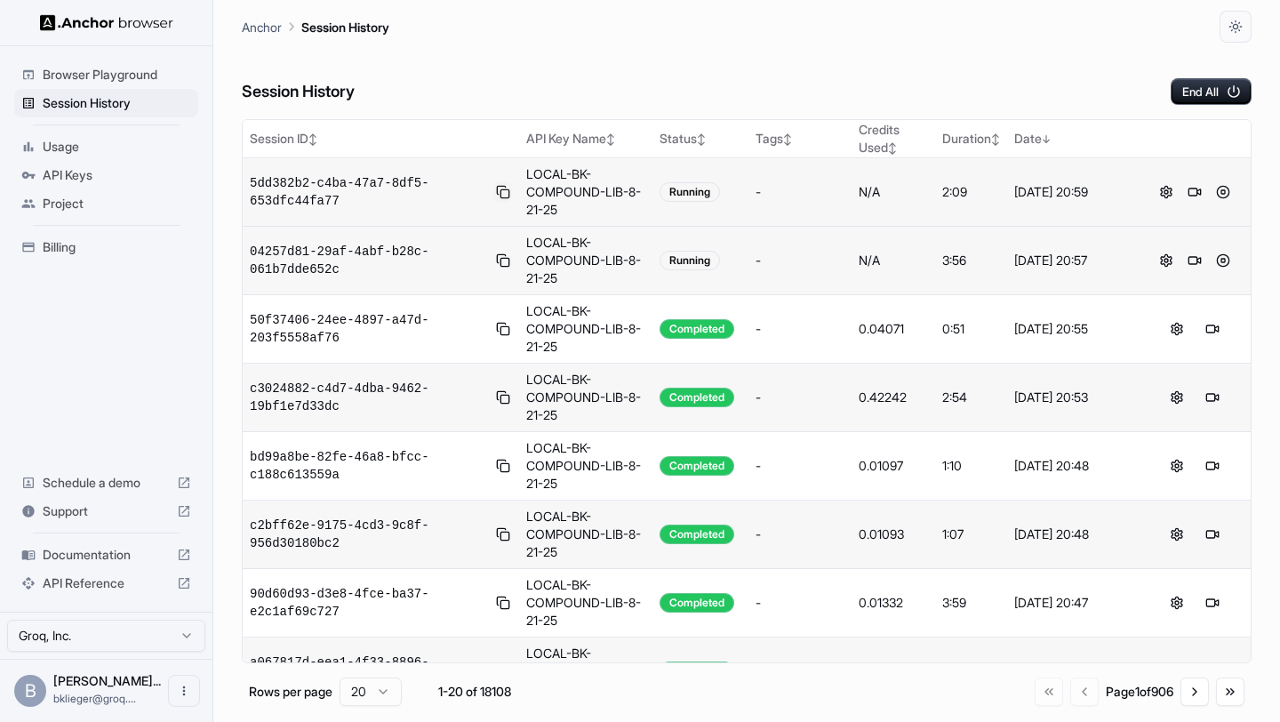
click at [502, 188] on button at bounding box center [502, 191] width 19 height 21
click at [507, 268] on button at bounding box center [502, 260] width 19 height 21
click at [508, 190] on button at bounding box center [502, 191] width 19 height 21
